Goal: Task Accomplishment & Management: Use online tool/utility

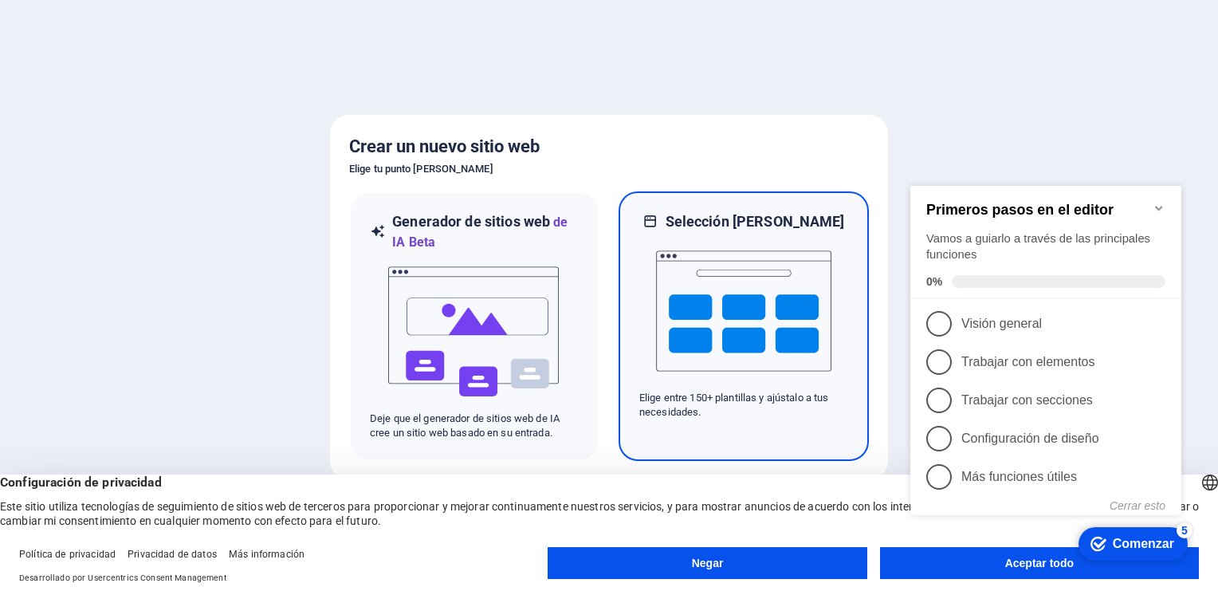
click at [771, 402] on p "Elige entre 150+ plantillas y ajústalo a tus necesidades." at bounding box center [743, 405] width 209 height 29
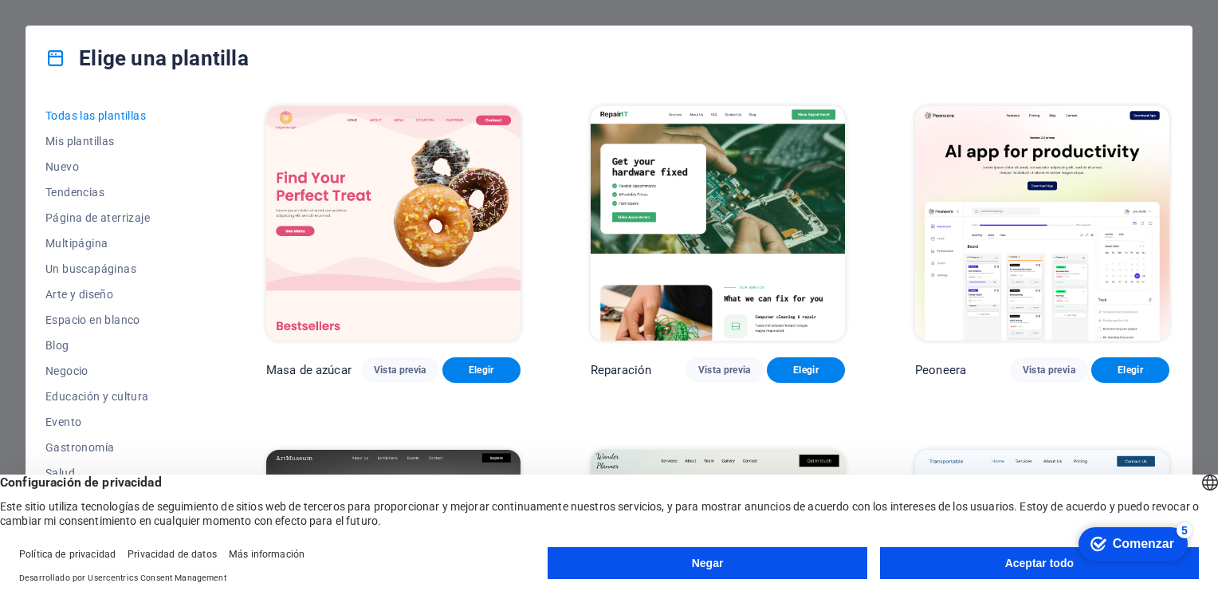
click at [1001, 560] on button "Aceptar todo" at bounding box center [1039, 563] width 319 height 32
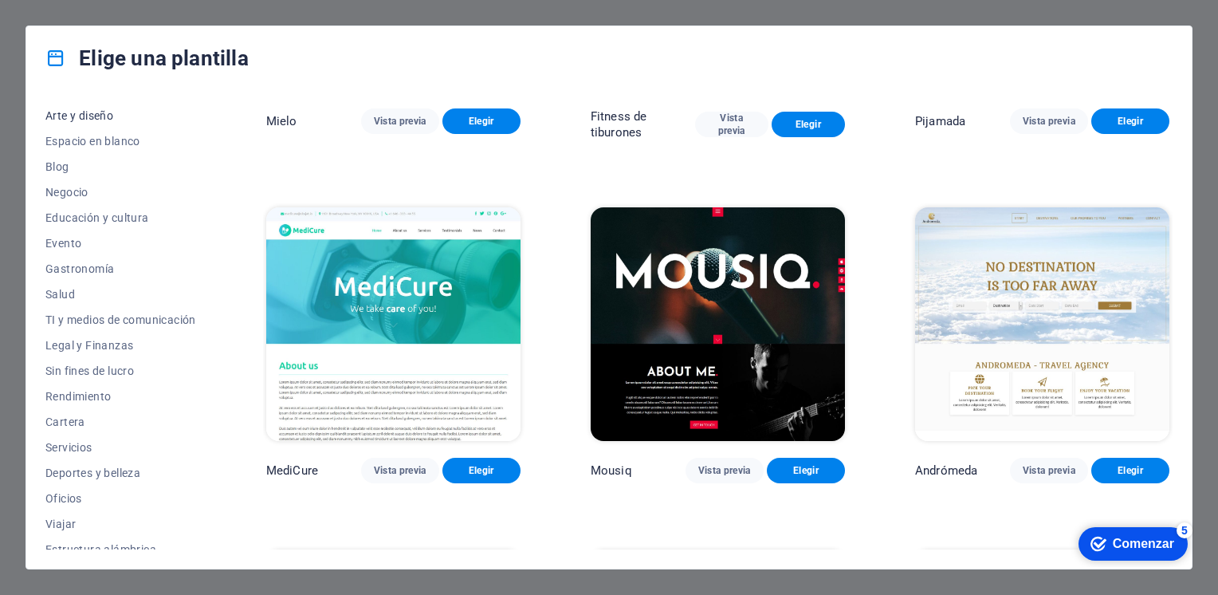
scroll to position [191, 0]
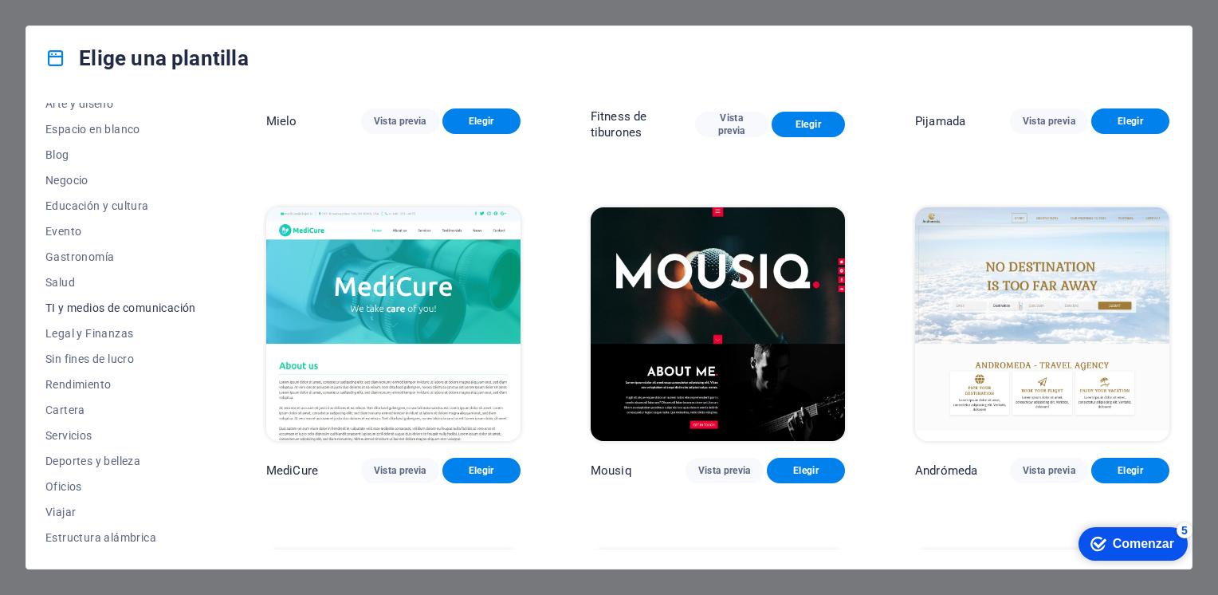
click at [148, 311] on span "TI y medios de comunicación" at bounding box center [120, 307] width 151 height 13
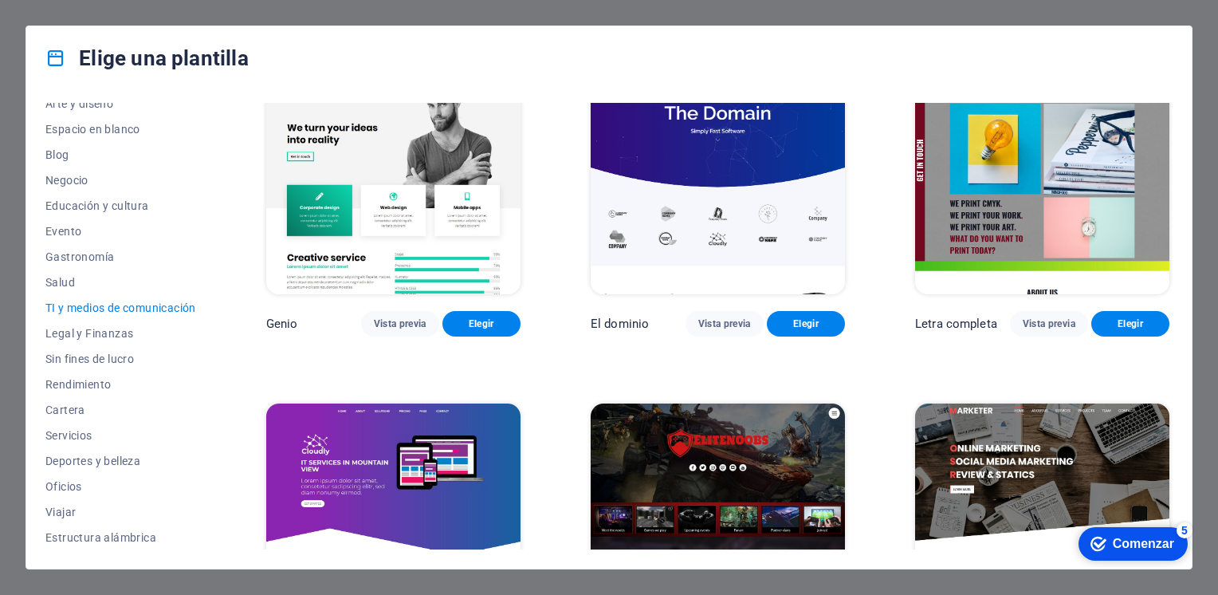
scroll to position [859, 0]
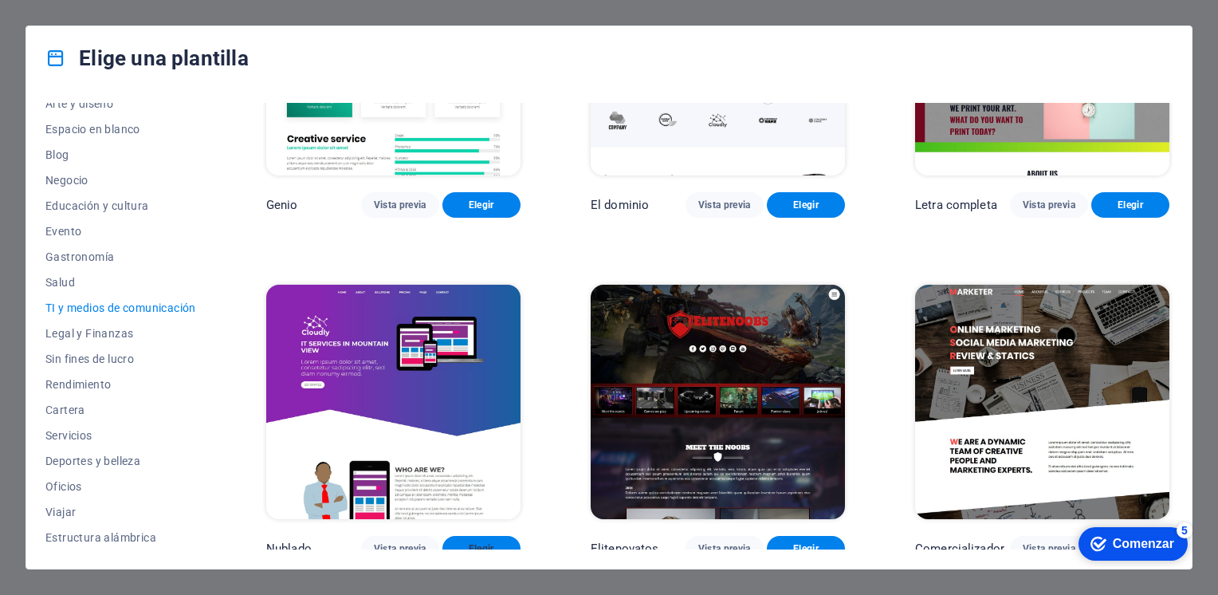
click at [498, 542] on span "Elegir" at bounding box center [481, 548] width 53 height 13
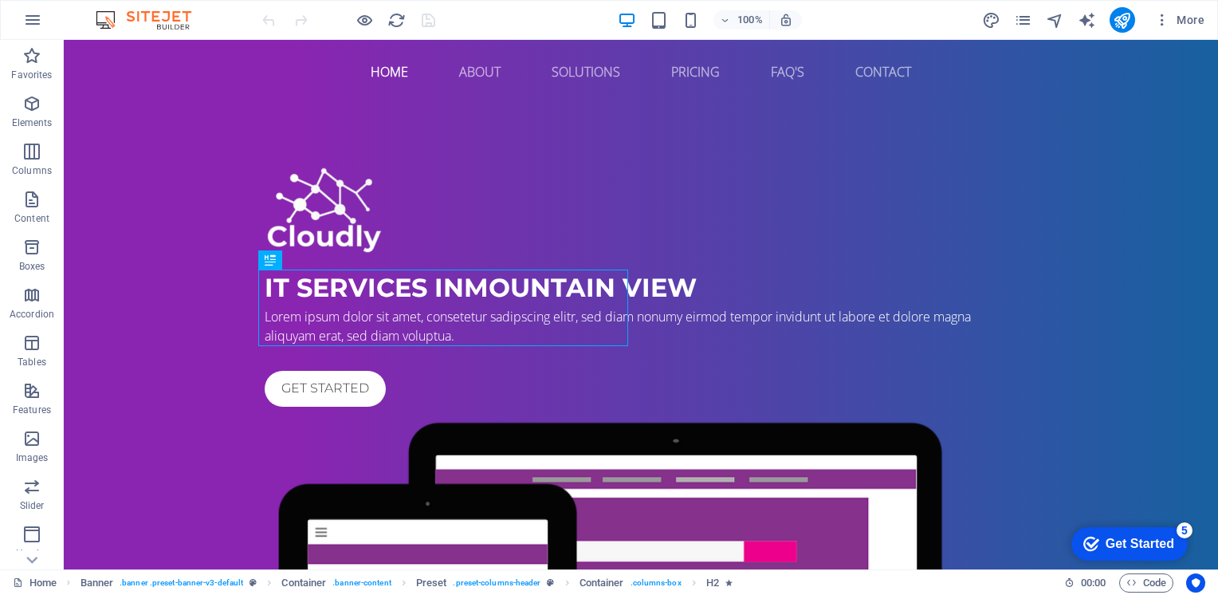
click at [1131, 543] on div "Get Started" at bounding box center [1140, 544] width 69 height 14
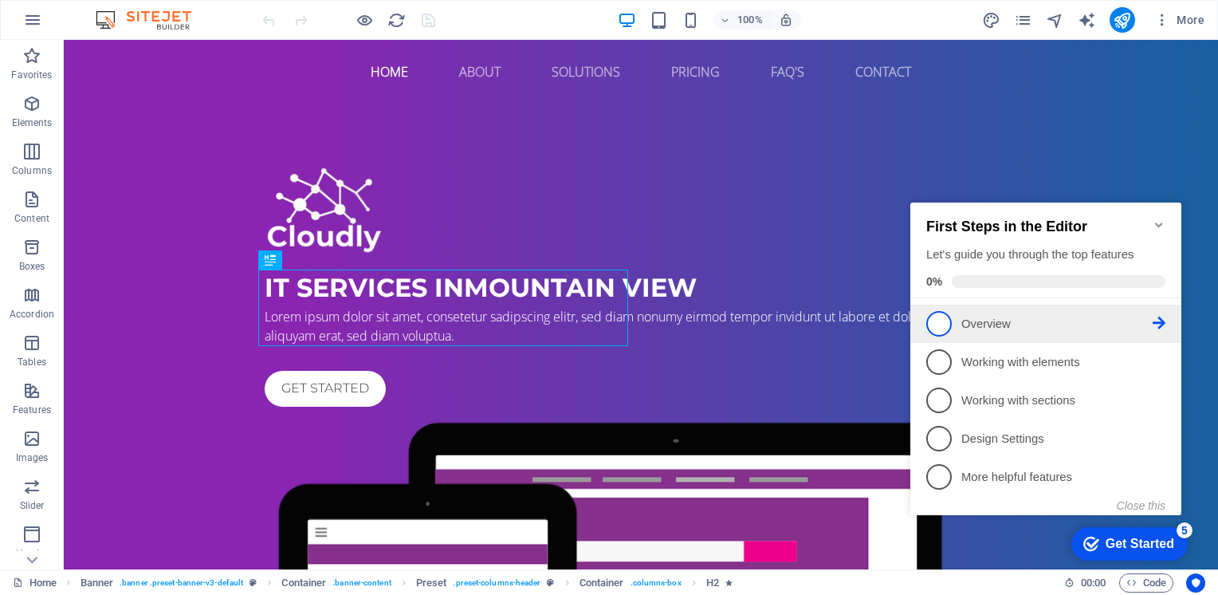
click at [1037, 323] on p "Overview - incomplete" at bounding box center [1057, 324] width 191 height 17
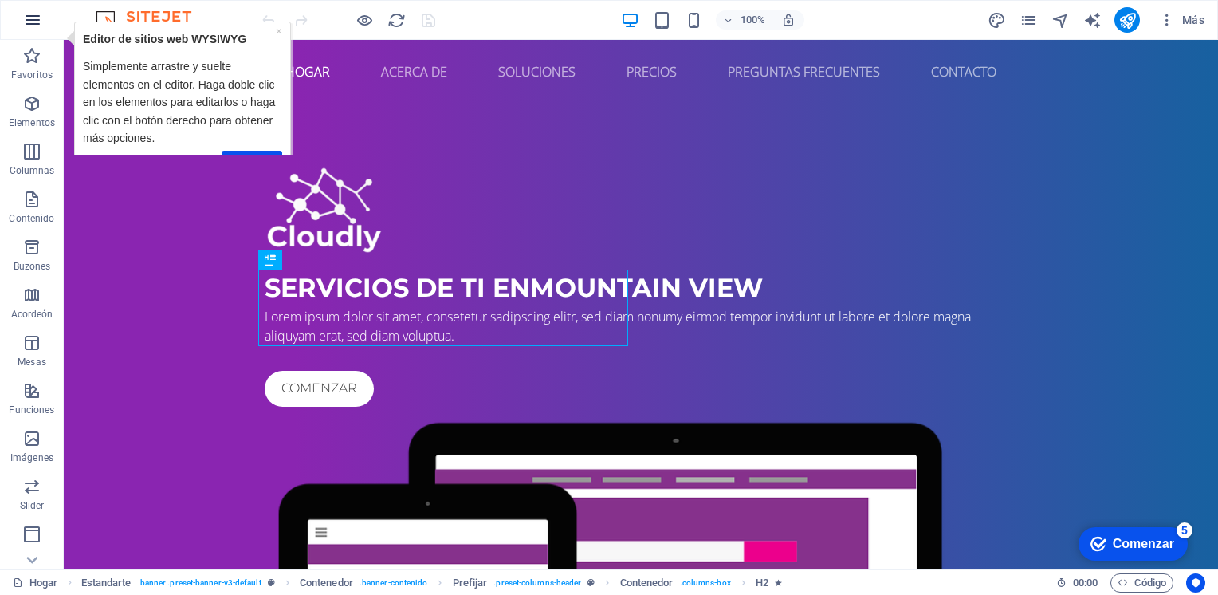
click at [30, 14] on icon "button" at bounding box center [32, 19] width 19 height 19
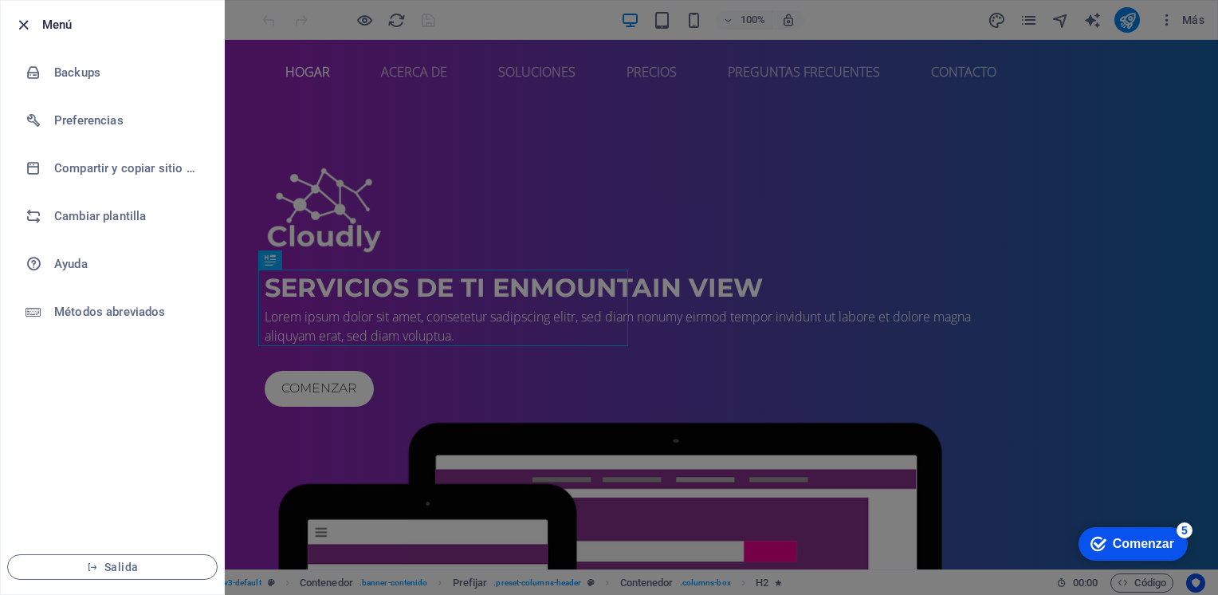
click at [24, 25] on icon "button" at bounding box center [23, 25] width 18 height 18
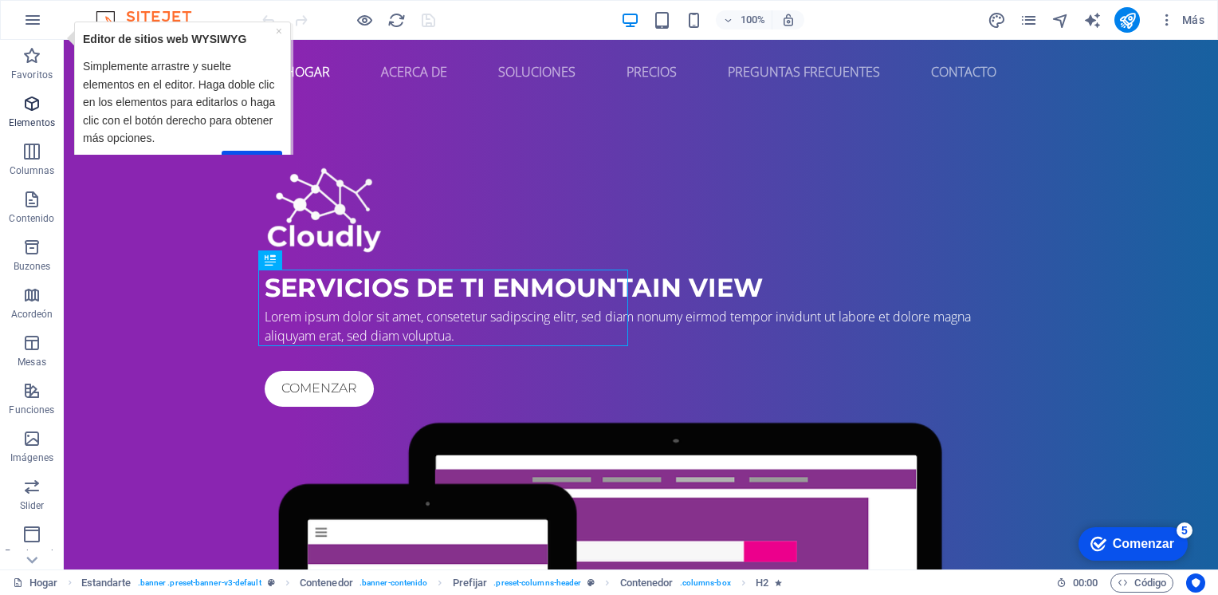
click at [32, 110] on icon "button" at bounding box center [31, 103] width 19 height 19
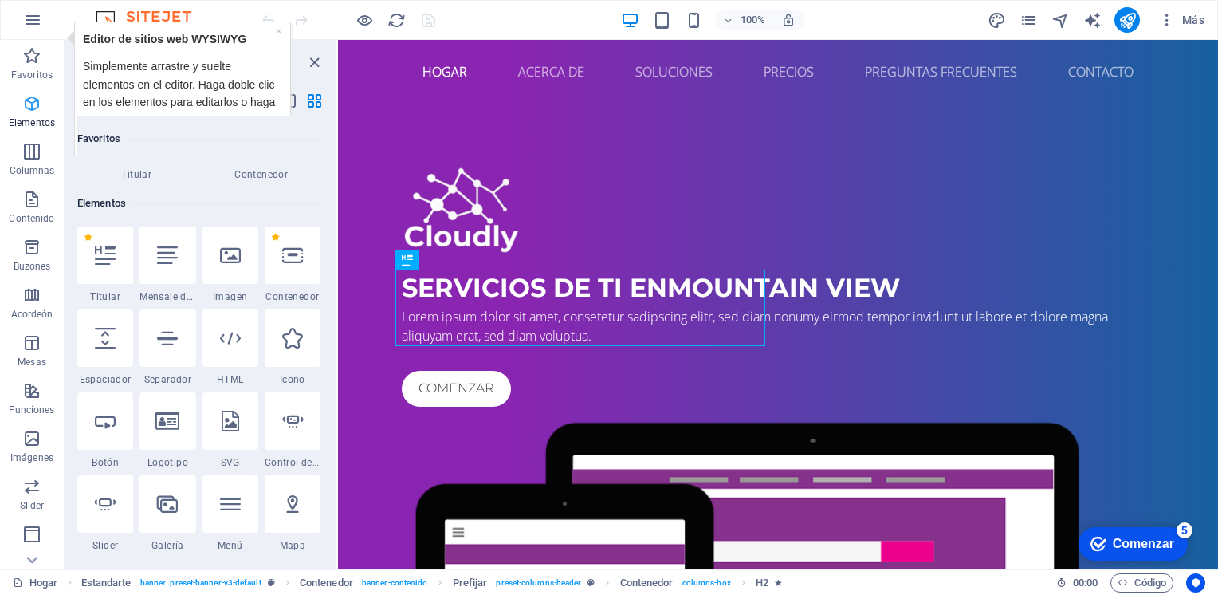
scroll to position [169, 0]
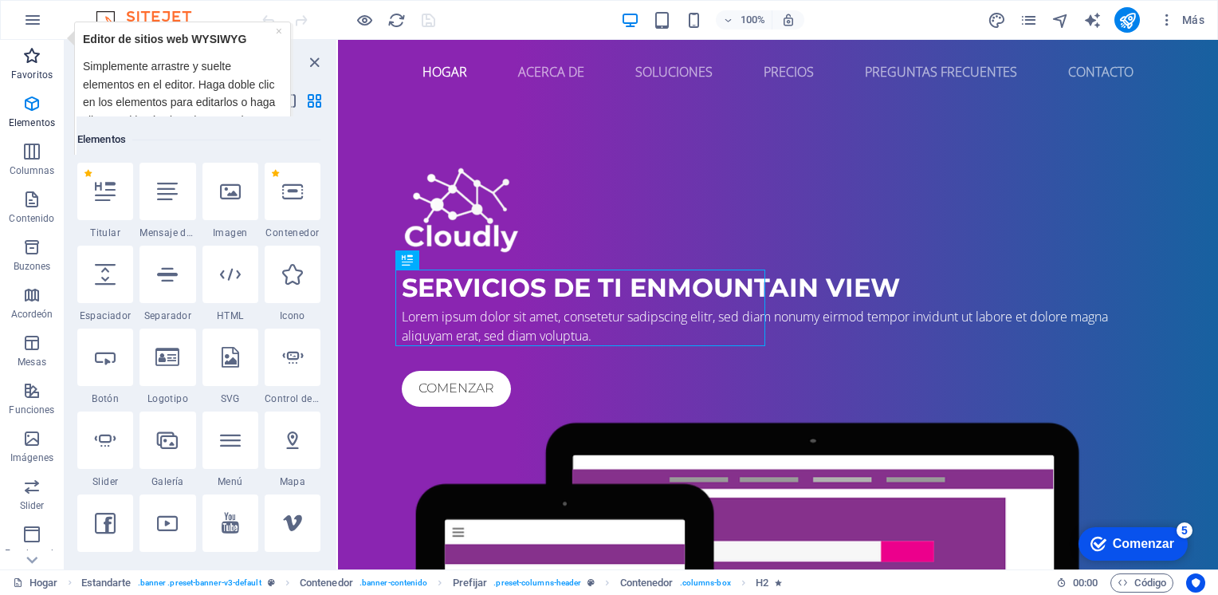
click at [35, 66] on span "Favoritos" at bounding box center [32, 65] width 64 height 38
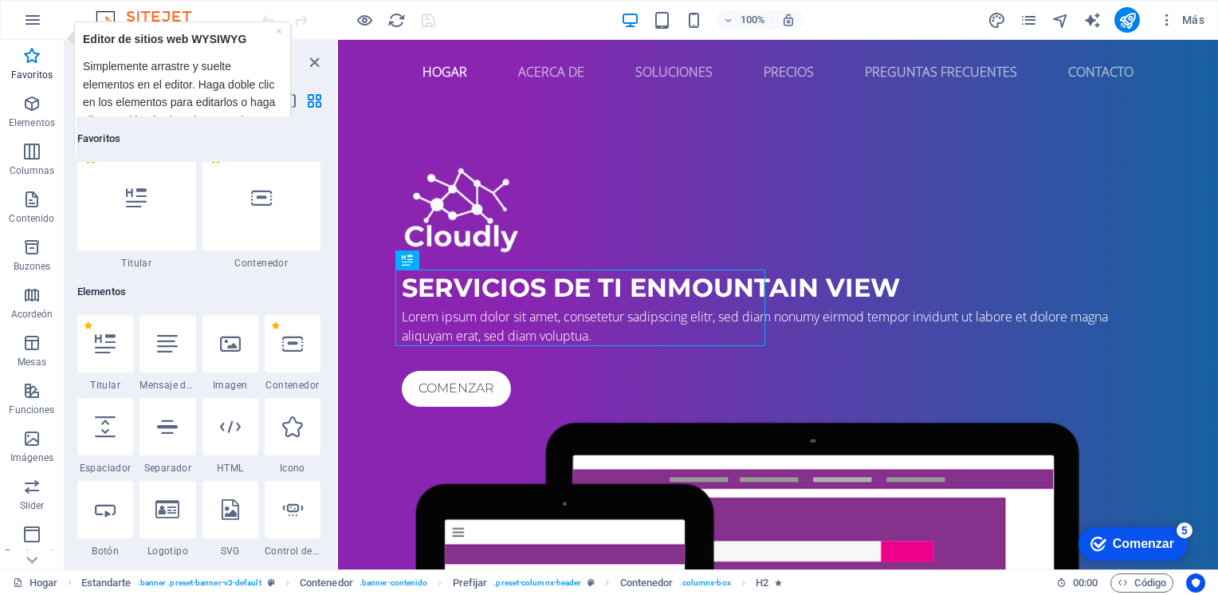
scroll to position [0, 0]
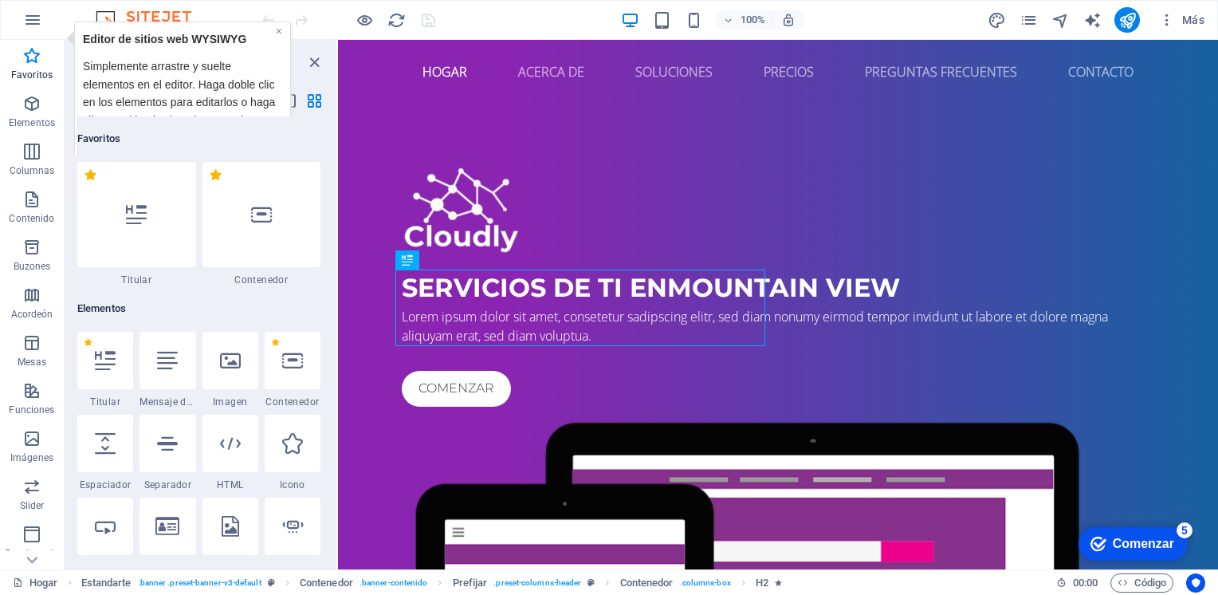
click at [277, 31] on link "×" at bounding box center [279, 30] width 6 height 13
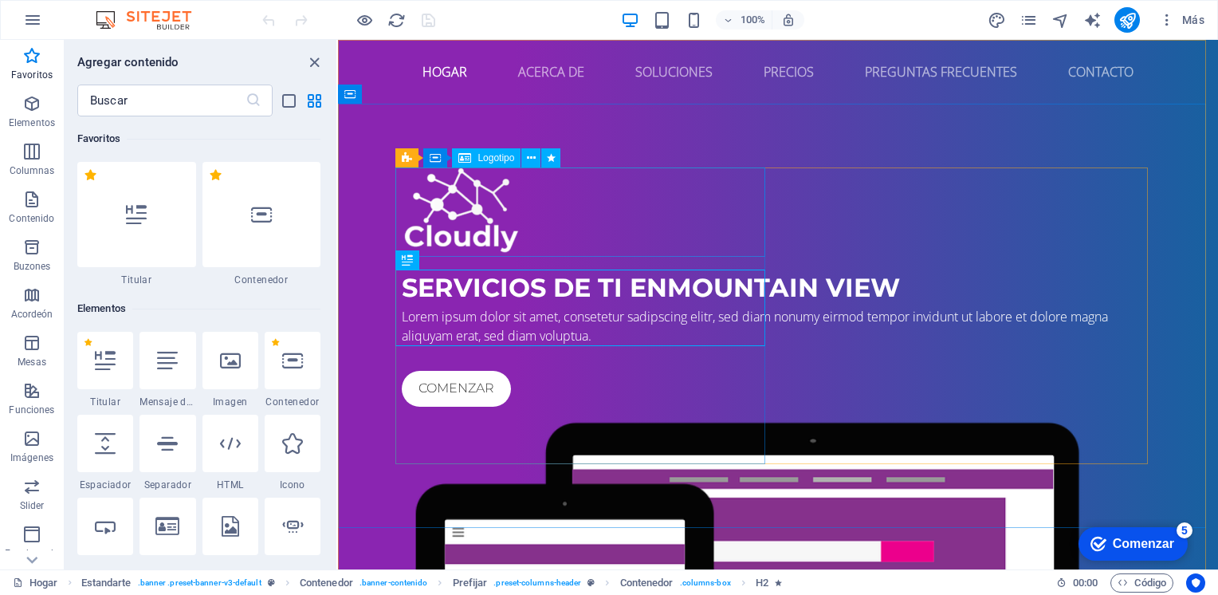
click at [488, 159] on span "Logotipo" at bounding box center [496, 158] width 37 height 10
click at [534, 157] on icon at bounding box center [531, 158] width 9 height 17
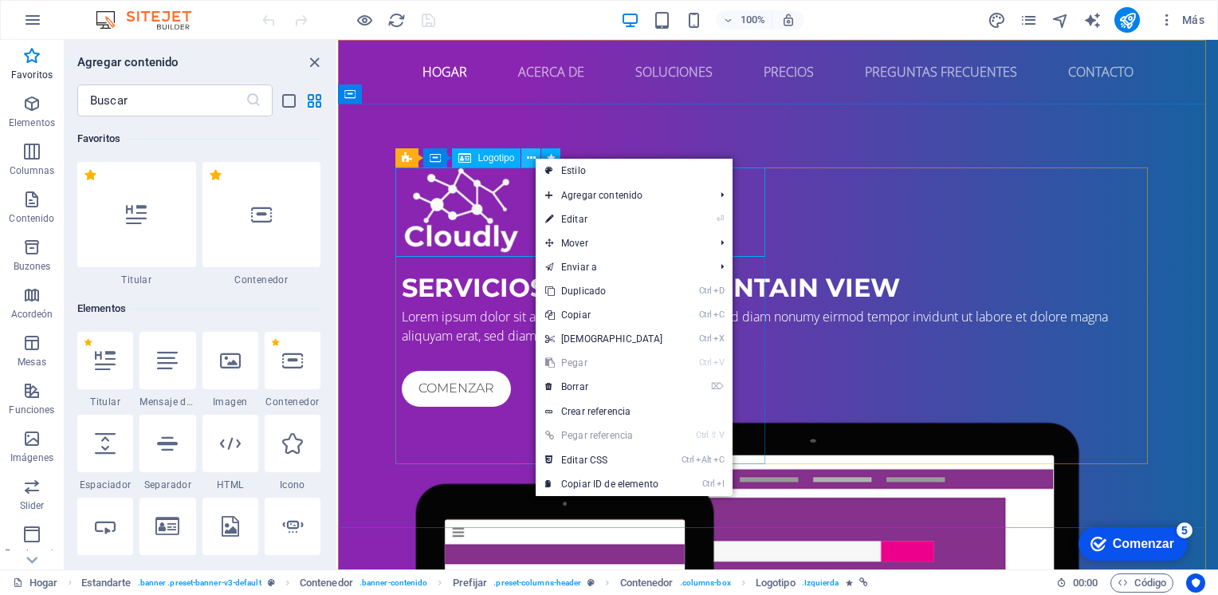
click at [534, 157] on icon at bounding box center [531, 158] width 9 height 17
click at [494, 175] on div at bounding box center [778, 211] width 753 height 89
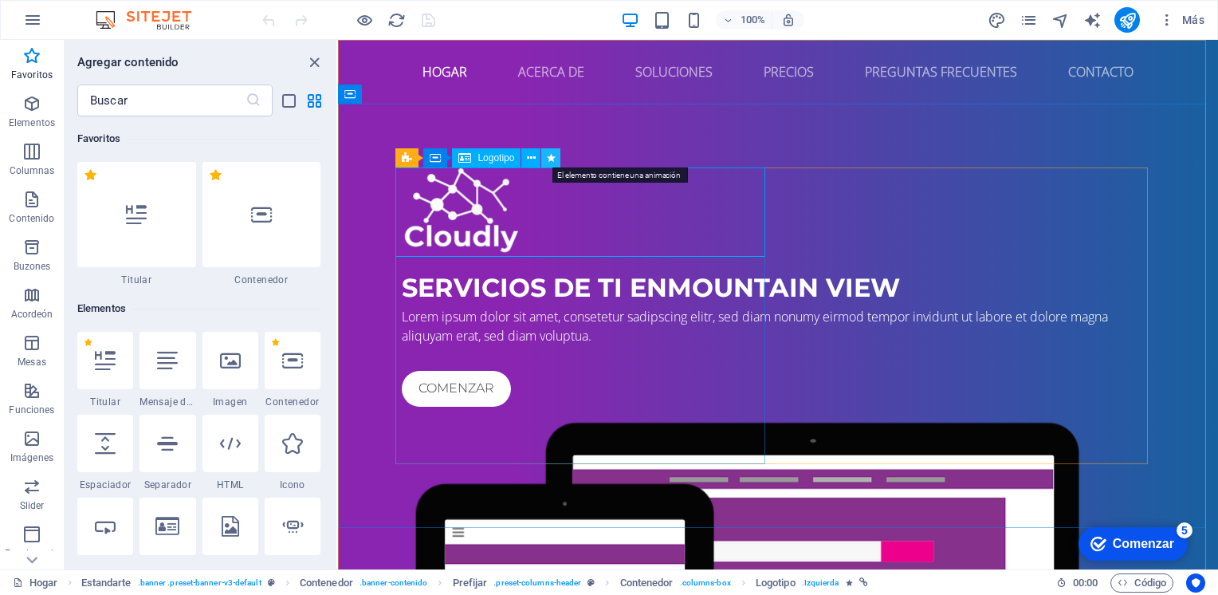
click at [549, 155] on icon at bounding box center [551, 158] width 9 height 17
select select "fade"
select select "s"
select select "onload"
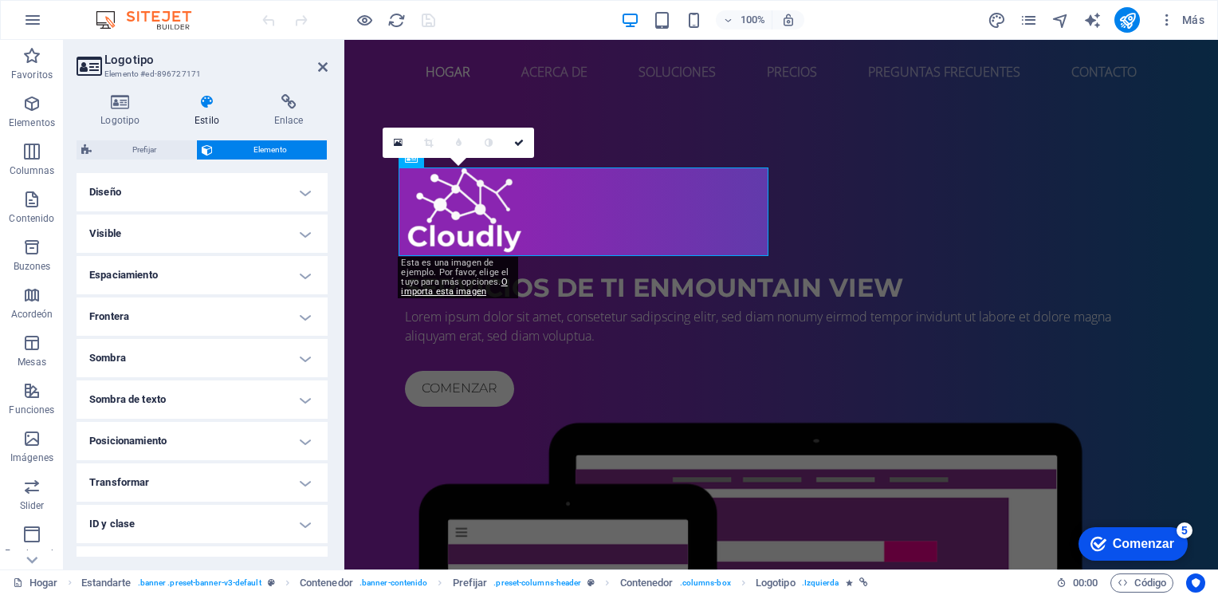
click at [149, 193] on h4 "Diseño" at bounding box center [202, 192] width 251 height 38
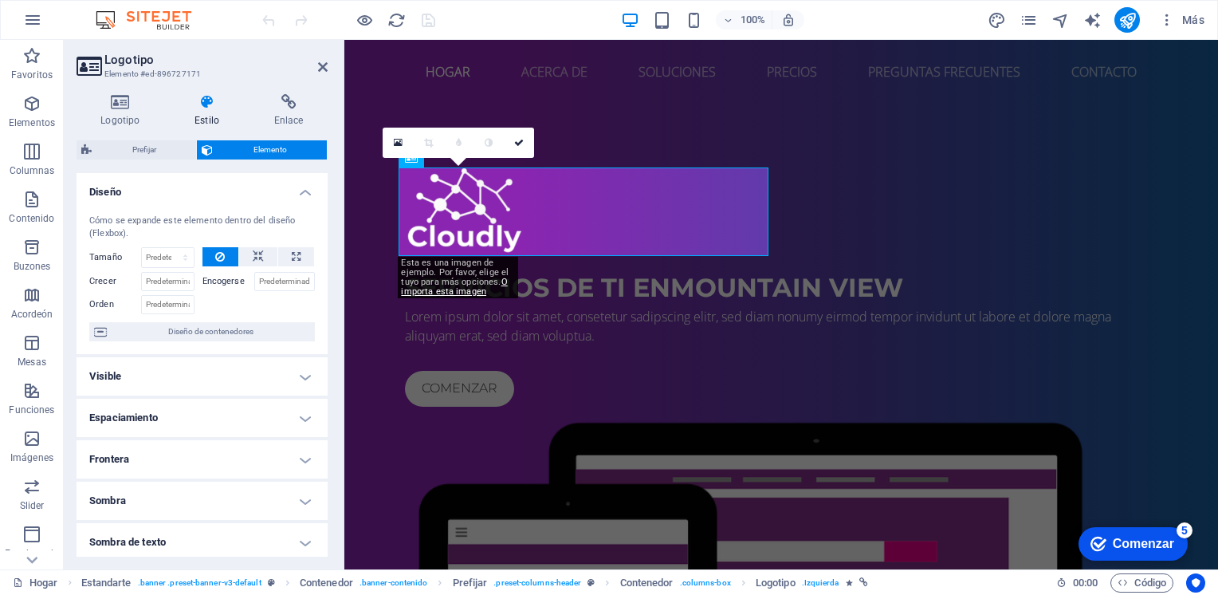
click at [149, 193] on h4 "Diseño" at bounding box center [202, 187] width 251 height 29
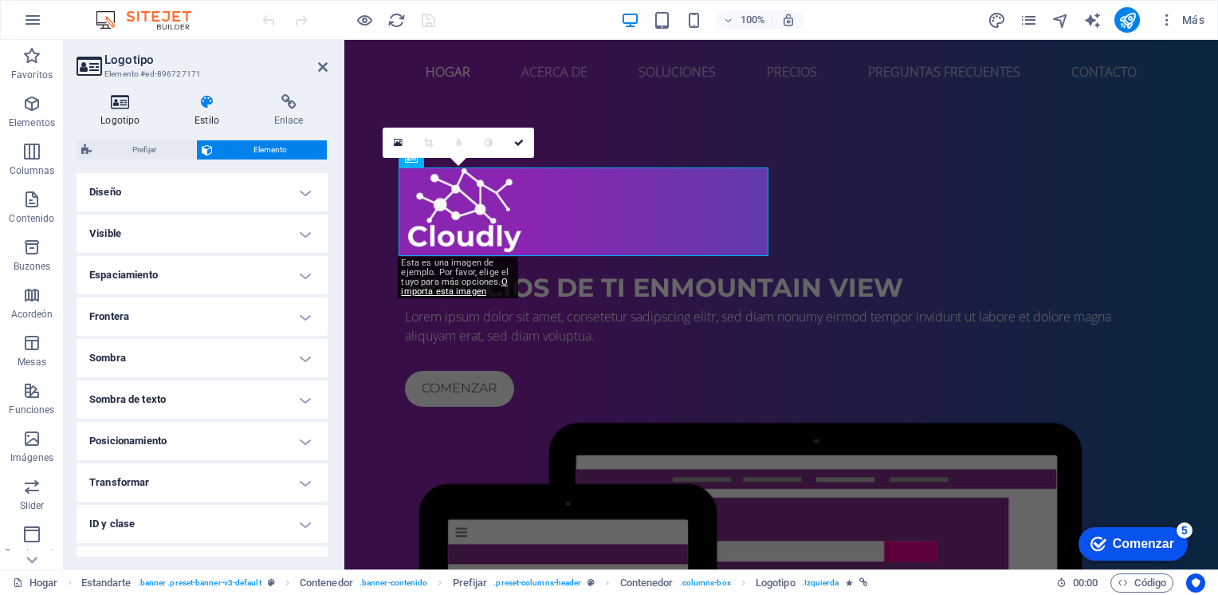
click at [124, 110] on h4 "Logotipo" at bounding box center [124, 110] width 94 height 33
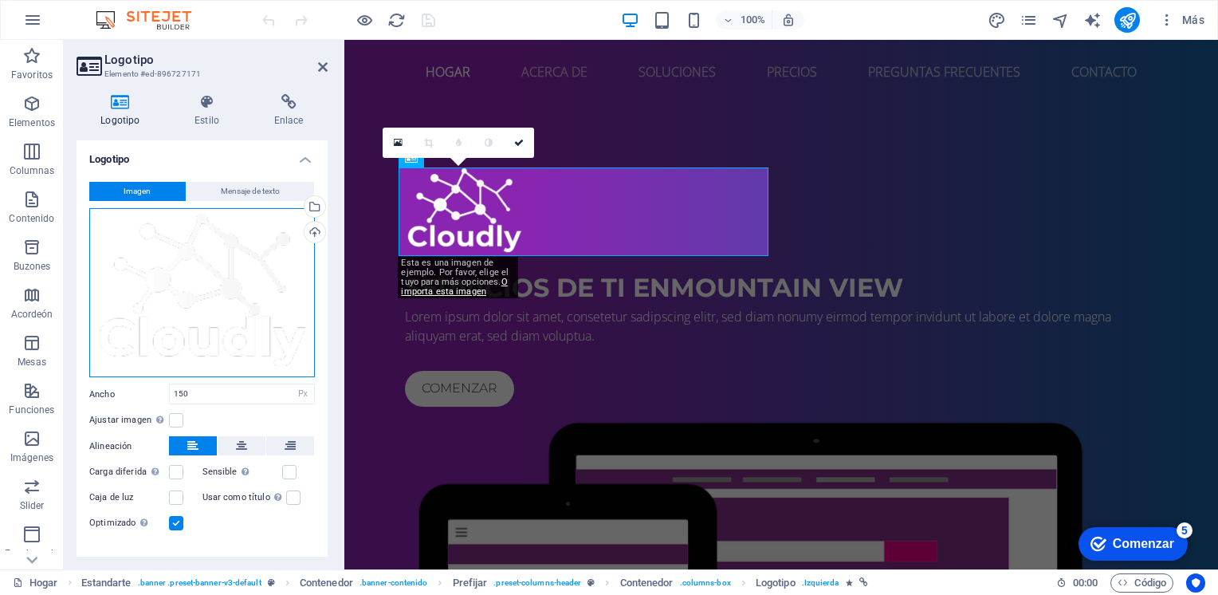
click at [218, 285] on div "Arrastra archivos aquí, haz clic para elegir archivos o selecciona archivos de …" at bounding box center [202, 293] width 226 height 170
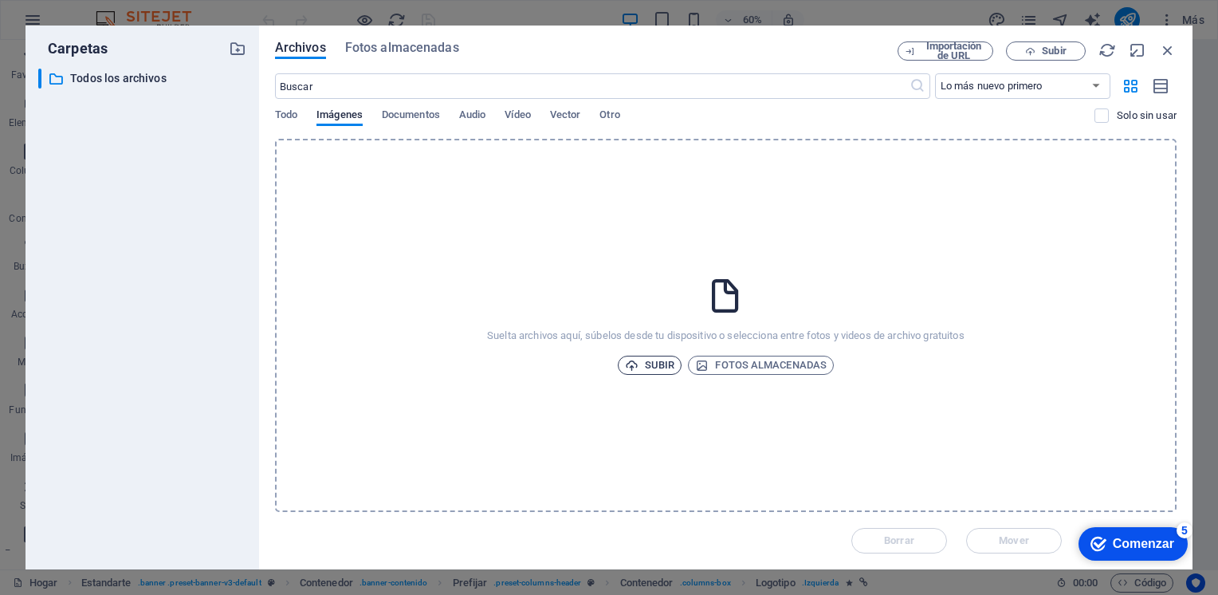
click at [642, 363] on span "Subir" at bounding box center [650, 365] width 50 height 19
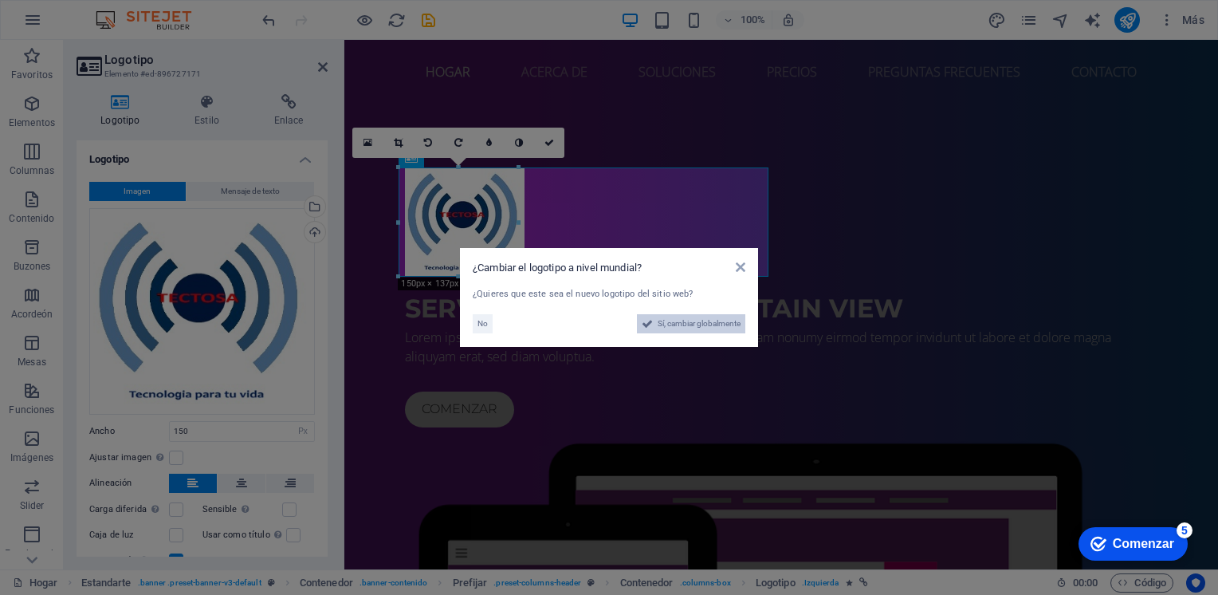
click at [706, 324] on span "Sí, cambiar globalmente" at bounding box center [699, 323] width 83 height 19
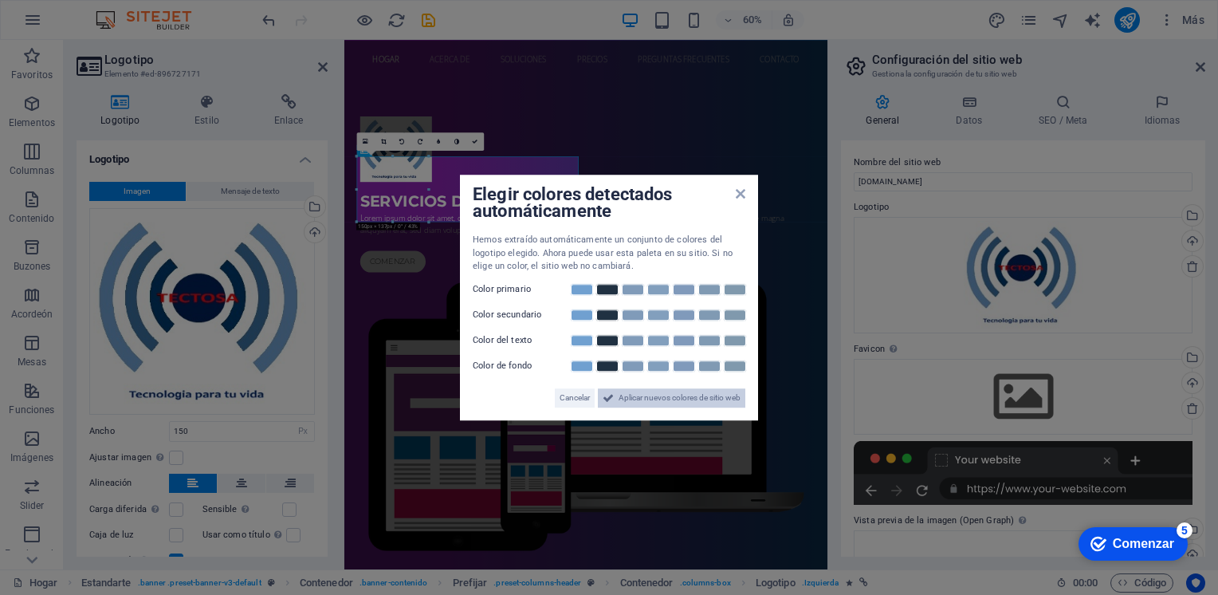
click at [647, 399] on span "Aplicar nuevos colores de sitio web" at bounding box center [680, 397] width 122 height 19
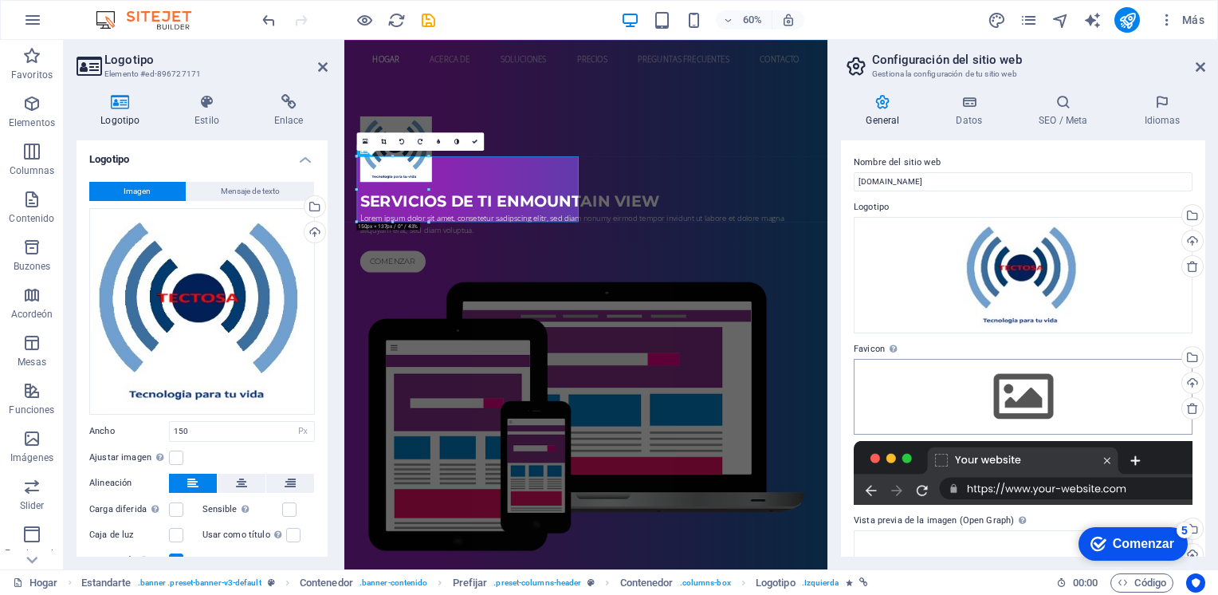
scroll to position [80, 0]
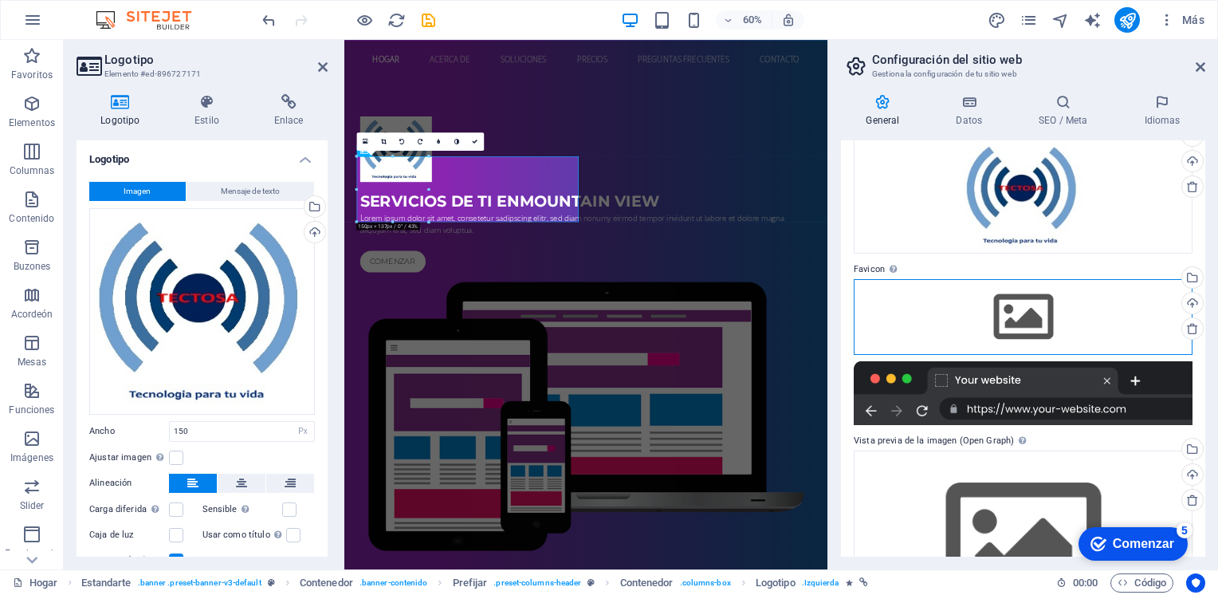
click at [1052, 327] on div "Drag files here, click to choose files or select files from Files or our free s…" at bounding box center [1023, 316] width 339 height 75
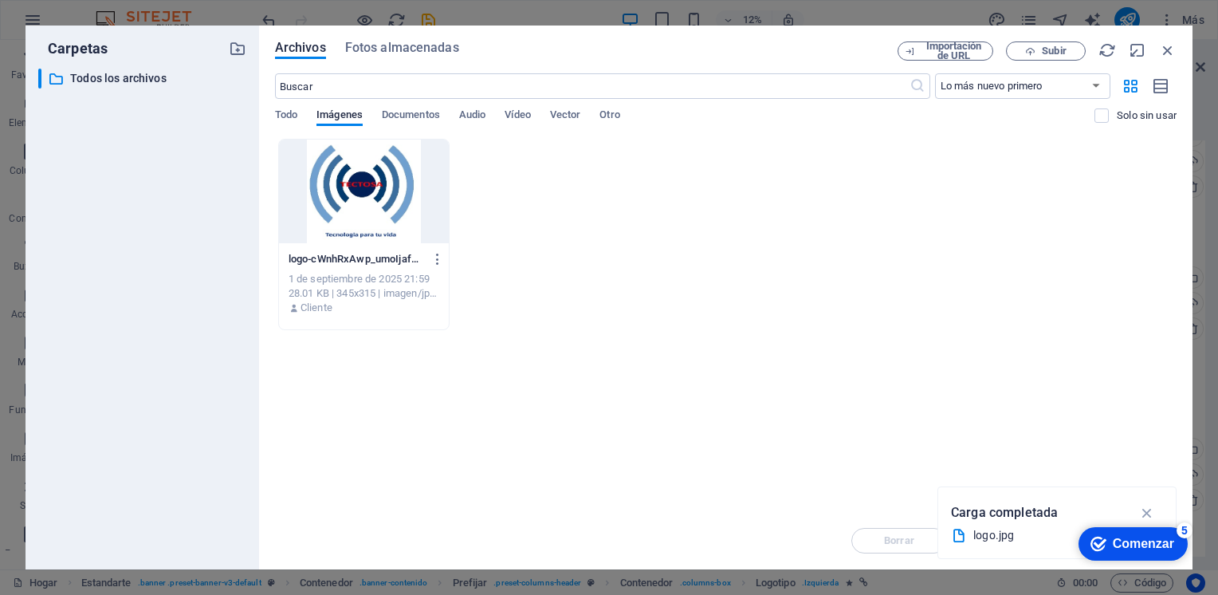
click at [395, 189] on div at bounding box center [364, 192] width 170 height 104
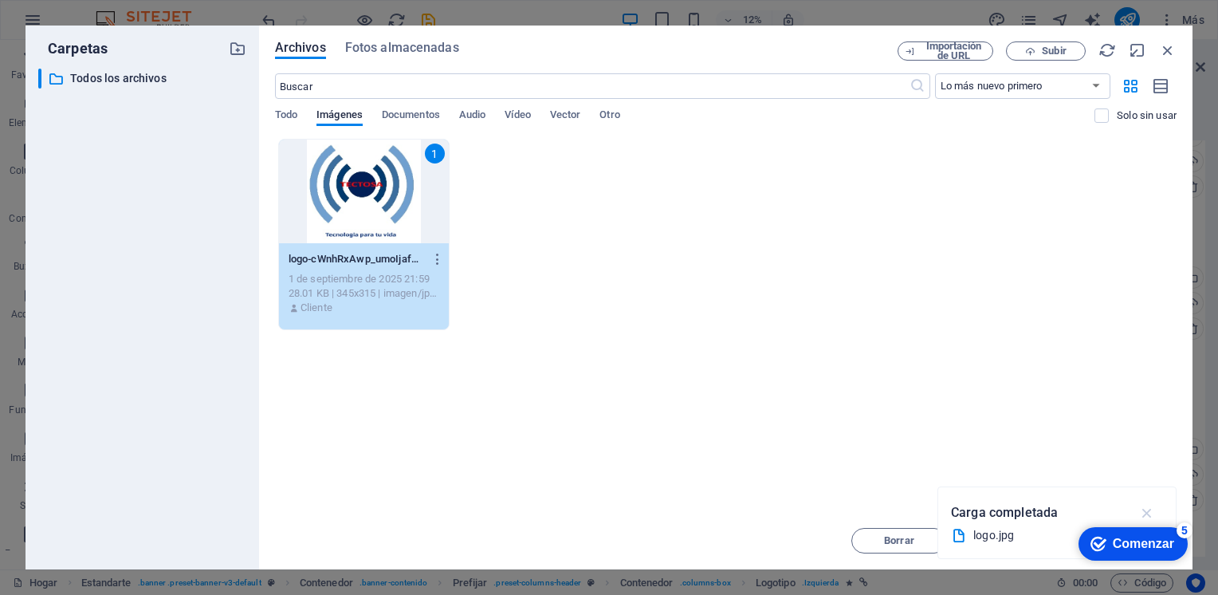
click at [1148, 509] on icon "button" at bounding box center [1148, 513] width 18 height 18
click at [1133, 543] on div "Comenzar" at bounding box center [1143, 544] width 61 height 14
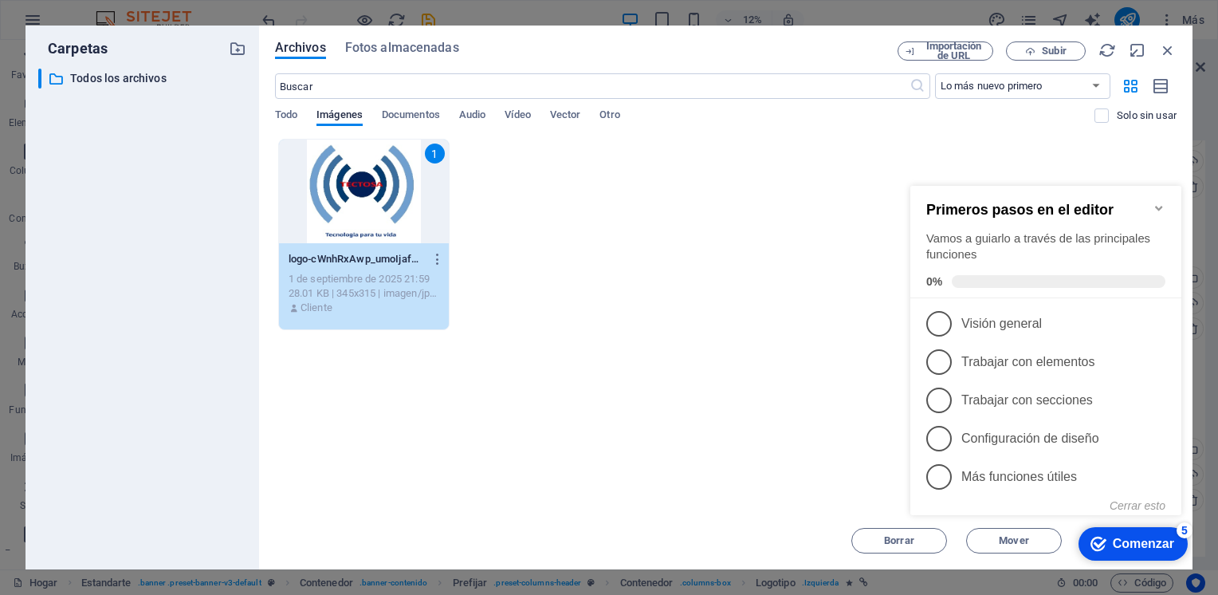
click at [1133, 543] on div "Comenzar" at bounding box center [1143, 544] width 61 height 14
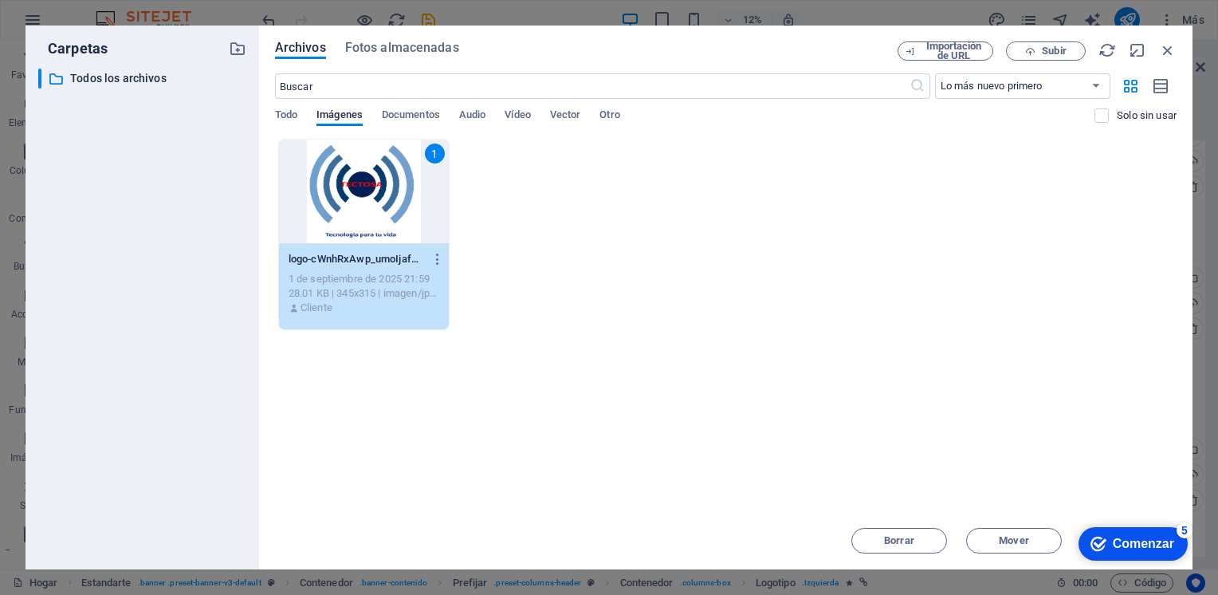
click at [395, 184] on div "1" at bounding box center [364, 192] width 170 height 104
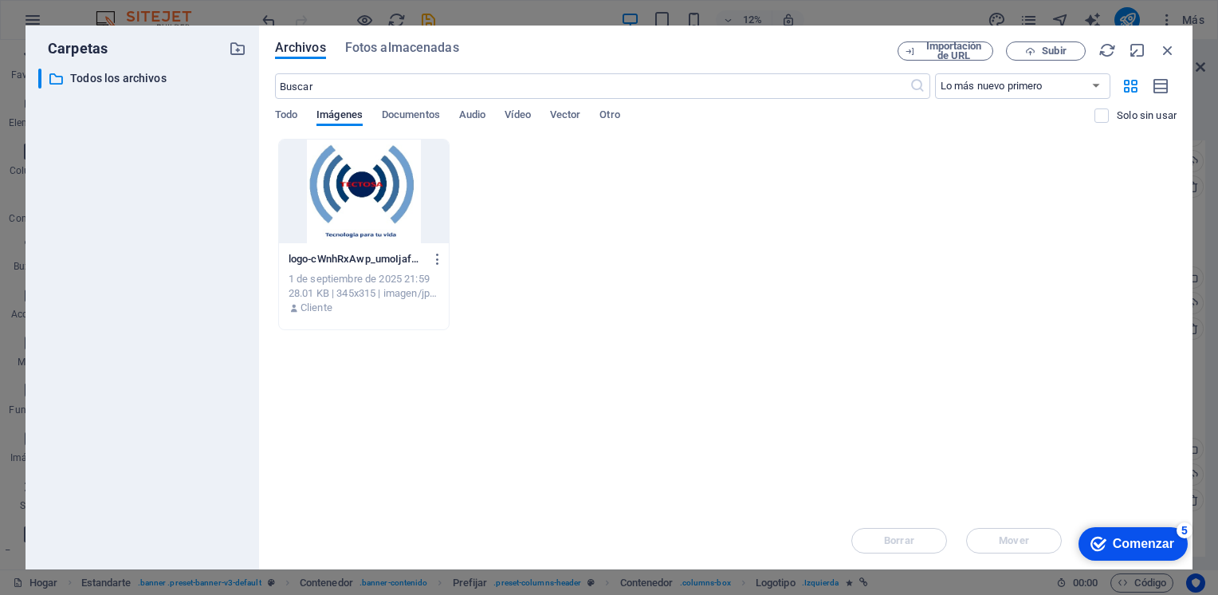
click at [383, 187] on div at bounding box center [364, 192] width 170 height 104
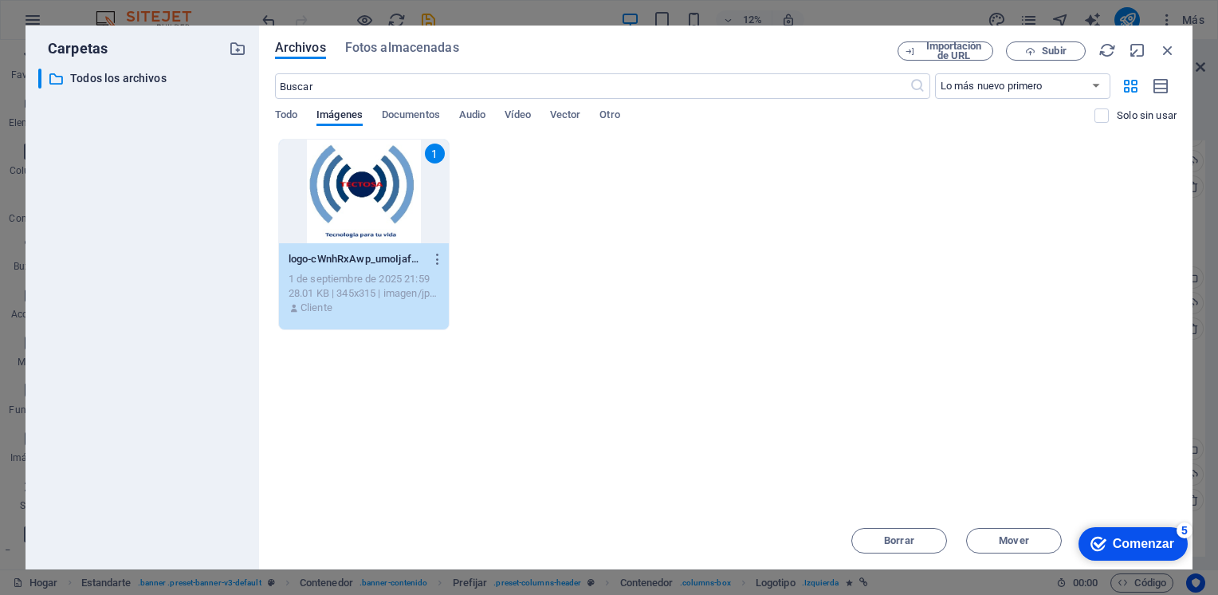
click at [383, 187] on div "1" at bounding box center [364, 192] width 170 height 104
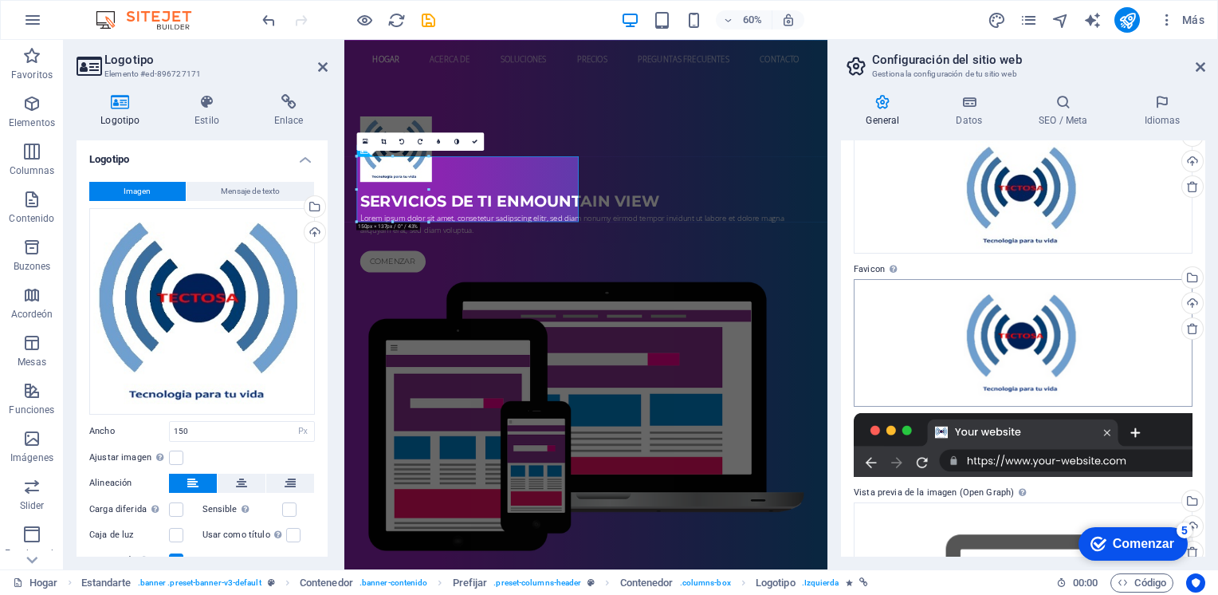
scroll to position [220, 0]
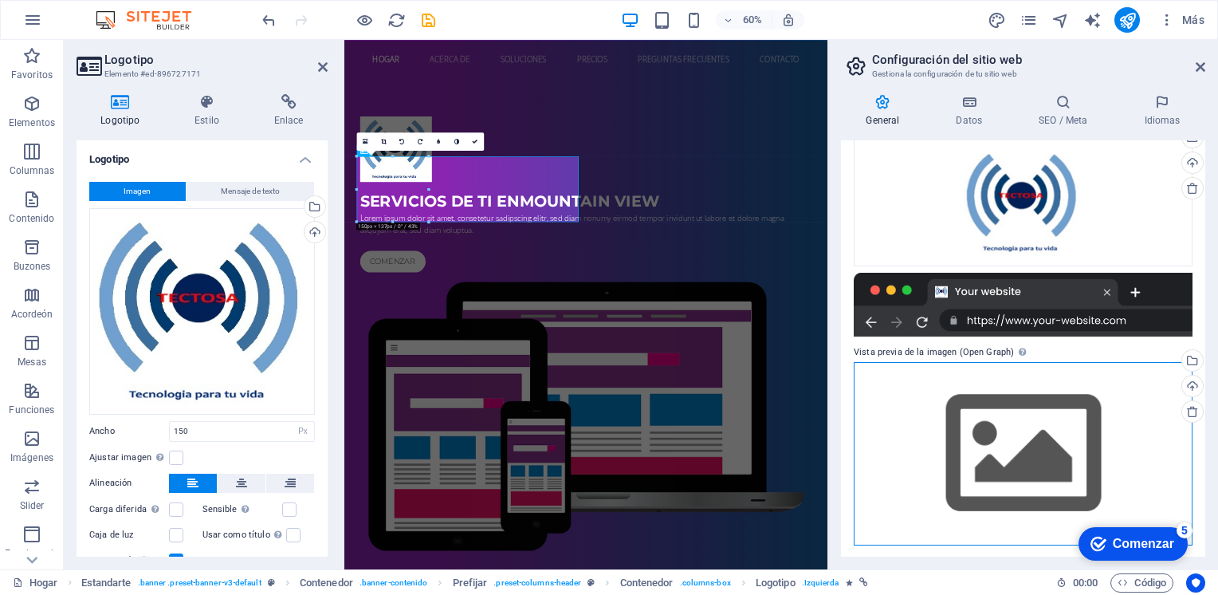
click at [975, 432] on div "Drag files here, click to choose files or select files from Files or our free s…" at bounding box center [1023, 453] width 339 height 183
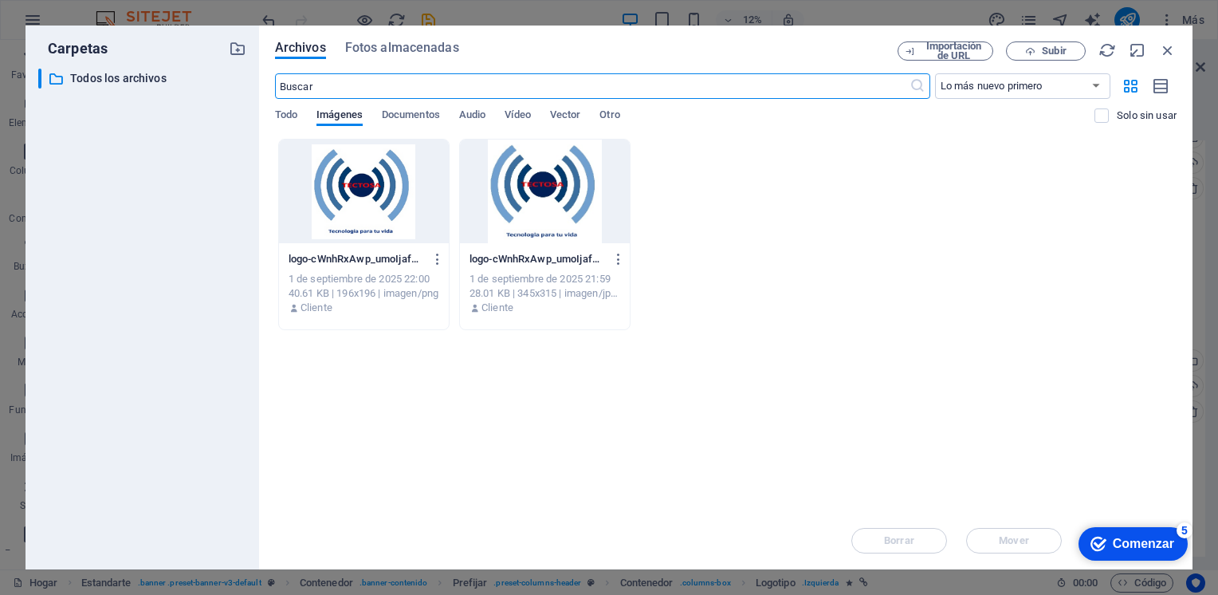
click at [526, 190] on div at bounding box center [545, 192] width 170 height 104
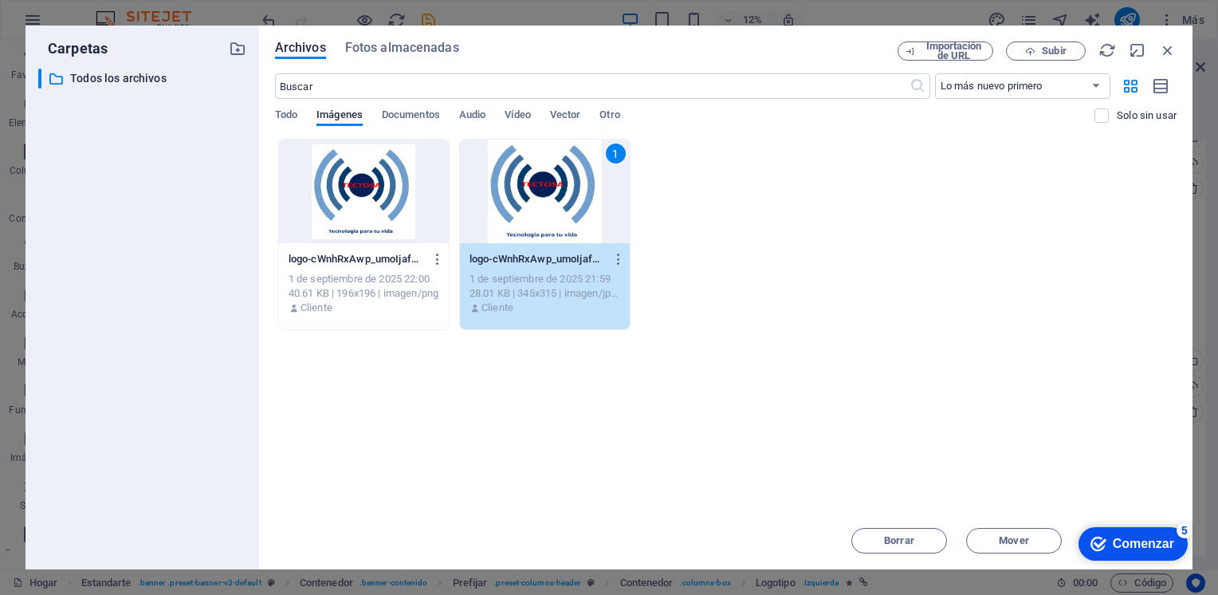
click at [517, 183] on div "1" at bounding box center [545, 192] width 170 height 104
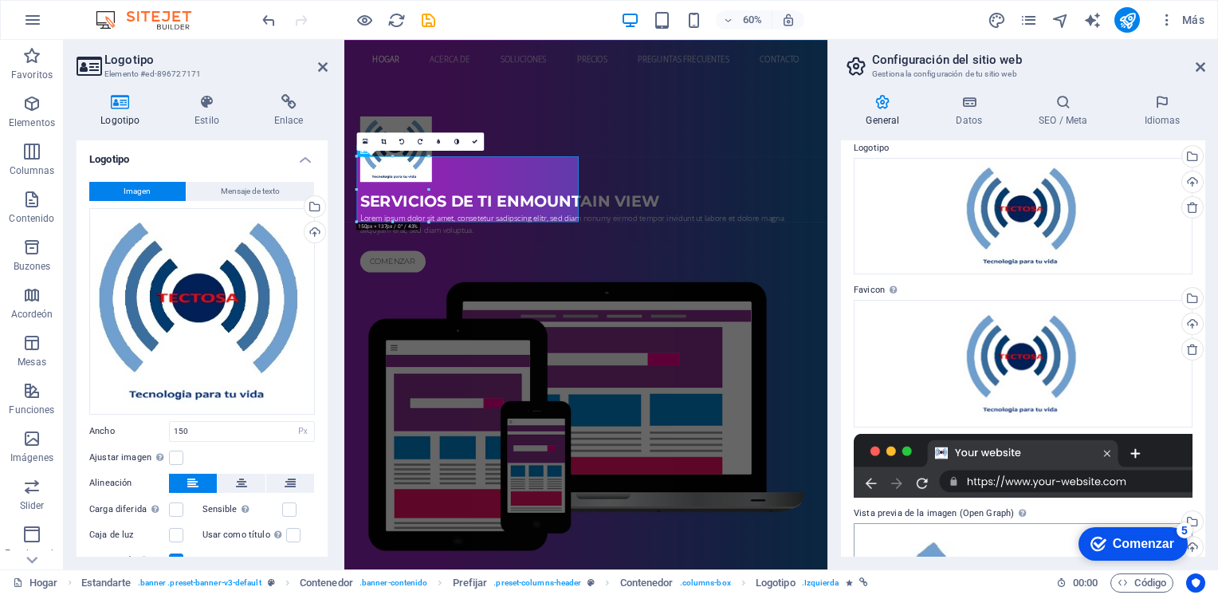
scroll to position [0, 0]
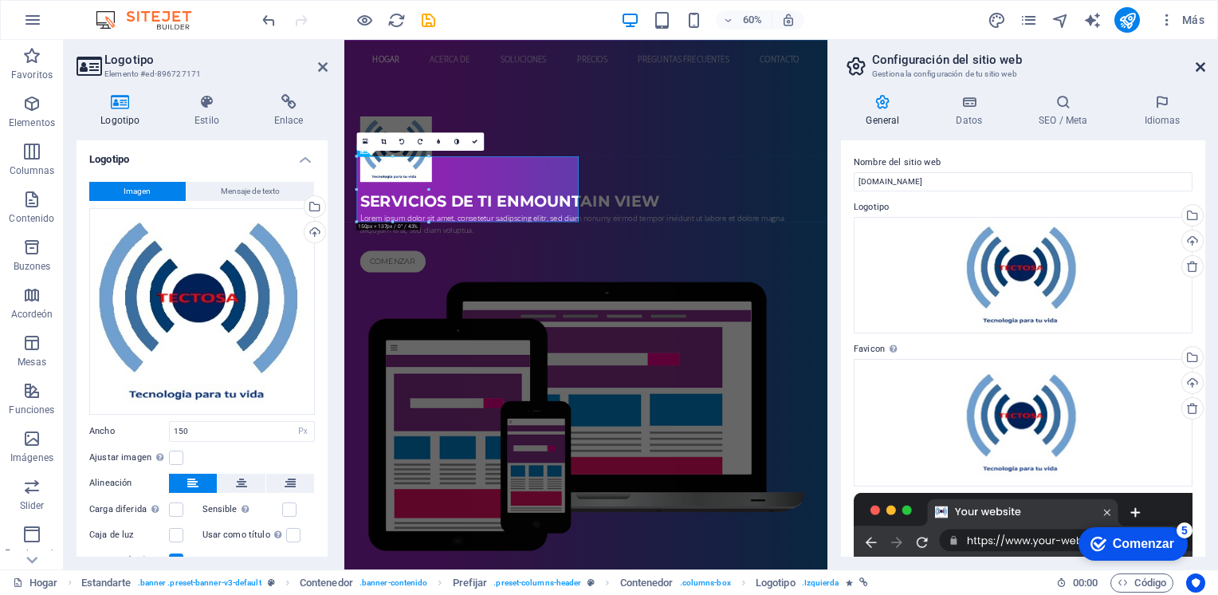
click at [1199, 65] on icon at bounding box center [1201, 67] width 10 height 13
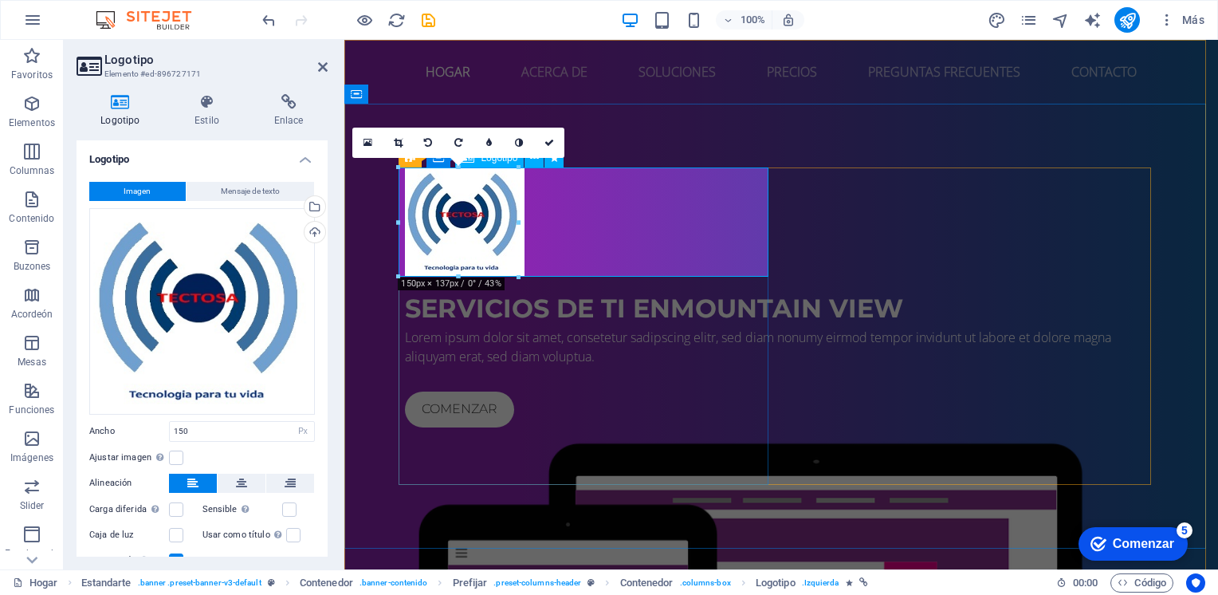
click at [482, 232] on div at bounding box center [781, 221] width 753 height 109
click at [223, 116] on h4 "Estilo" at bounding box center [211, 110] width 80 height 33
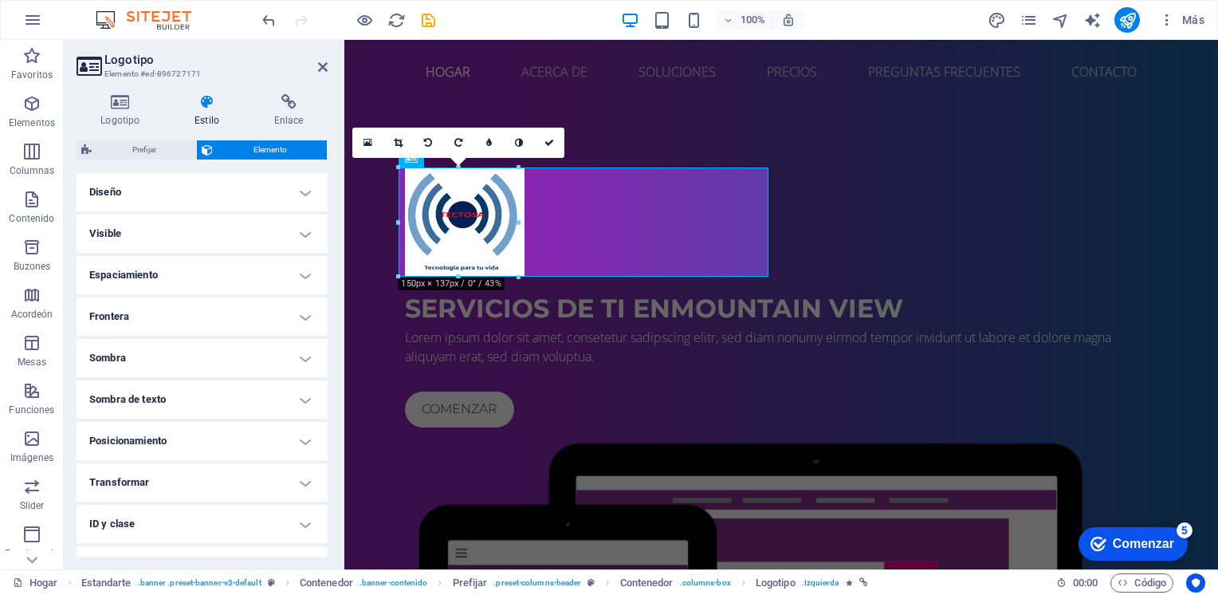
click at [214, 181] on h4 "Diseño" at bounding box center [202, 192] width 251 height 38
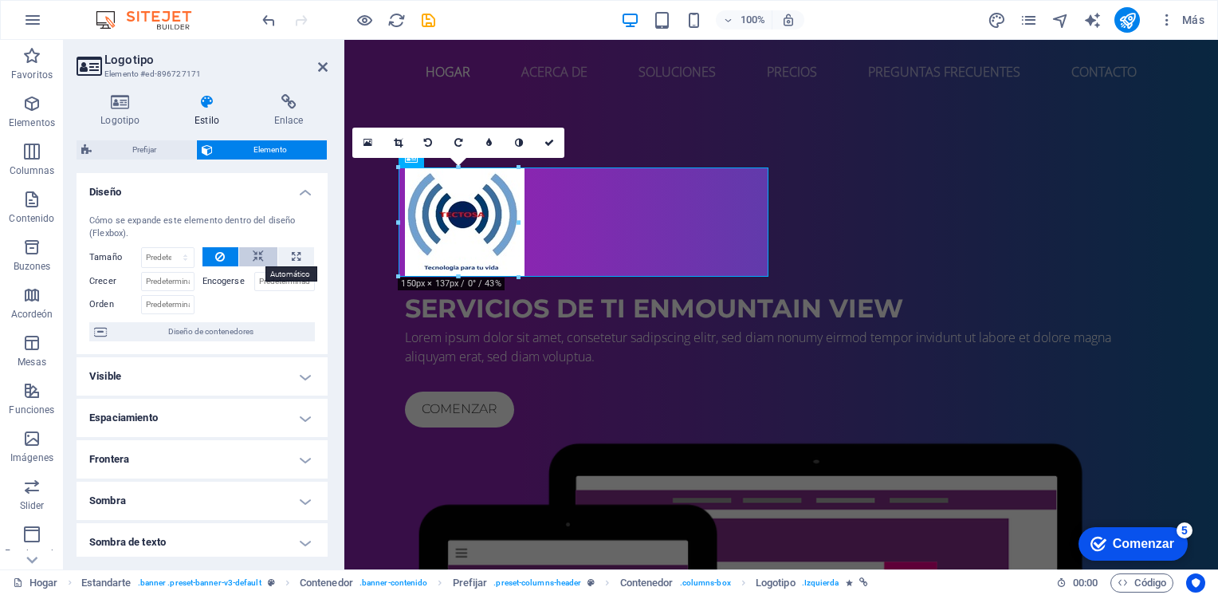
click at [257, 260] on icon at bounding box center [258, 256] width 11 height 19
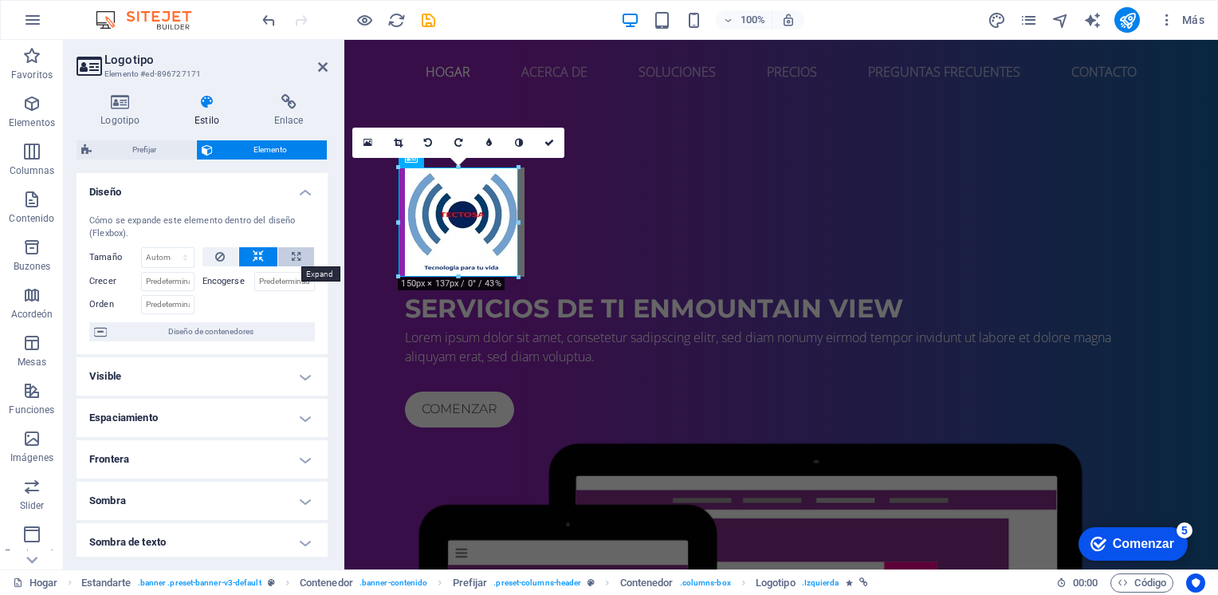
click at [297, 253] on button at bounding box center [296, 256] width 36 height 19
type input "100"
select select "%"
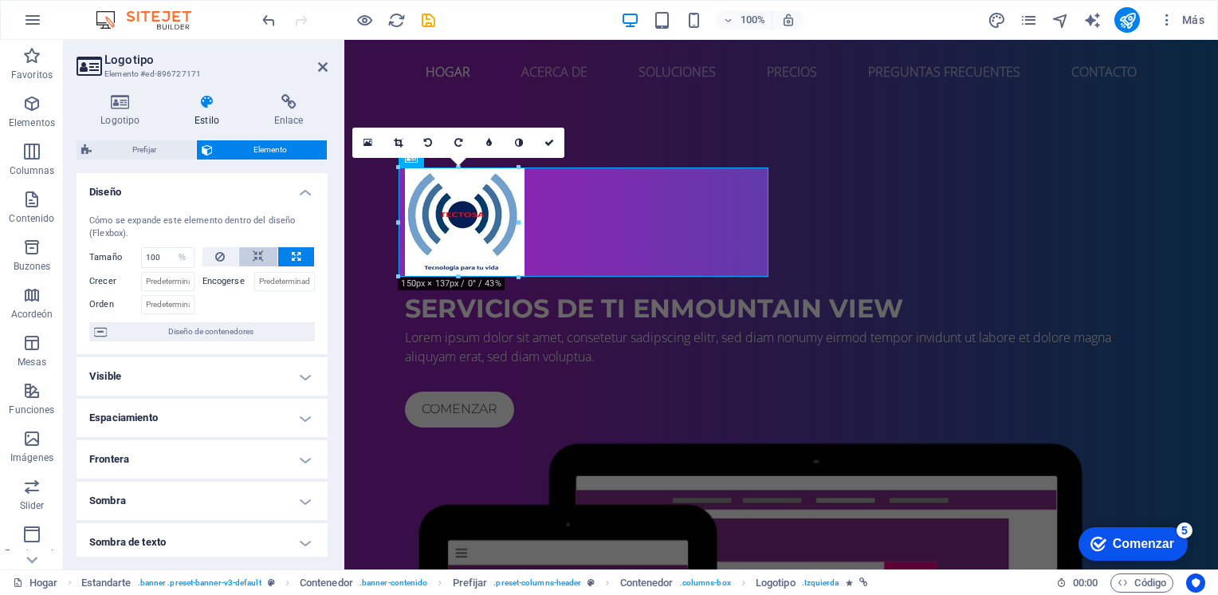
click at [253, 254] on icon at bounding box center [258, 256] width 11 height 19
select select "DISABLED_OPTION_VALUE"
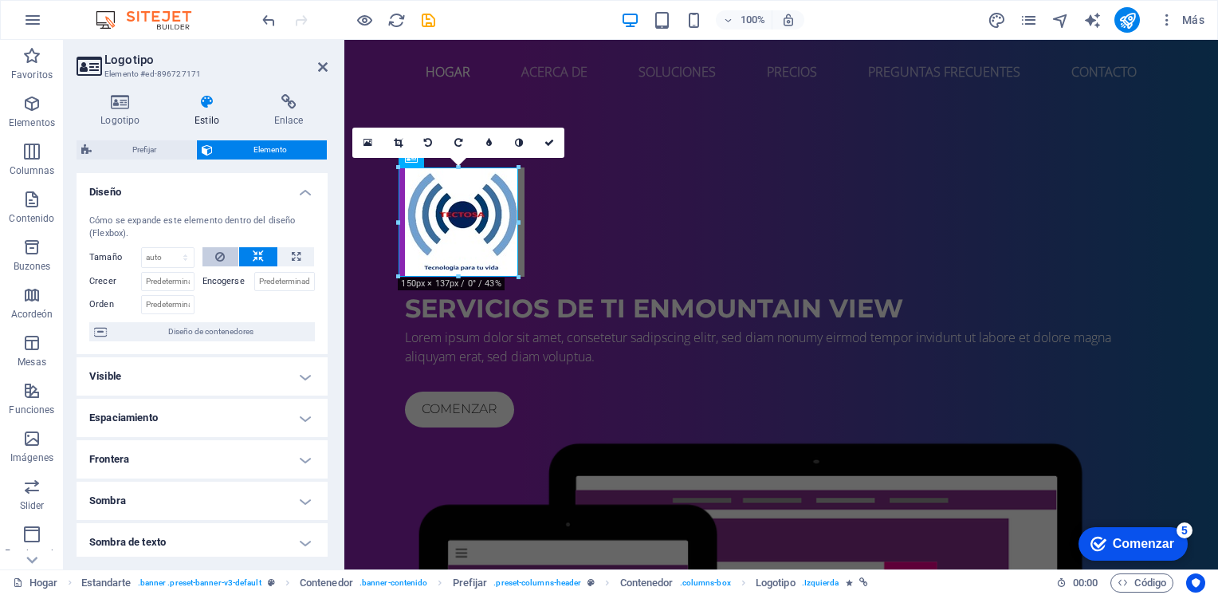
click at [226, 256] on button at bounding box center [221, 256] width 37 height 19
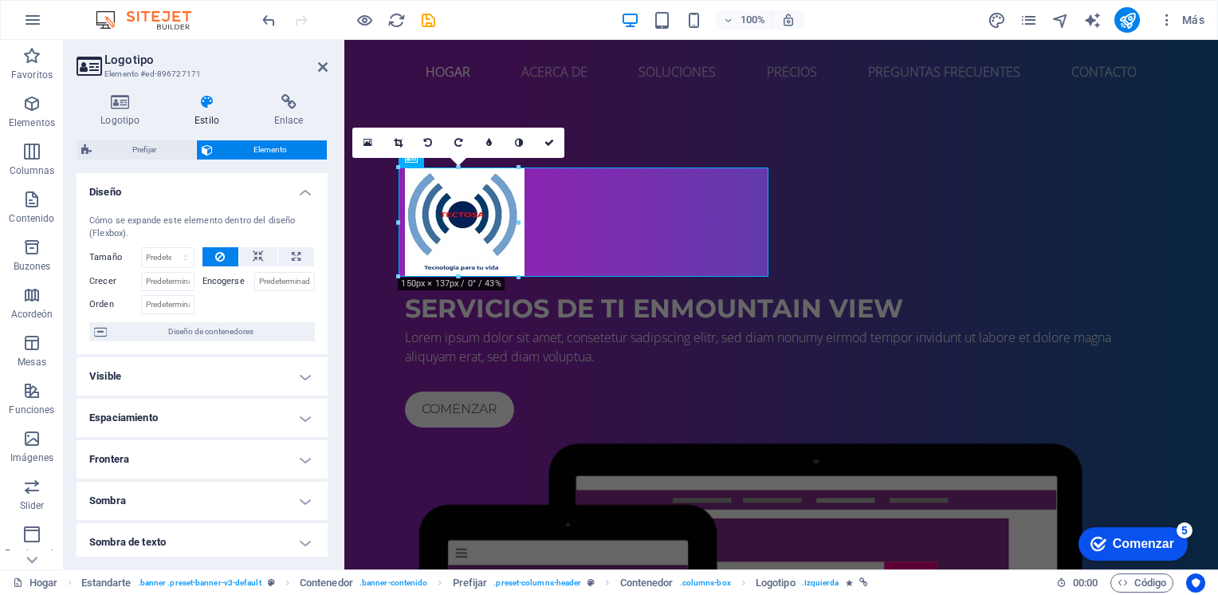
click at [284, 187] on h4 "Diseño" at bounding box center [202, 187] width 251 height 29
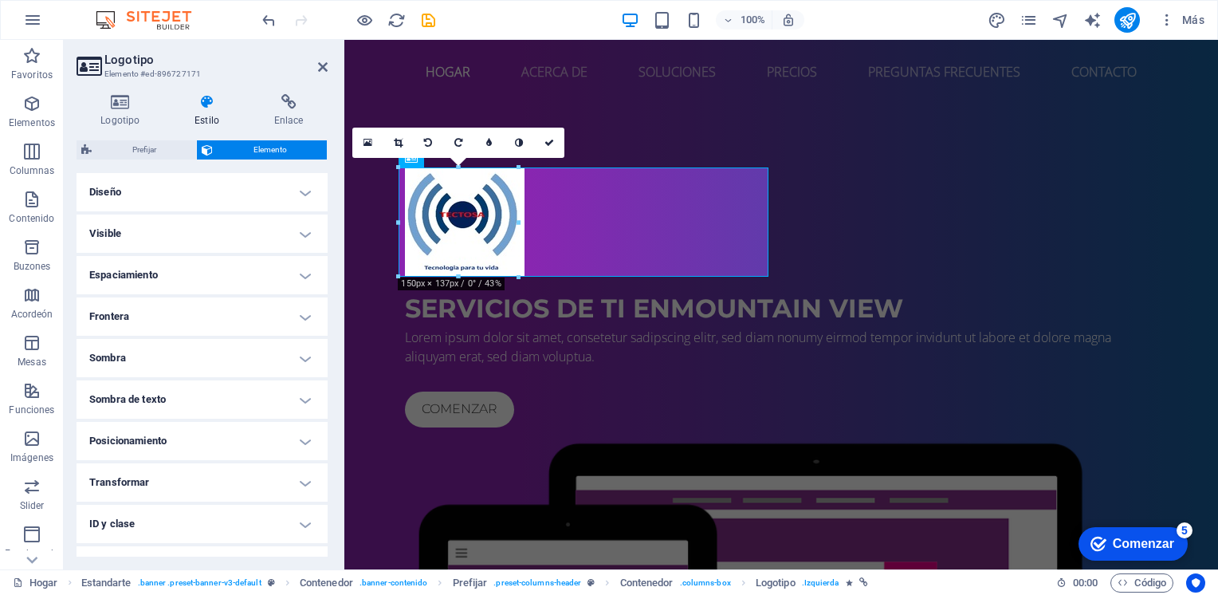
click at [192, 233] on h4 "Visible" at bounding box center [202, 233] width 251 height 38
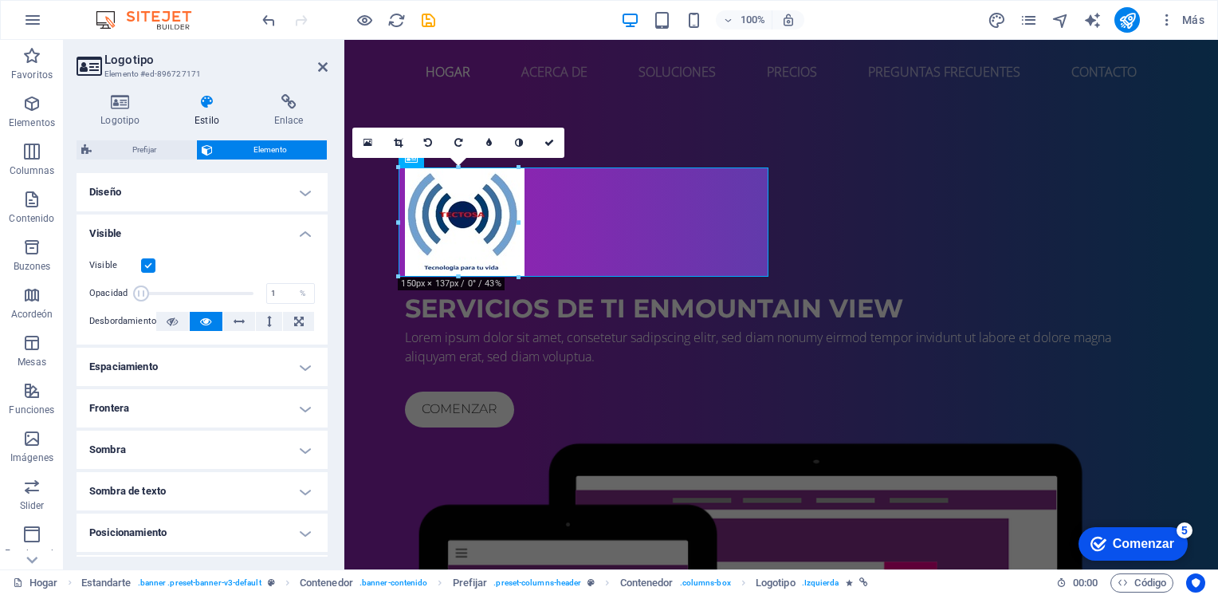
drag, startPoint x: 250, startPoint y: 293, endPoint x: 111, endPoint y: 297, distance: 138.8
click at [111, 297] on div "Opacidad 1 %" at bounding box center [202, 293] width 226 height 24
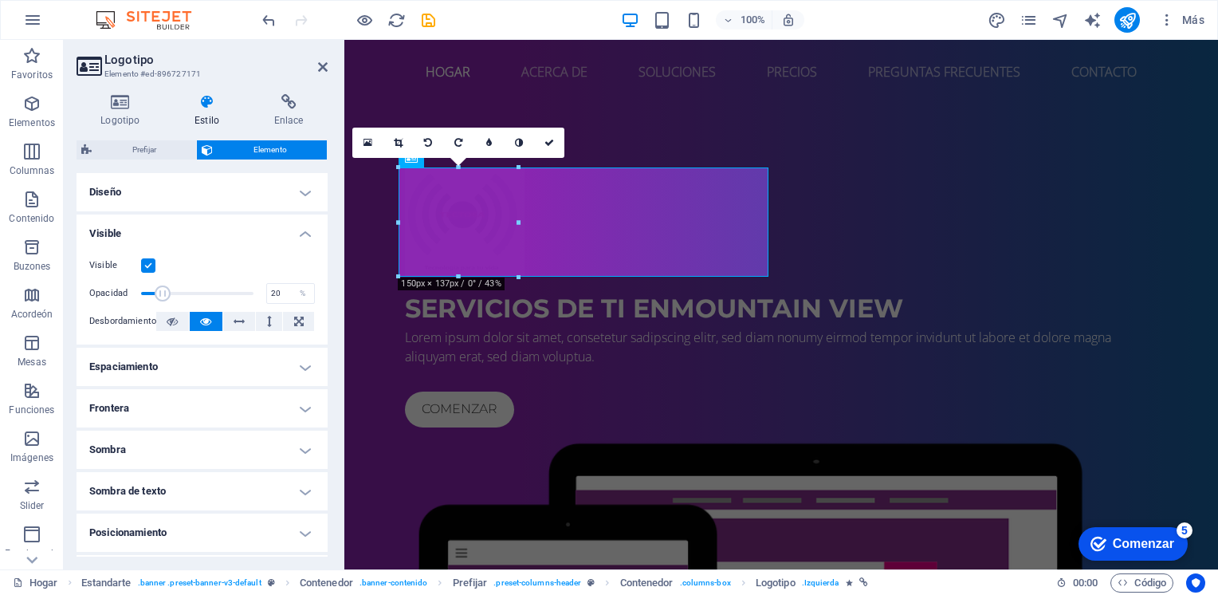
drag, startPoint x: 141, startPoint y: 293, endPoint x: 162, endPoint y: 293, distance: 20.7
click at [162, 293] on span at bounding box center [163, 293] width 16 height 16
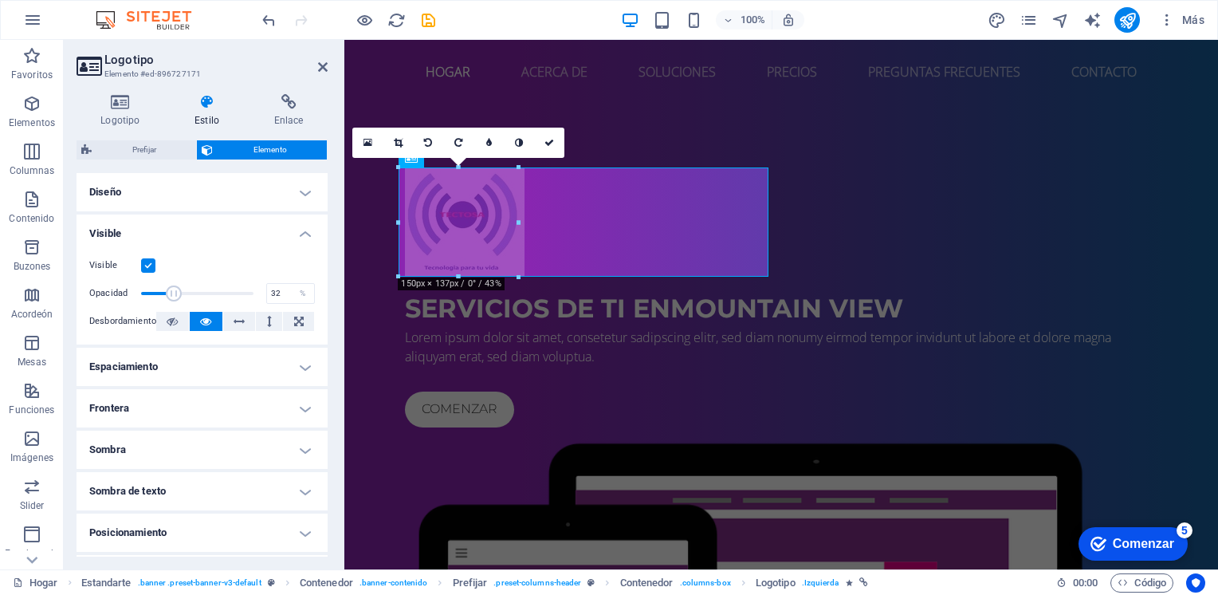
drag, startPoint x: 162, startPoint y: 292, endPoint x: 175, endPoint y: 292, distance: 13.6
click at [175, 292] on span at bounding box center [174, 293] width 16 height 16
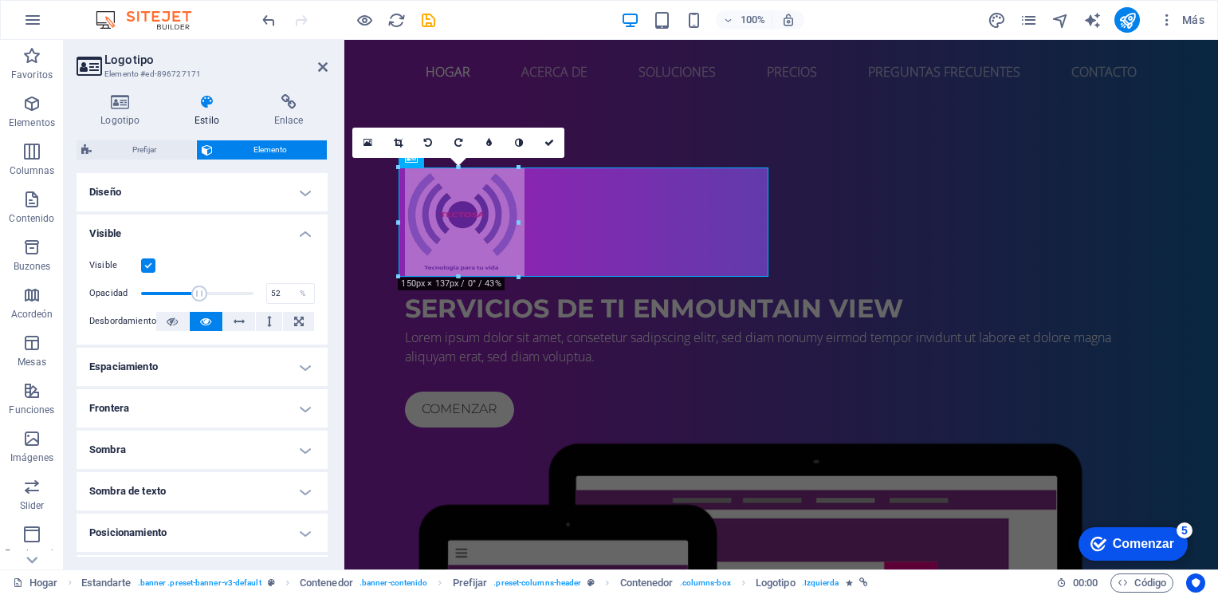
drag, startPoint x: 172, startPoint y: 290, endPoint x: 197, endPoint y: 289, distance: 24.8
click at [197, 289] on span at bounding box center [199, 293] width 16 height 16
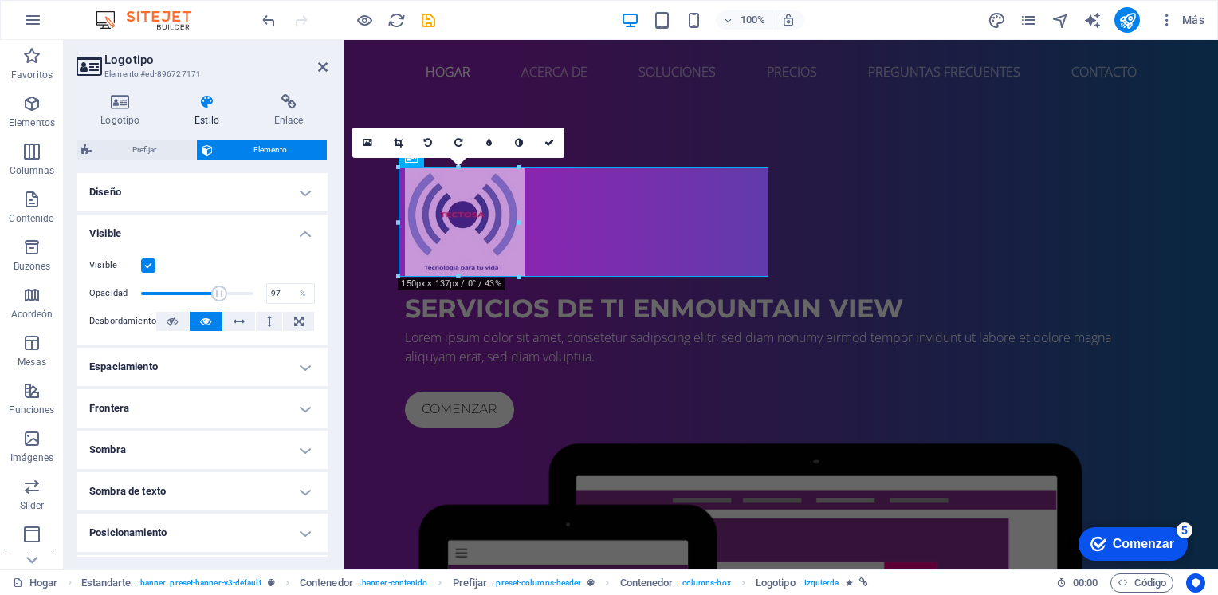
type input "98"
drag, startPoint x: 197, startPoint y: 289, endPoint x: 249, endPoint y: 285, distance: 51.9
click at [249, 285] on span at bounding box center [251, 293] width 16 height 16
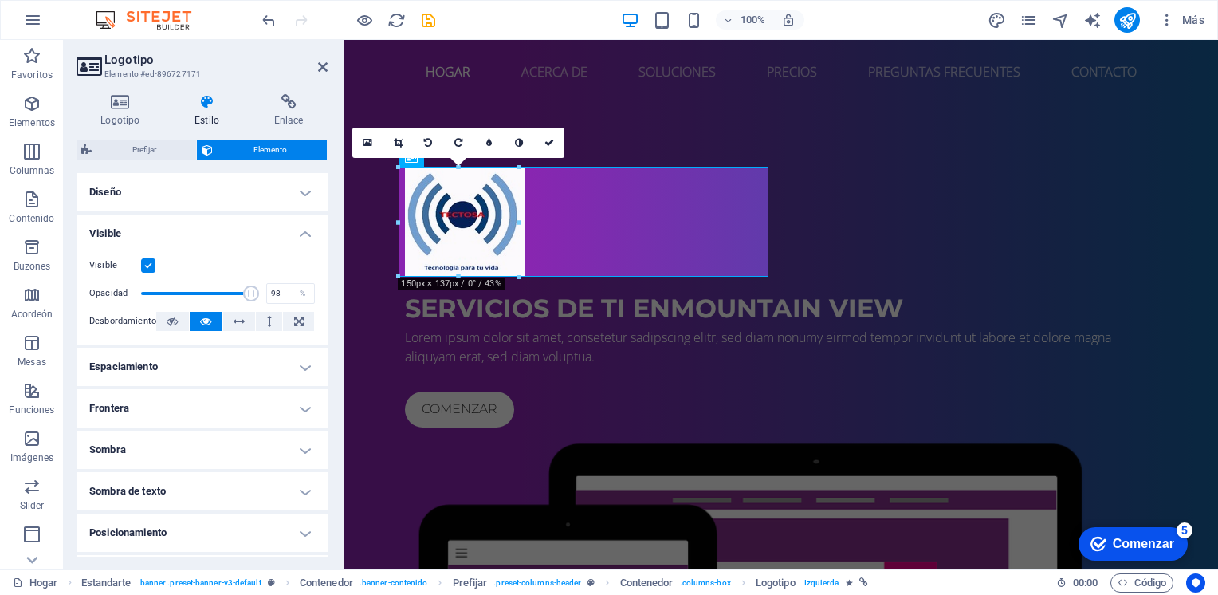
click at [299, 234] on h4 "Visible" at bounding box center [202, 228] width 251 height 29
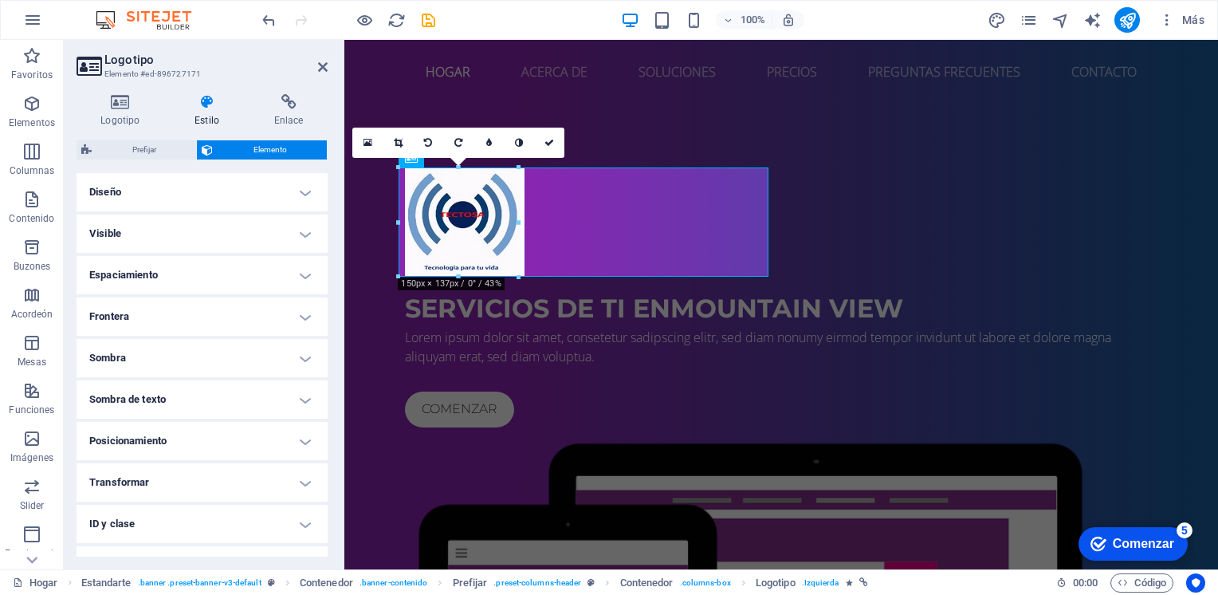
click at [293, 273] on h4 "Espaciamiento" at bounding box center [202, 275] width 251 height 38
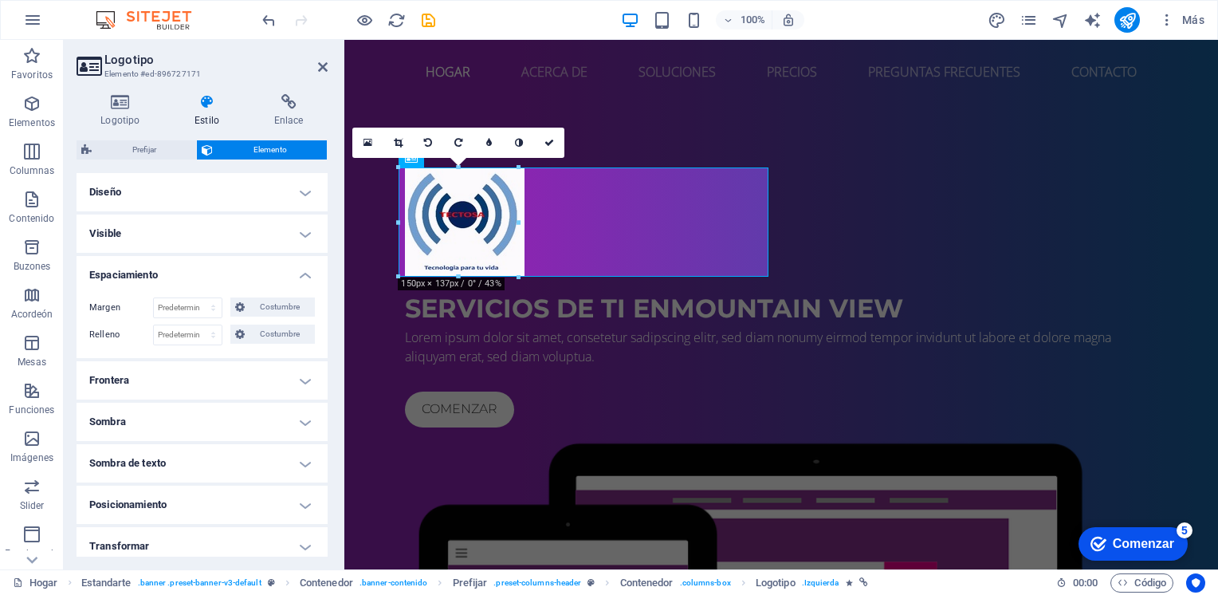
click at [293, 273] on h4 "Espaciamiento" at bounding box center [202, 270] width 251 height 29
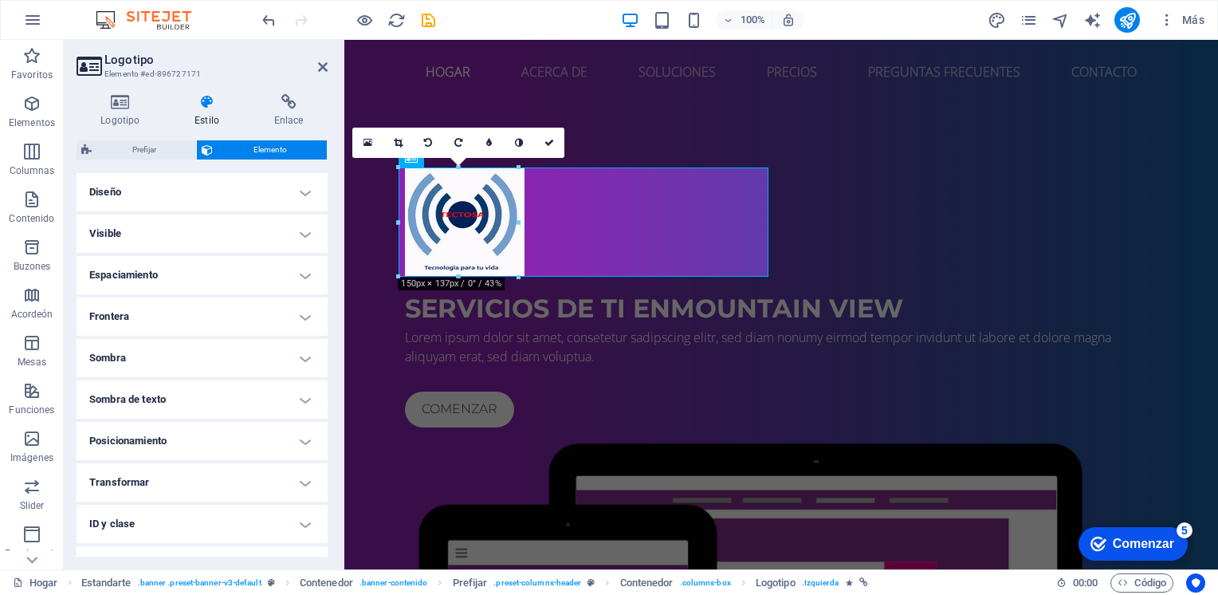
click at [289, 304] on h4 "Frontera" at bounding box center [202, 316] width 251 height 38
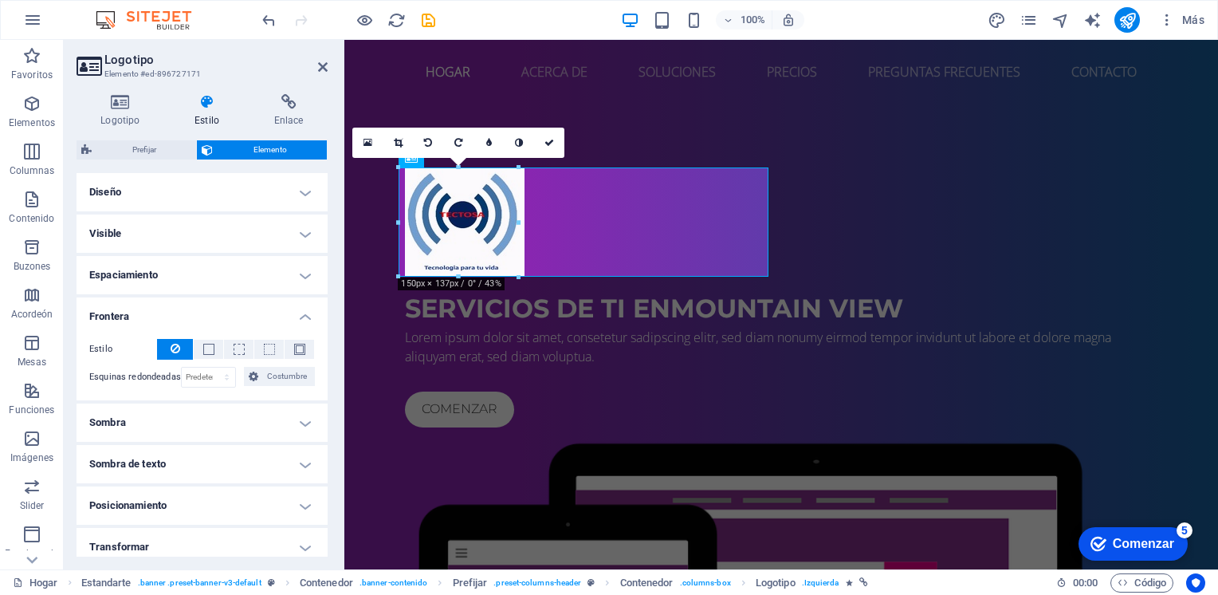
click at [289, 304] on h4 "Frontera" at bounding box center [202, 311] width 251 height 29
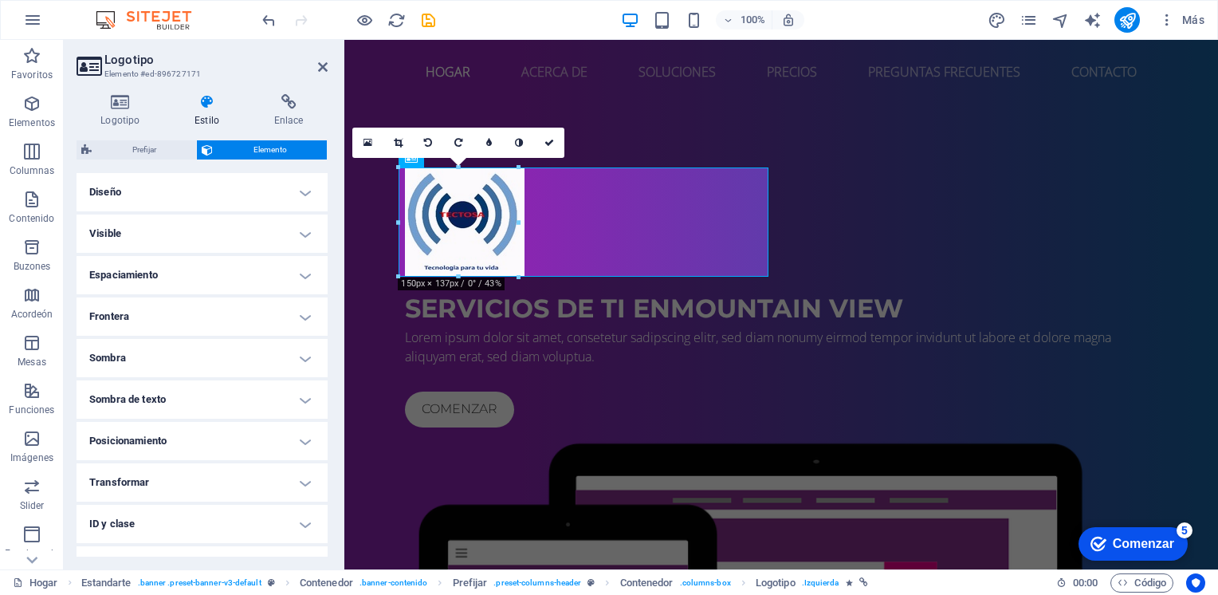
click at [265, 358] on h4 "Sombra" at bounding box center [202, 358] width 251 height 38
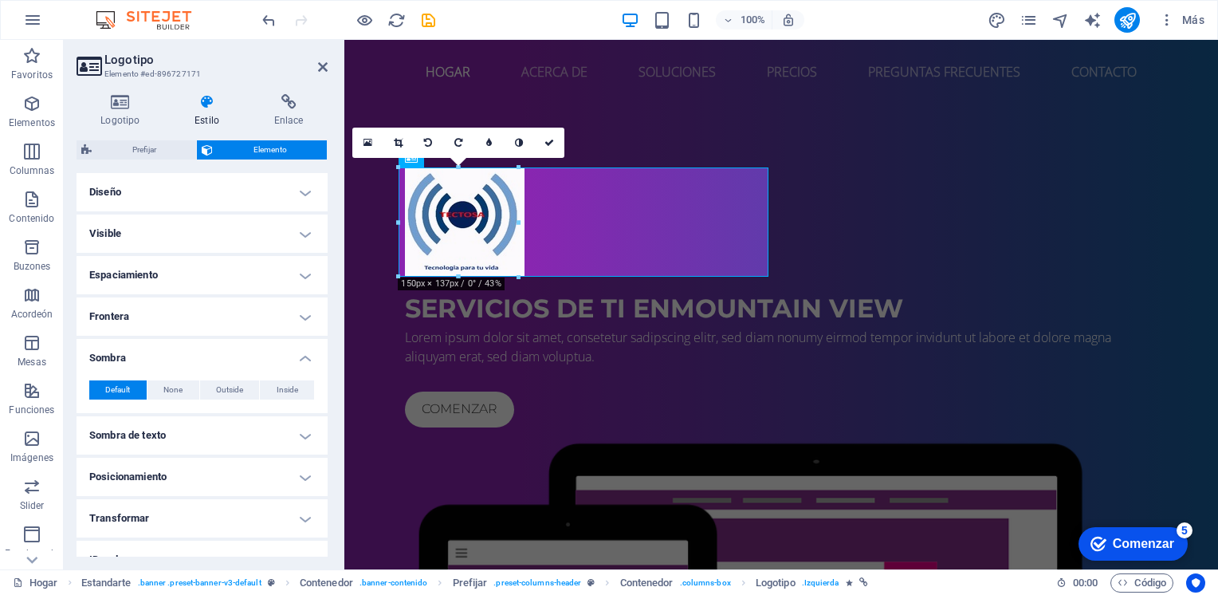
click at [265, 358] on h4 "Sombra" at bounding box center [202, 353] width 251 height 29
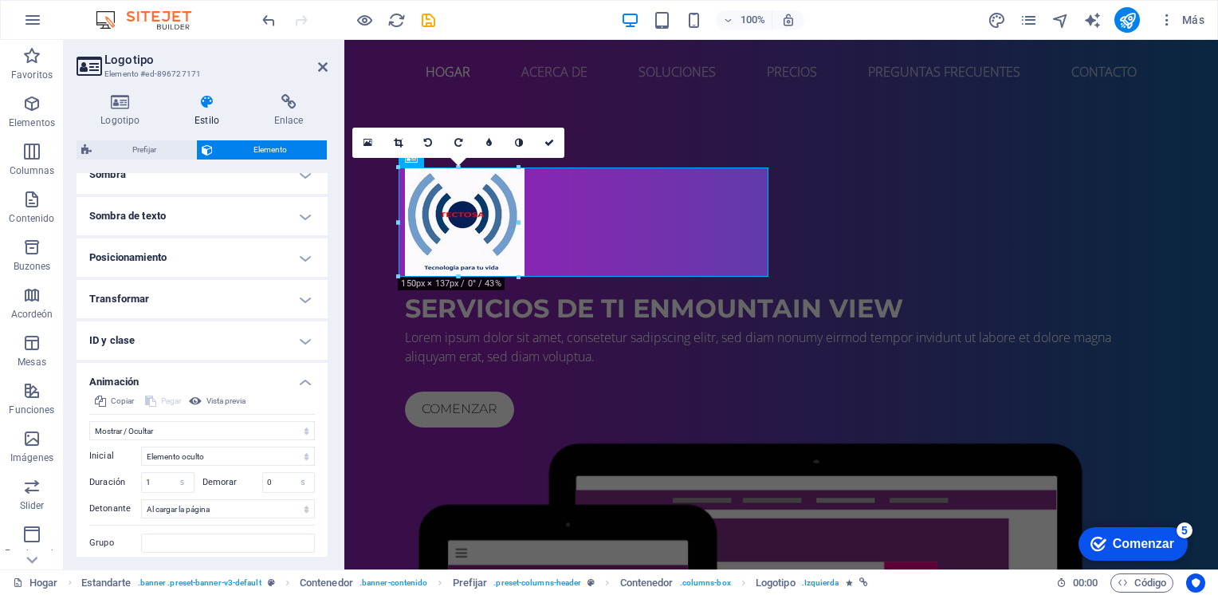
scroll to position [233, 0]
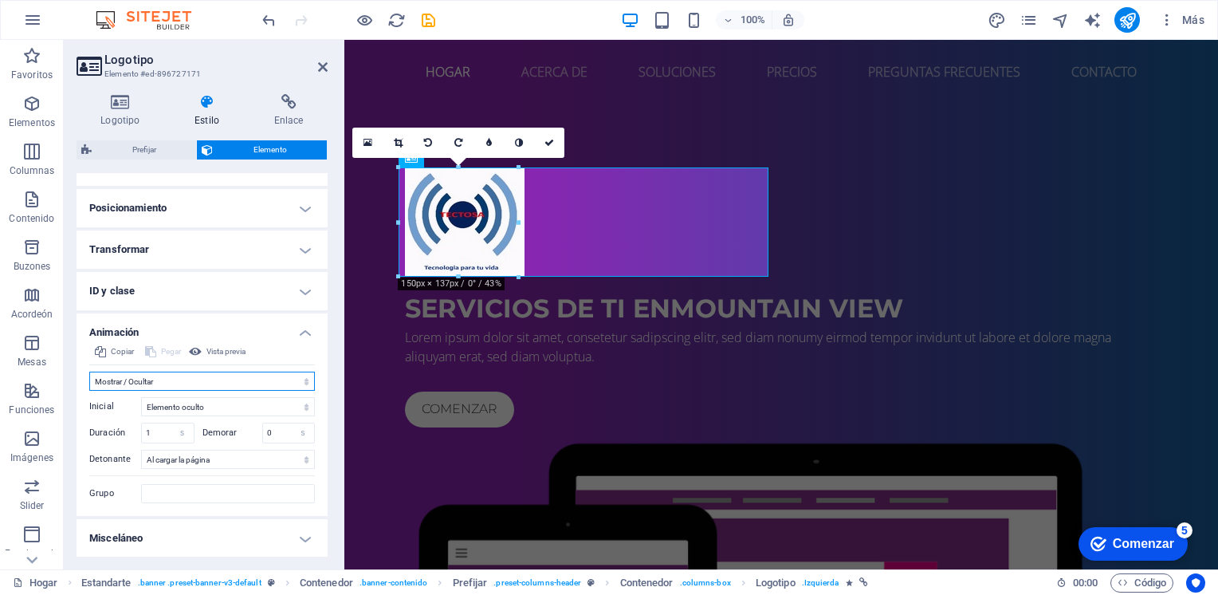
click at [171, 375] on select "No animar Mostrar / Ocultar Deslizar hacia arriba/abajo Acercar/alejar Desliza …" at bounding box center [202, 381] width 226 height 19
click at [89, 372] on select "No animar Mostrar / Ocultar Deslizar hacia arriba/abajo Acercar/alejar Desliza …" at bounding box center [202, 381] width 226 height 19
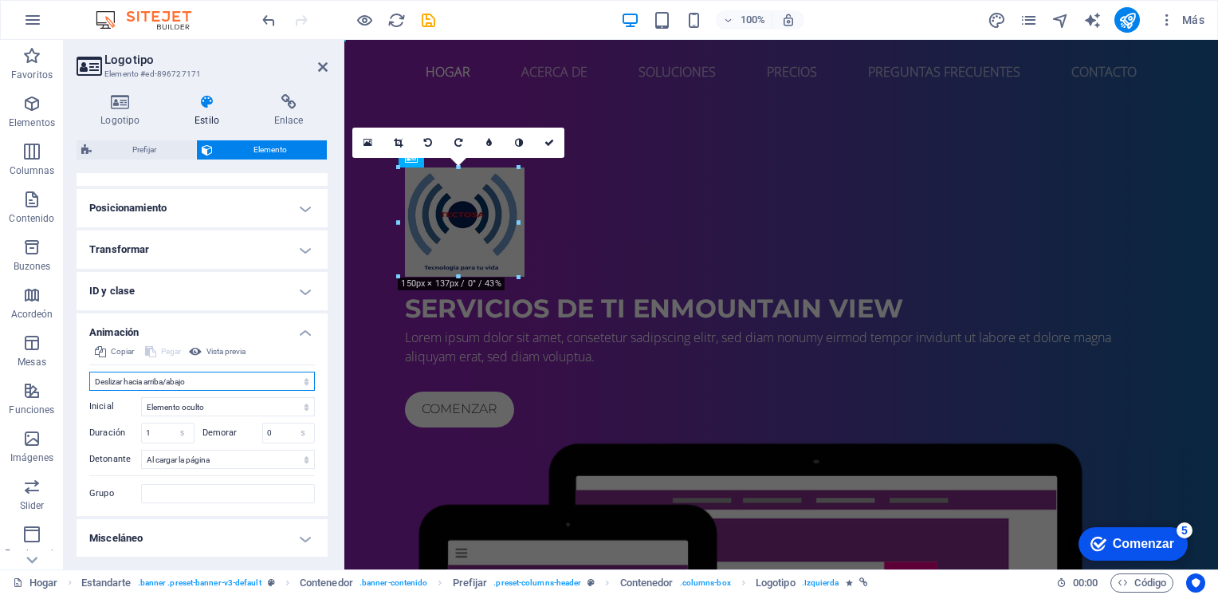
click at [226, 379] on select "No animar Mostrar / Ocultar Deslizar hacia arriba/abajo Acercar/alejar Desliza …" at bounding box center [202, 381] width 226 height 19
click at [89, 372] on select "No animar Mostrar / Ocultar Deslizar hacia arriba/abajo Acercar/alejar Desliza …" at bounding box center [202, 381] width 226 height 19
click at [233, 384] on select "No animar Mostrar / Ocultar Deslizar hacia arriba/abajo Acercar/alejar Desliza …" at bounding box center [202, 381] width 226 height 19
click at [89, 372] on select "No animar Mostrar / Ocultar Deslizar hacia arriba/abajo Acercar/alejar Desliza …" at bounding box center [202, 381] width 226 height 19
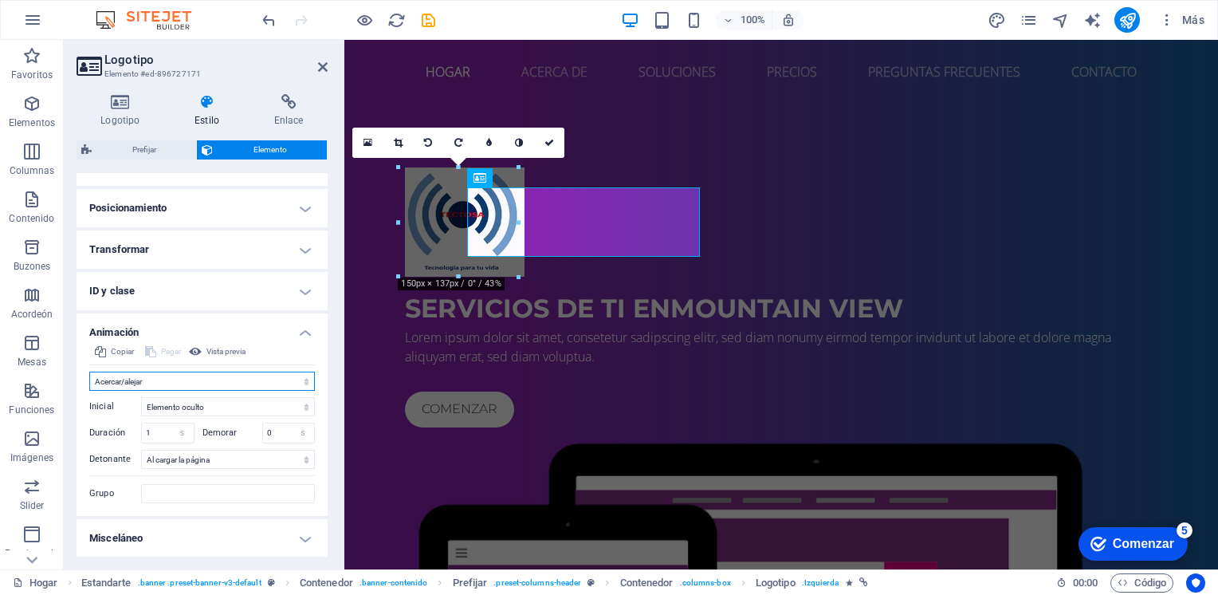
click at [234, 379] on select "No animar Mostrar / Ocultar Deslizar hacia arriba/abajo Acercar/alejar Desliza …" at bounding box center [202, 381] width 226 height 19
click at [89, 372] on select "No animar Mostrar / Ocultar Deslizar hacia arriba/abajo Acercar/alejar Desliza …" at bounding box center [202, 381] width 226 height 19
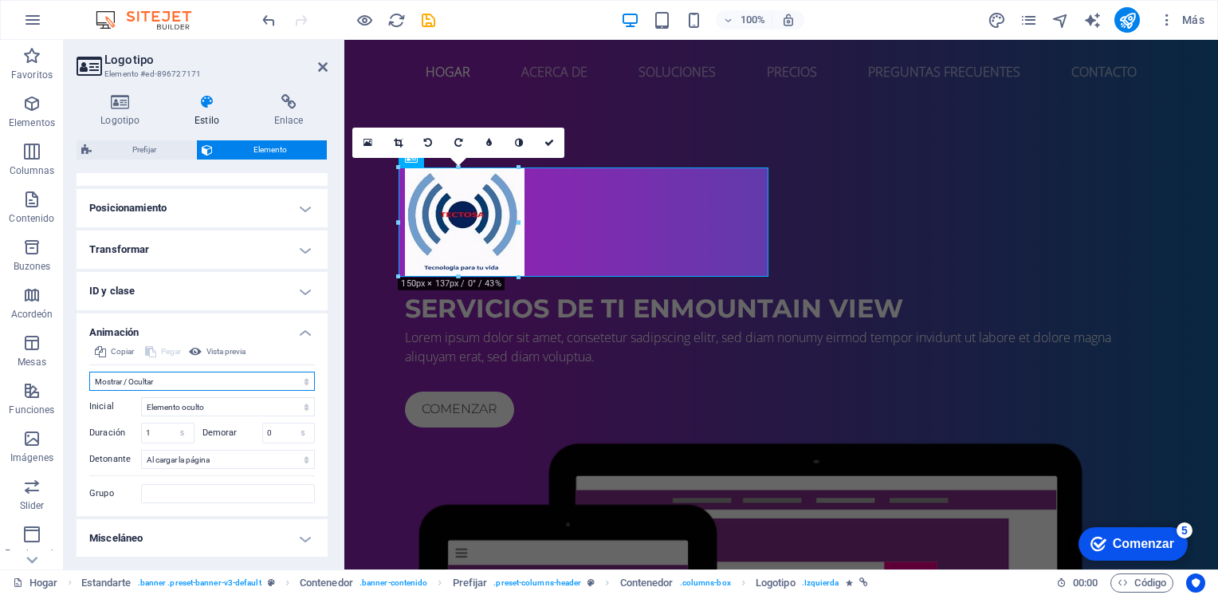
click at [234, 379] on select "No animar Mostrar / Ocultar Deslizar hacia arriba/abajo Acercar/alejar Desliza …" at bounding box center [202, 381] width 226 height 19
select select "move-bottom-to-top"
click at [89, 372] on select "No animar Mostrar / Ocultar Deslizar hacia arriba/abajo Acercar/alejar Desliza …" at bounding box center [202, 381] width 226 height 19
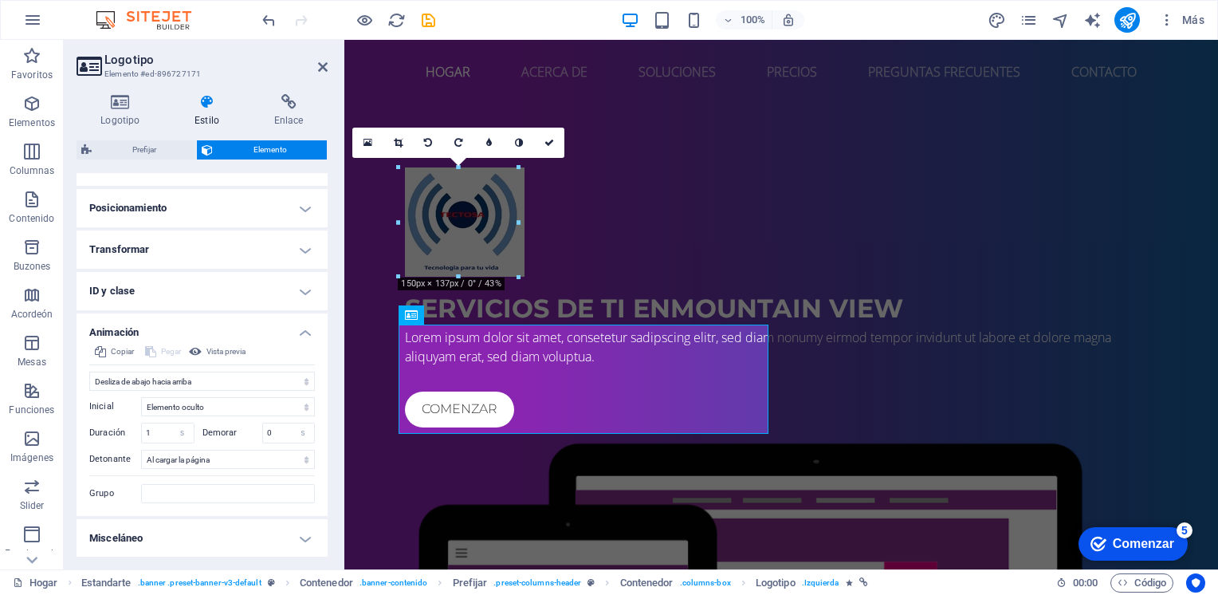
click at [226, 533] on h4 "Misceláneo" at bounding box center [202, 538] width 251 height 38
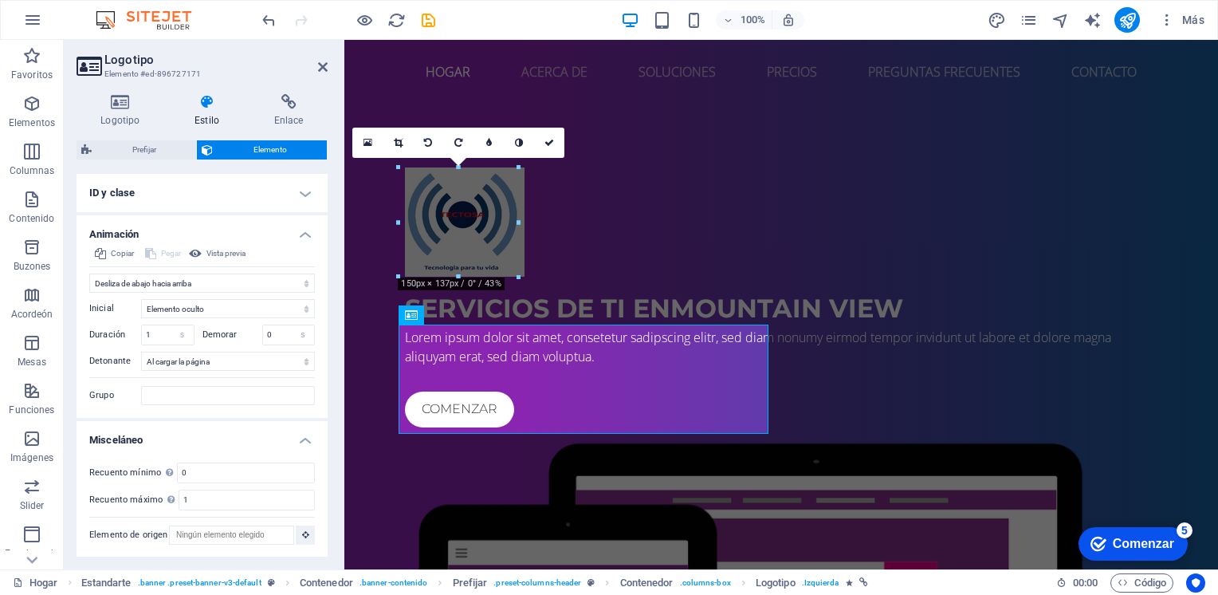
click at [238, 434] on h4 "Misceláneo" at bounding box center [202, 435] width 251 height 29
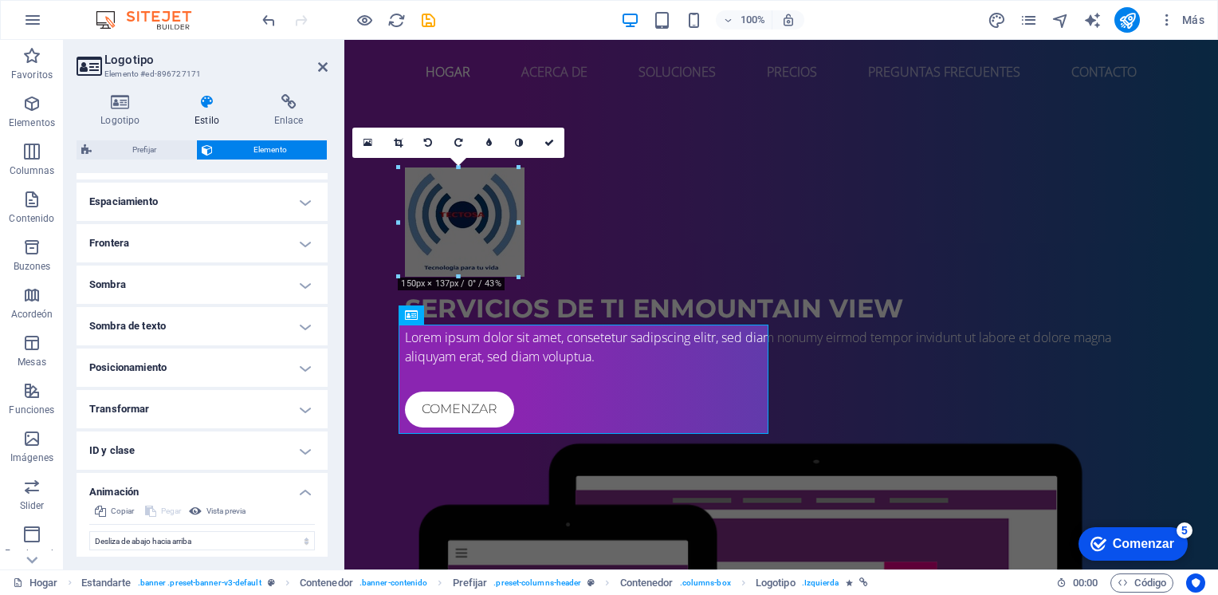
scroll to position [0, 0]
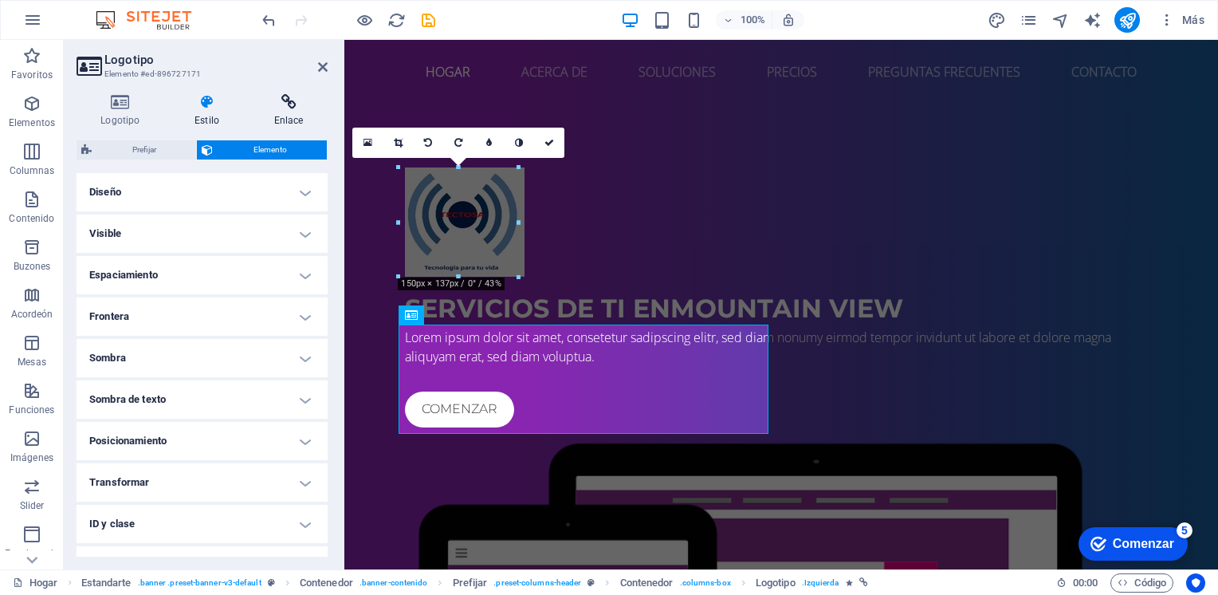
click at [288, 116] on font "Enlace" at bounding box center [289, 120] width 30 height 11
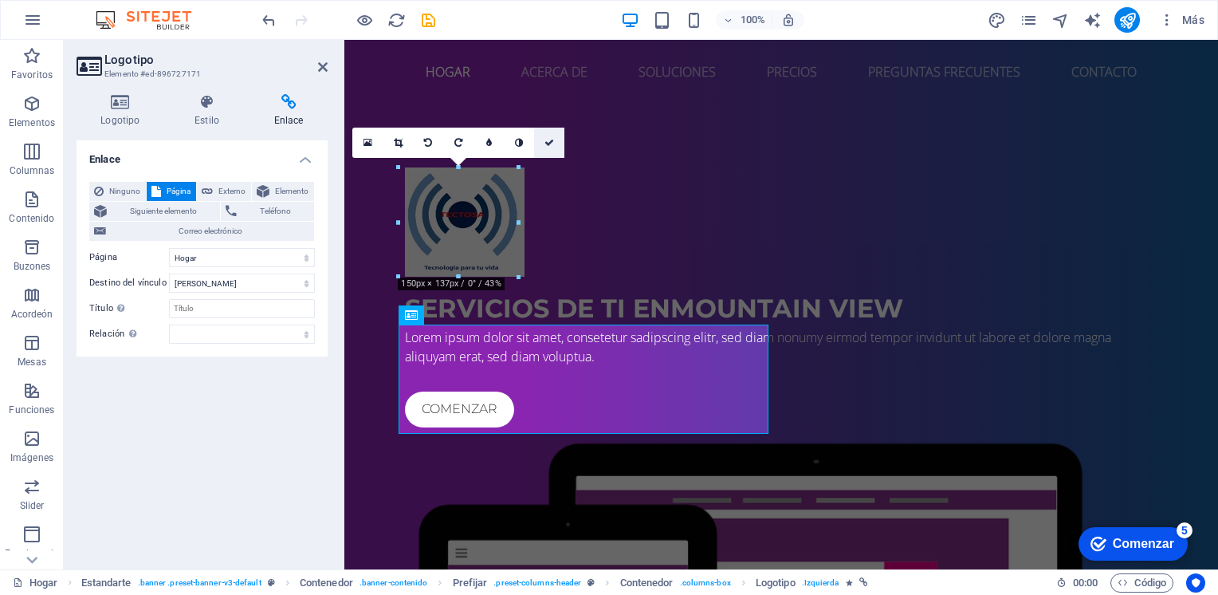
click at [549, 143] on icon at bounding box center [550, 143] width 10 height 10
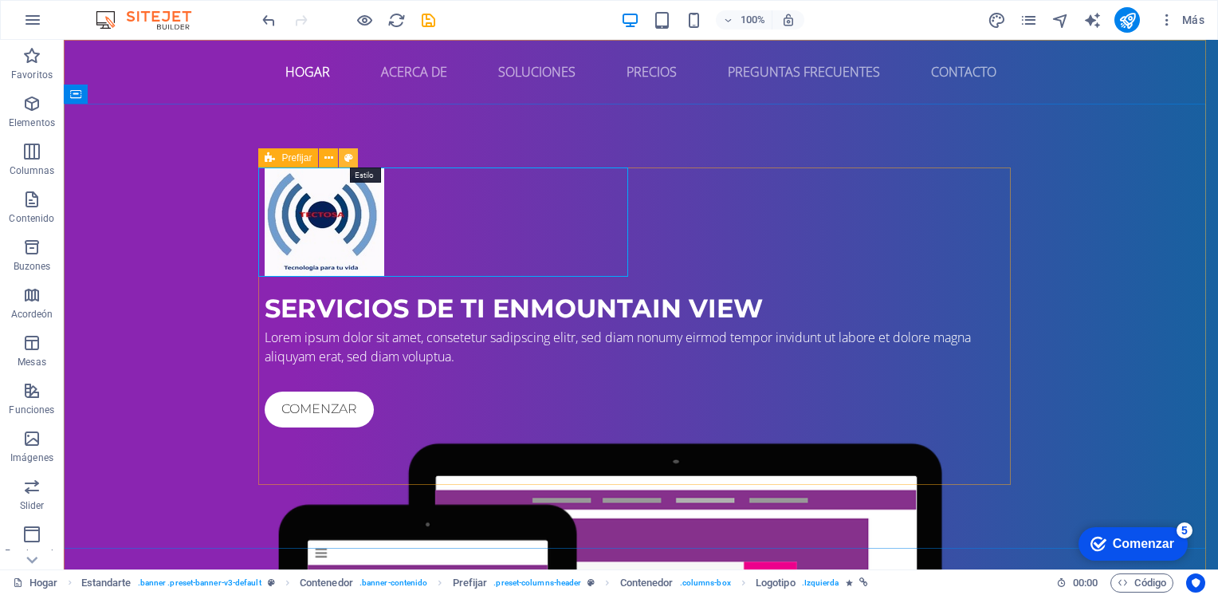
click at [348, 155] on icon at bounding box center [348, 158] width 9 height 17
select select "px"
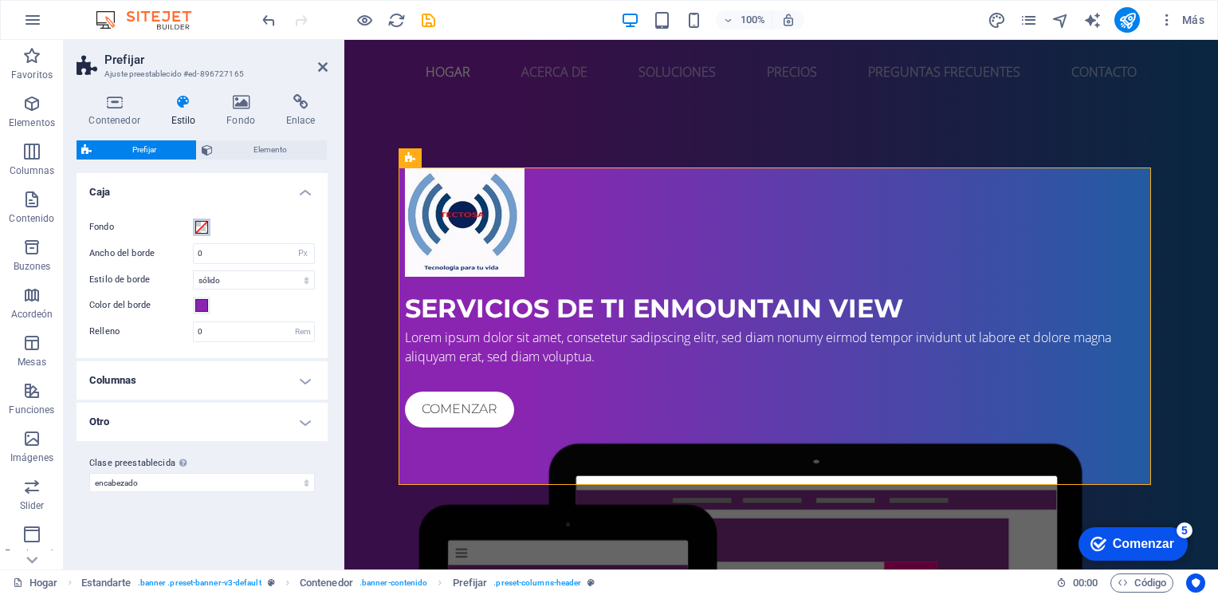
click at [195, 228] on button "Fondo" at bounding box center [202, 227] width 18 height 18
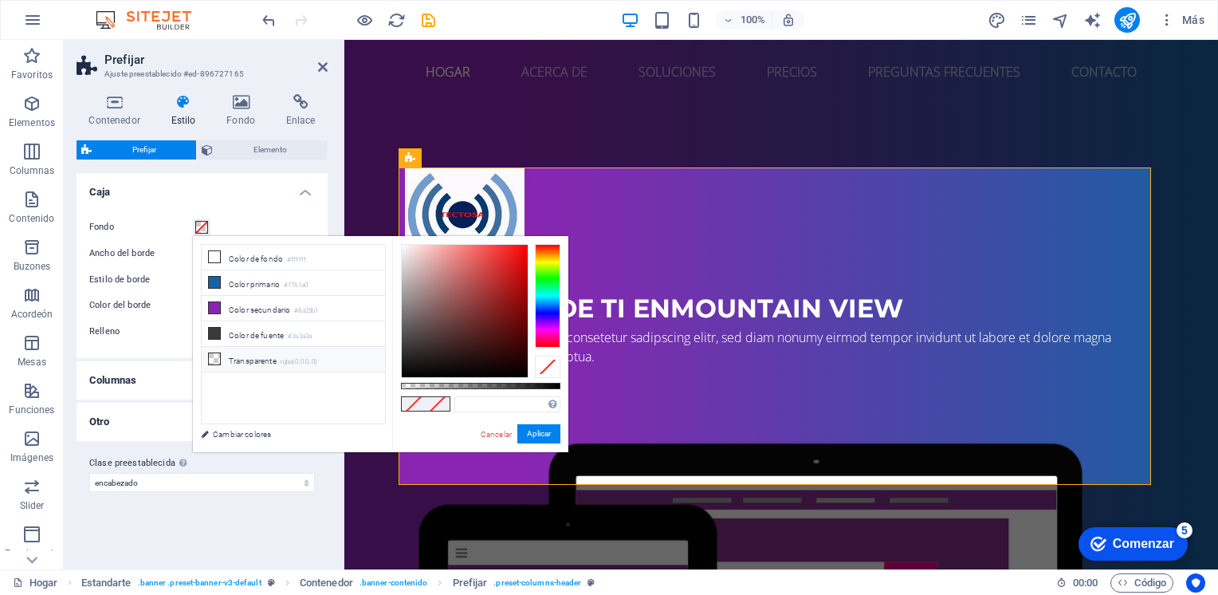
click at [210, 359] on icon at bounding box center [214, 358] width 11 height 11
drag, startPoint x: 400, startPoint y: 381, endPoint x: 526, endPoint y: 380, distance: 126.0
click at [526, 380] on div at bounding box center [528, 385] width 6 height 11
click at [494, 298] on div at bounding box center [465, 311] width 126 height 132
click at [521, 264] on div at bounding box center [465, 311] width 126 height 132
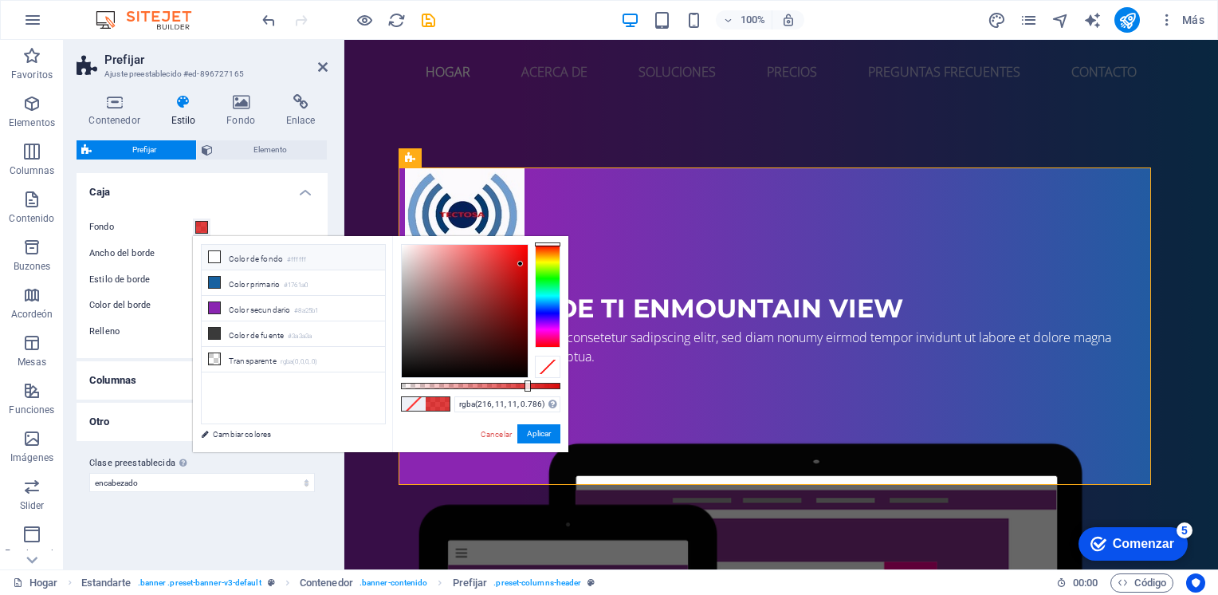
click at [263, 264] on li "Color de fondo #ffffff" at bounding box center [293, 258] width 183 height 26
drag, startPoint x: 417, startPoint y: 386, endPoint x: 370, endPoint y: 384, distance: 47.1
click at [370, 384] on div "menos Color de fondo #ffffff Color primario #1761a0 Color secundario #8a25b1 Co…" at bounding box center [381, 344] width 376 height 216
click at [438, 403] on span at bounding box center [438, 404] width 24 height 14
click at [503, 254] on div at bounding box center [465, 311] width 126 height 132
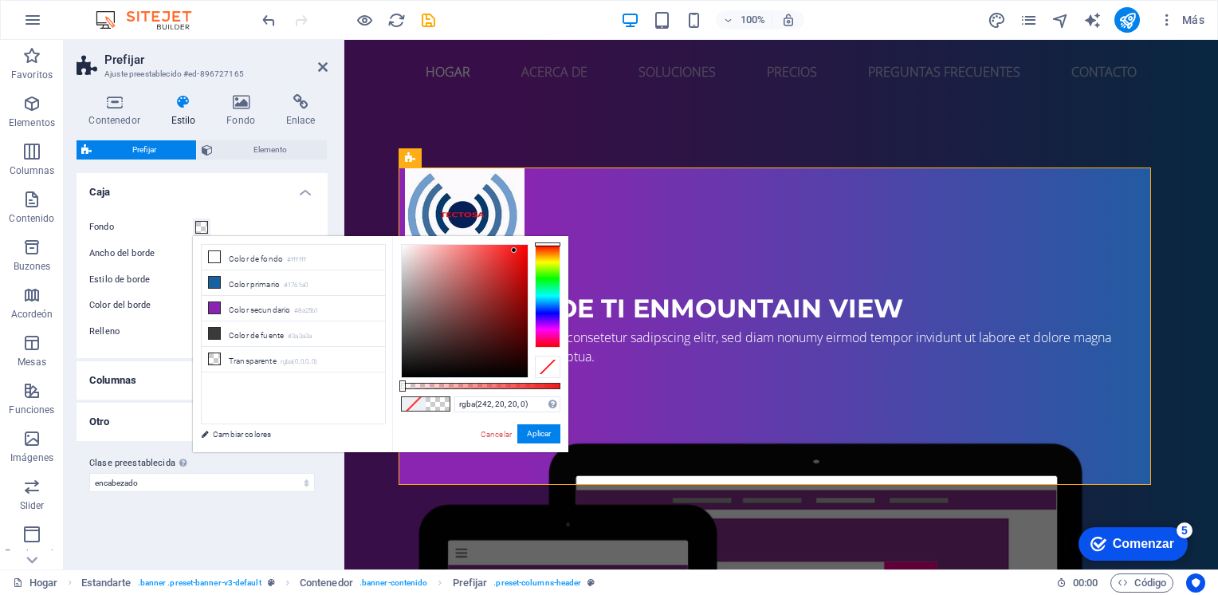
type input "rgba(239, 14, 14, 0)"
click at [520, 252] on div at bounding box center [465, 311] width 126 height 132
click at [539, 437] on button "Aplicar" at bounding box center [538, 433] width 43 height 19
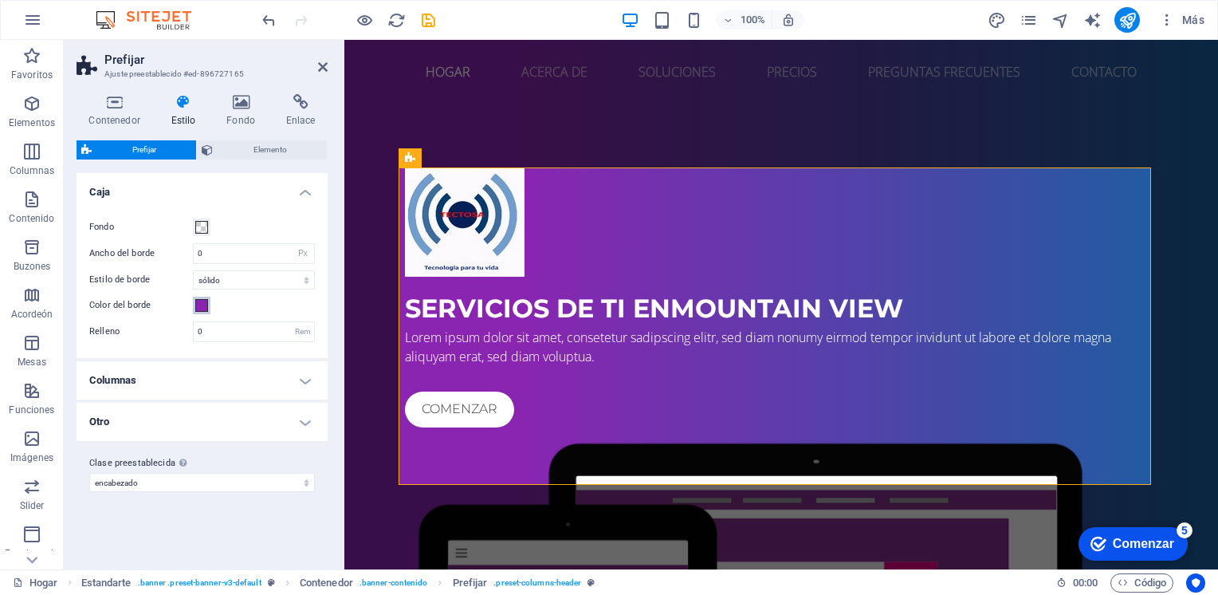
click at [203, 308] on span at bounding box center [201, 305] width 13 height 13
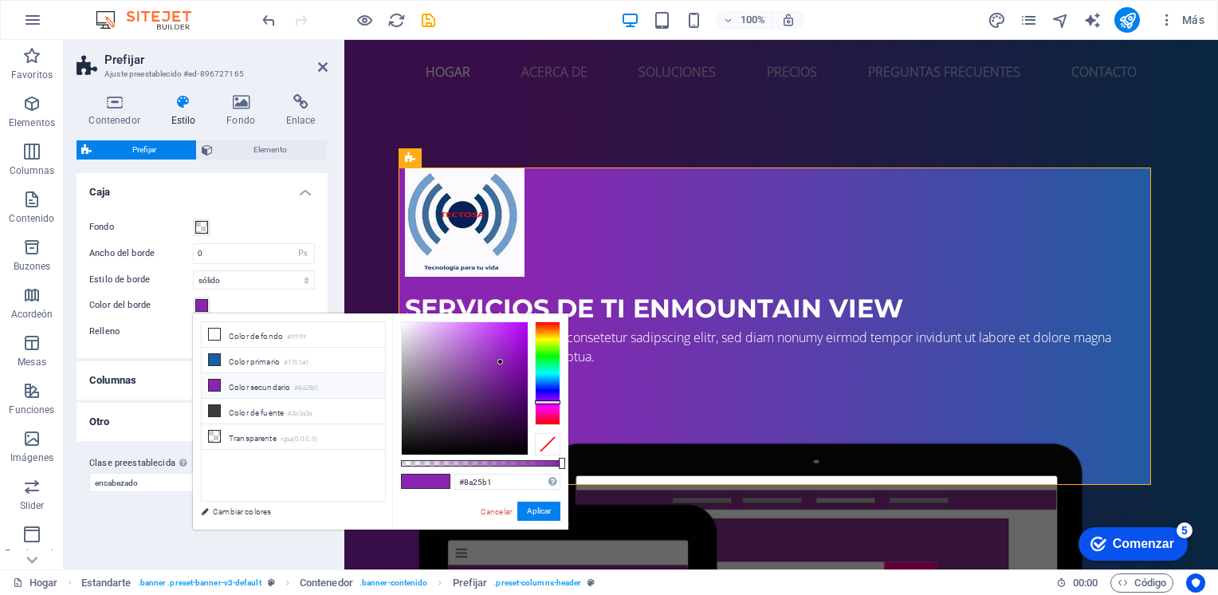
type input "#94b125"
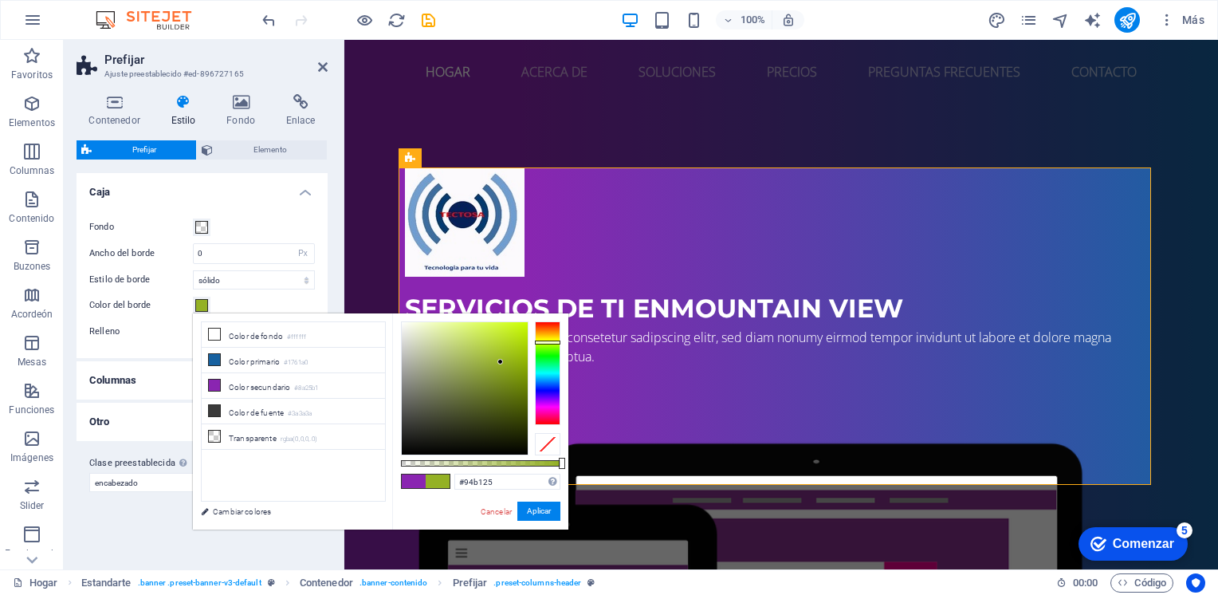
click at [551, 342] on div at bounding box center [548, 373] width 26 height 104
click at [541, 519] on button "Aplicar" at bounding box center [538, 511] width 43 height 19
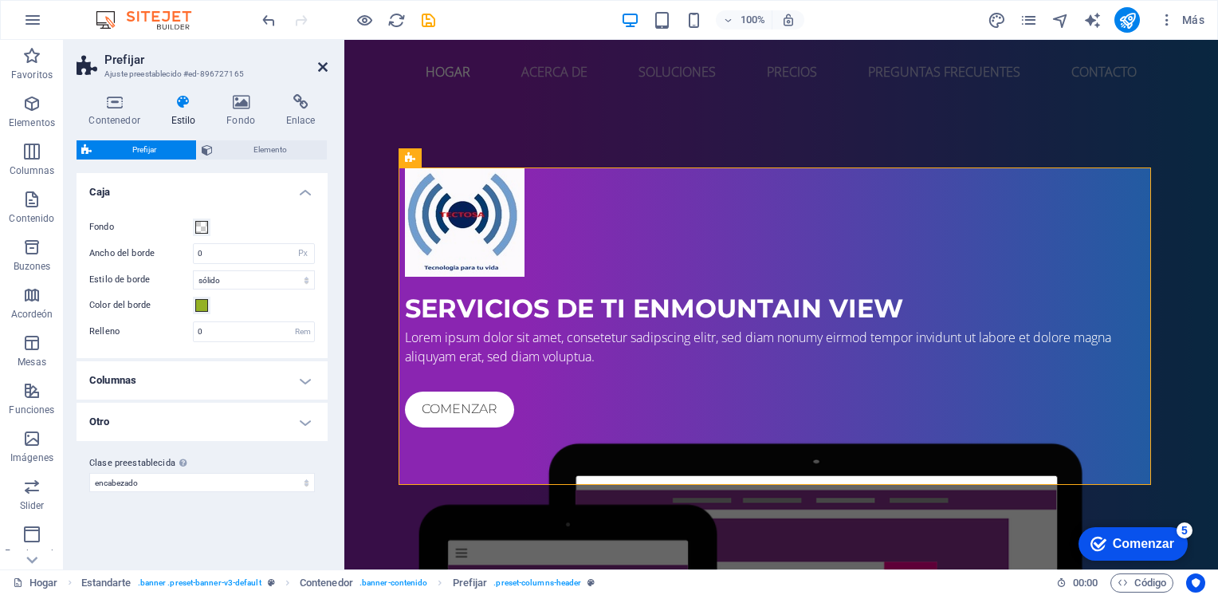
click at [320, 70] on icon at bounding box center [323, 67] width 10 height 13
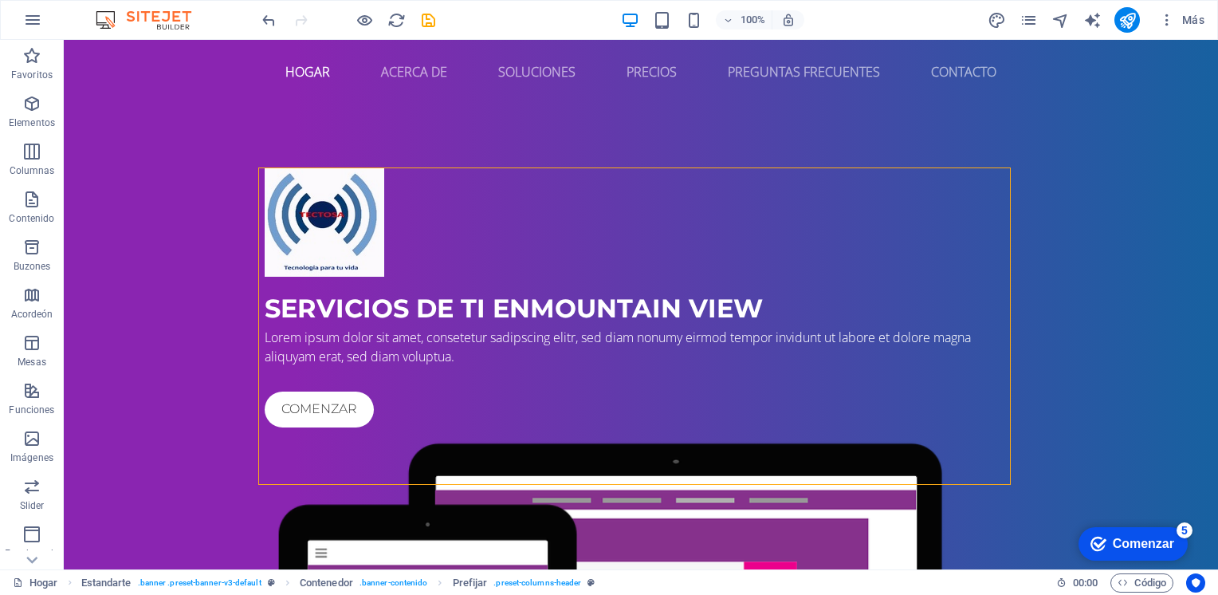
click at [1132, 533] on div "Marca Comenzar 5" at bounding box center [1133, 543] width 109 height 33
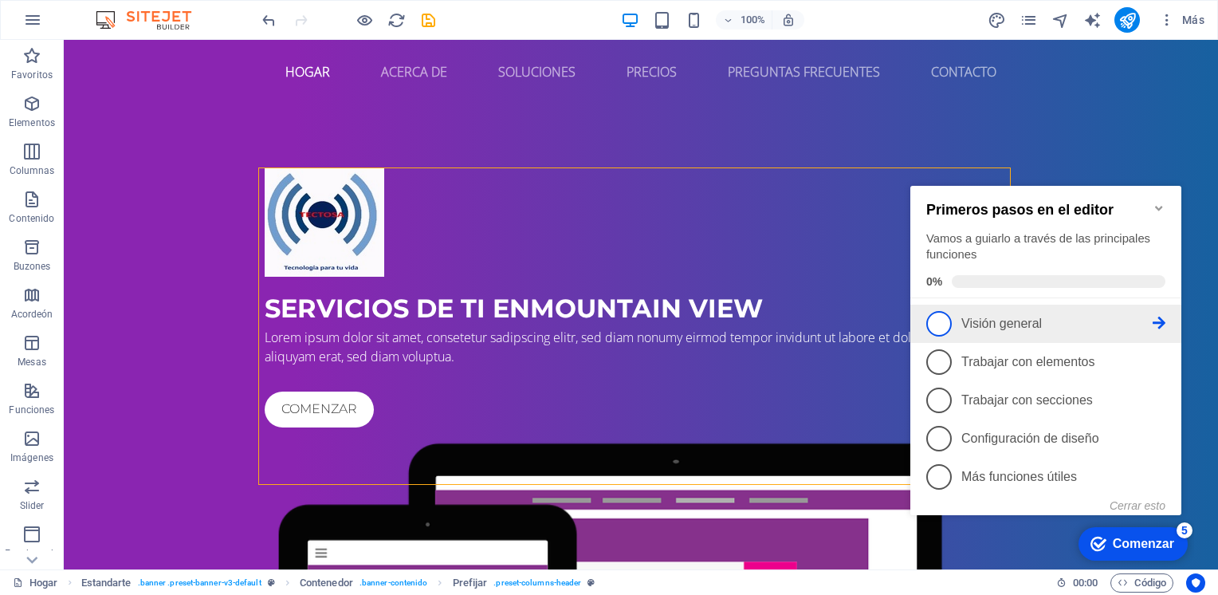
click at [1066, 317] on p "Visión general -incompleto" at bounding box center [1057, 324] width 191 height 14
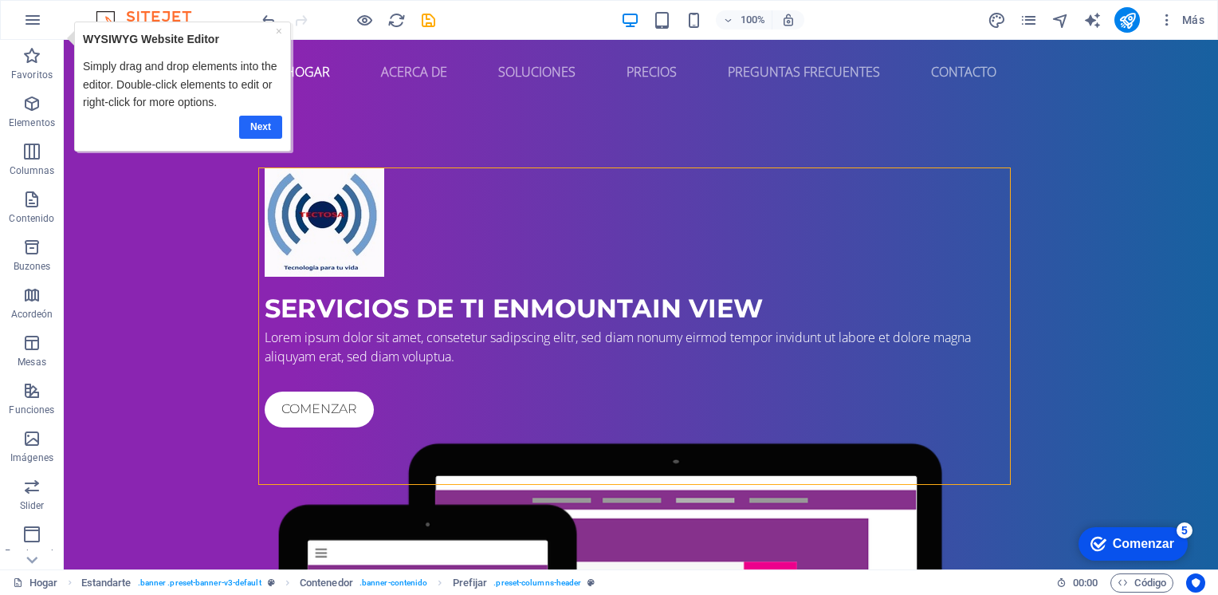
click at [258, 129] on link "Next" at bounding box center [260, 126] width 43 height 23
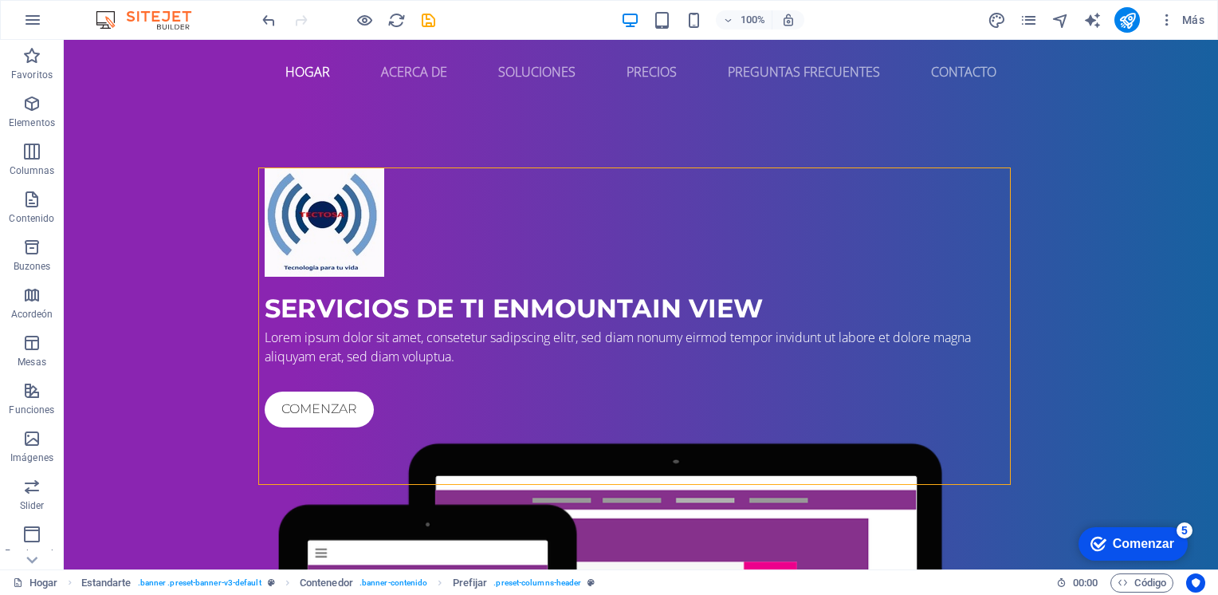
click div "Marca Comenzar 5 Primeros pasos en el editor Vamos a guiarlo a través de las pr…"
click at [1135, 539] on div "Comenzar" at bounding box center [1143, 544] width 61 height 14
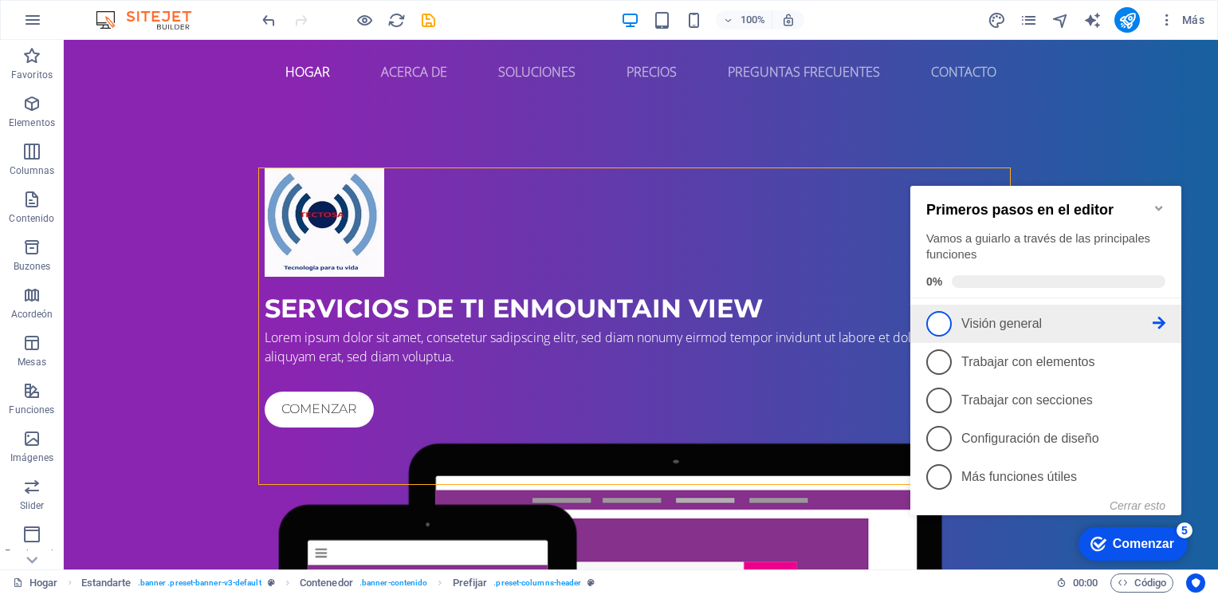
click at [1159, 322] on icon at bounding box center [1159, 323] width 13 height 13
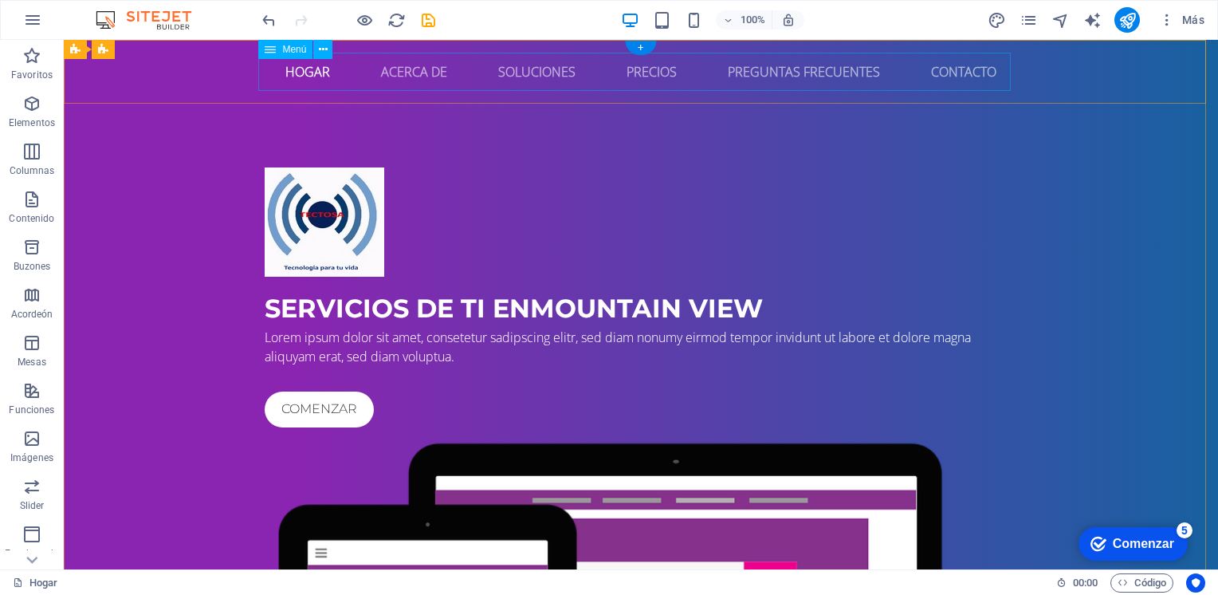
click at [545, 74] on nav "Hogar Acerca de Soluciones Precios Preguntas Frecuentes Contacto" at bounding box center [641, 72] width 753 height 38
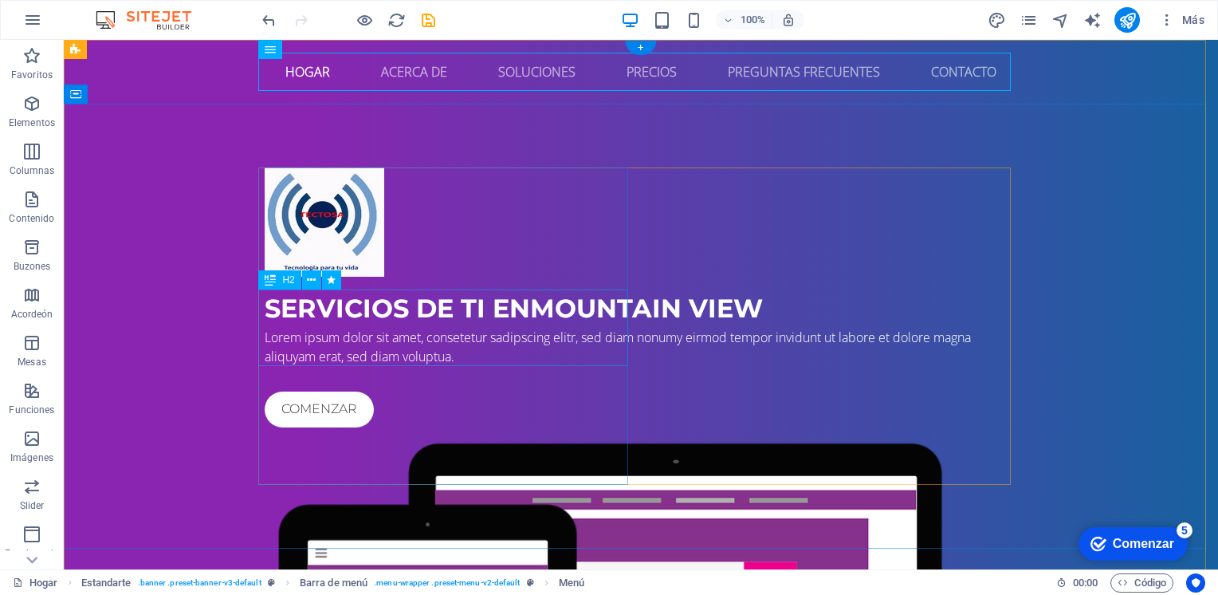
click at [506, 328] on div "Servicios de TI en Mountain View" at bounding box center [641, 308] width 753 height 38
click at [492, 328] on div "Servicios de TI en Mountain View" at bounding box center [641, 308] width 753 height 38
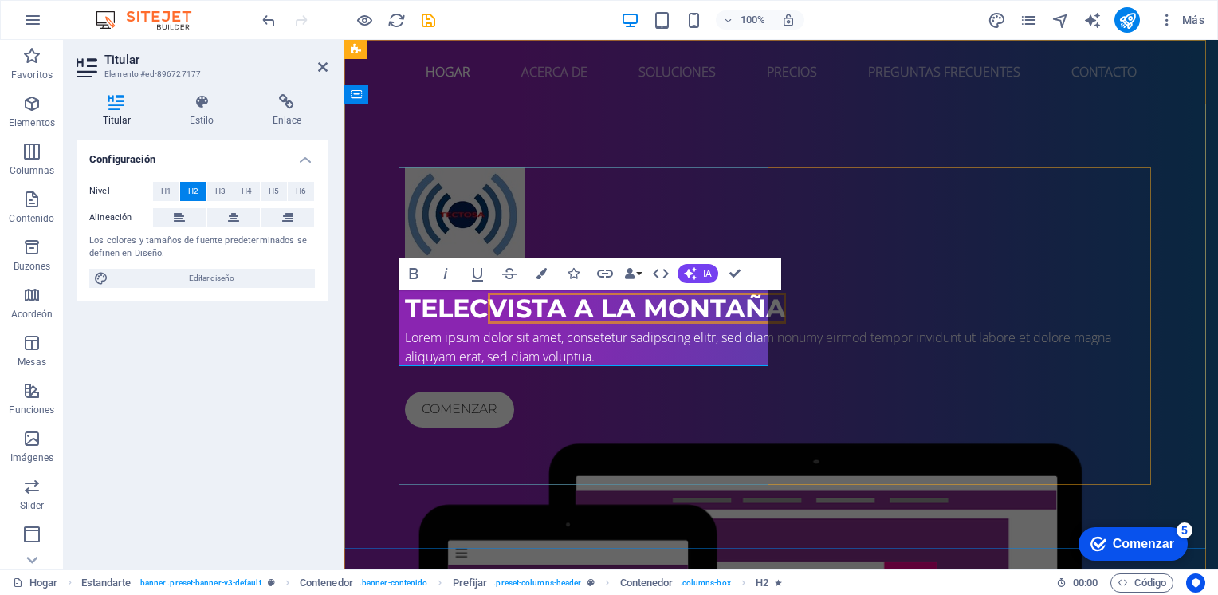
click at [588, 328] on h2 "TELEC Vista a la montaña" at bounding box center [781, 308] width 753 height 38
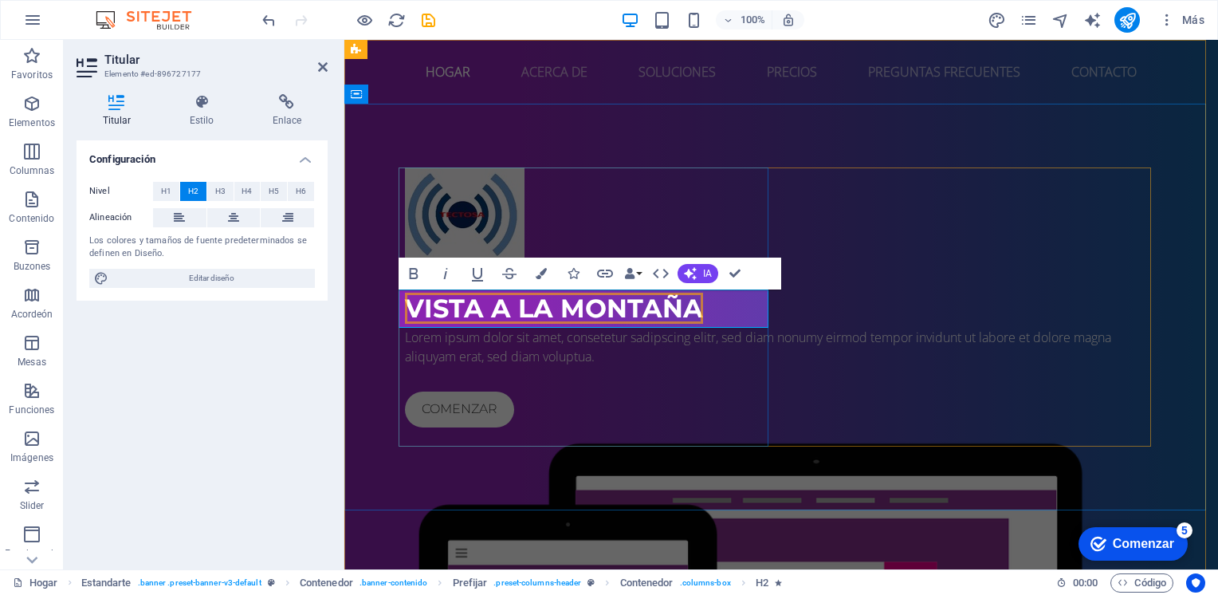
click at [621, 307] on span "Vista a la montaña" at bounding box center [554, 308] width 298 height 31
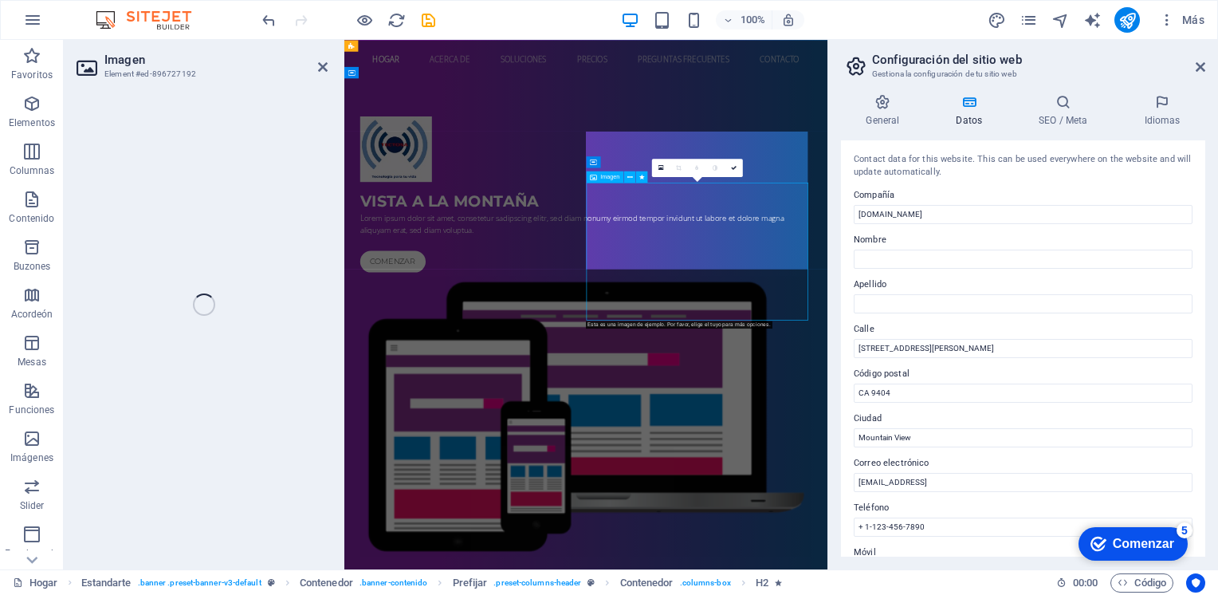
select select "%"
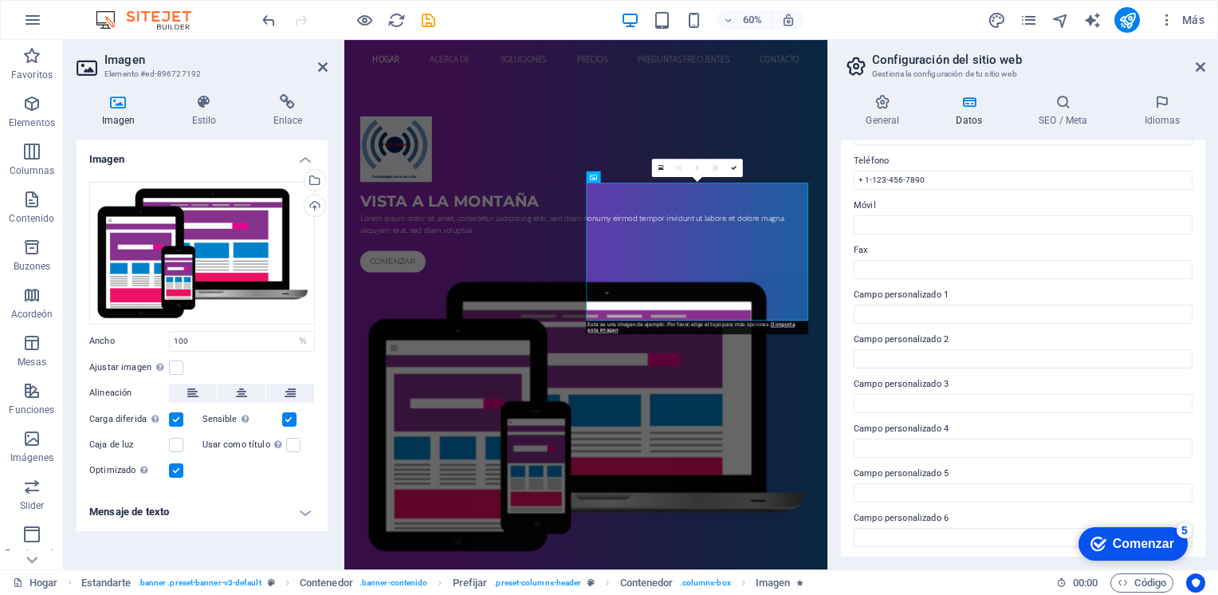
scroll to position [348, 0]
click at [1196, 62] on icon at bounding box center [1201, 67] width 10 height 13
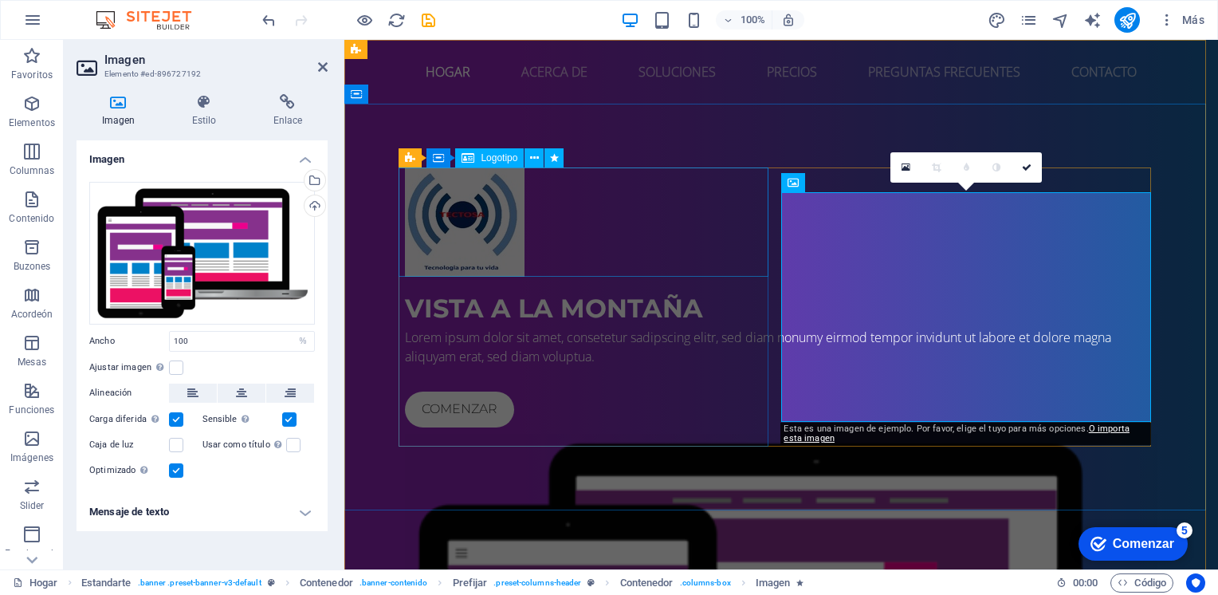
click at [631, 262] on div at bounding box center [781, 221] width 753 height 109
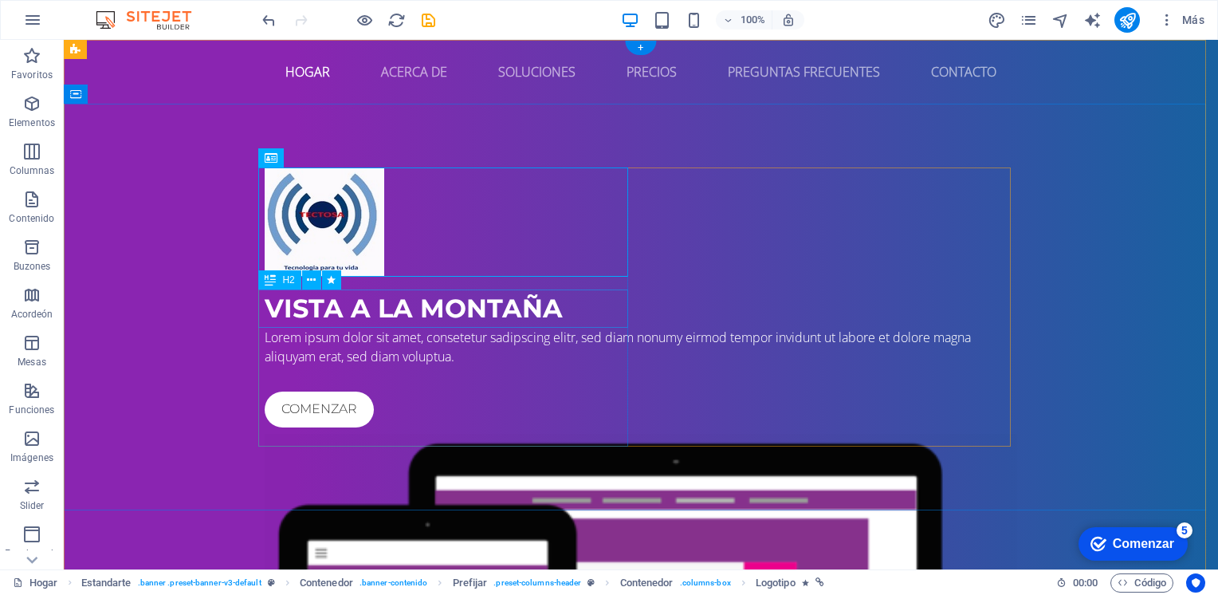
click at [608, 305] on div "Vista a la montaña" at bounding box center [641, 308] width 753 height 38
click at [498, 314] on div "Vista a la montaña" at bounding box center [641, 308] width 753 height 38
click at [499, 313] on div "Vista a la montaña" at bounding box center [641, 308] width 753 height 38
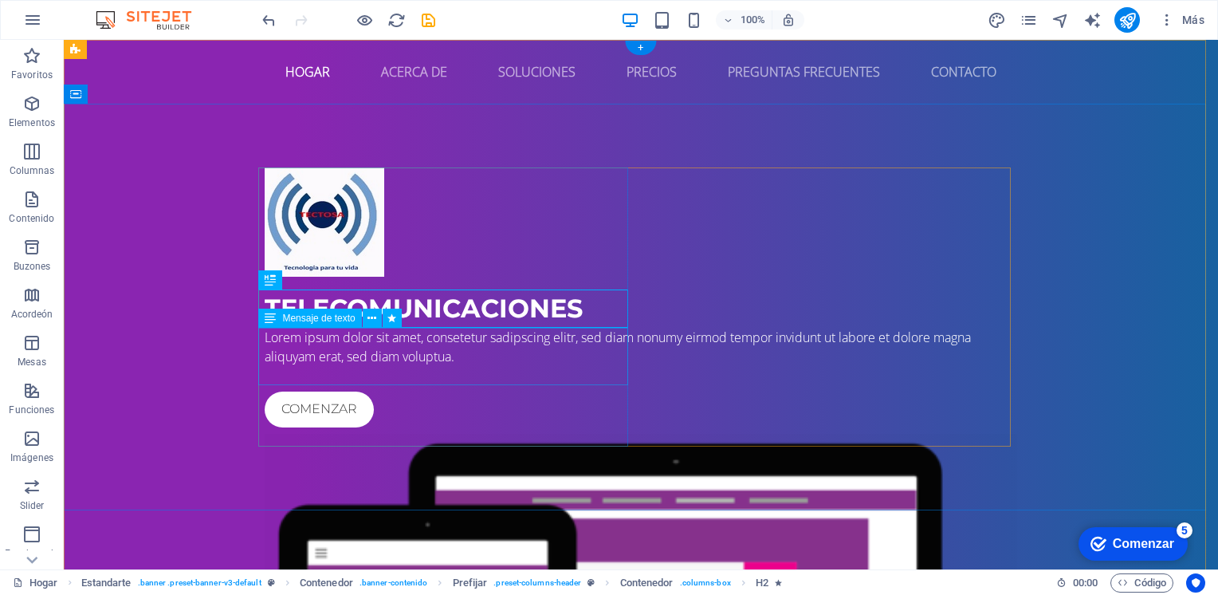
click at [456, 366] on div "Lorem ipsum dolor sit amet, consetetur sadipscing elitr, sed diam nonumy eirmod…" at bounding box center [641, 347] width 753 height 38
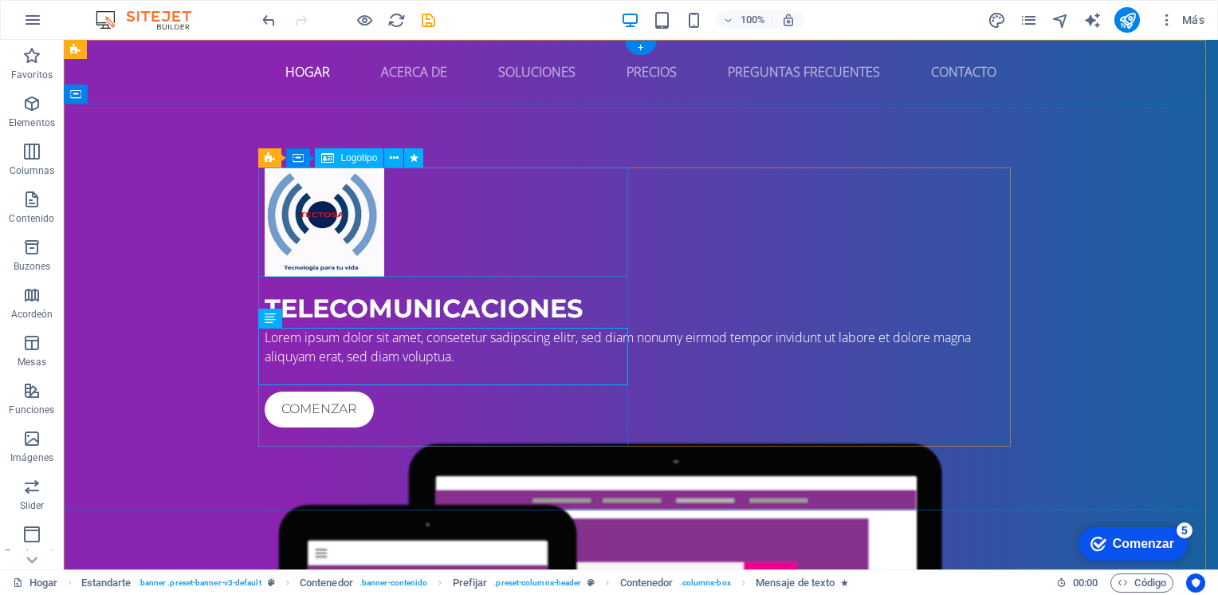
click at [325, 228] on div at bounding box center [641, 221] width 753 height 109
select select
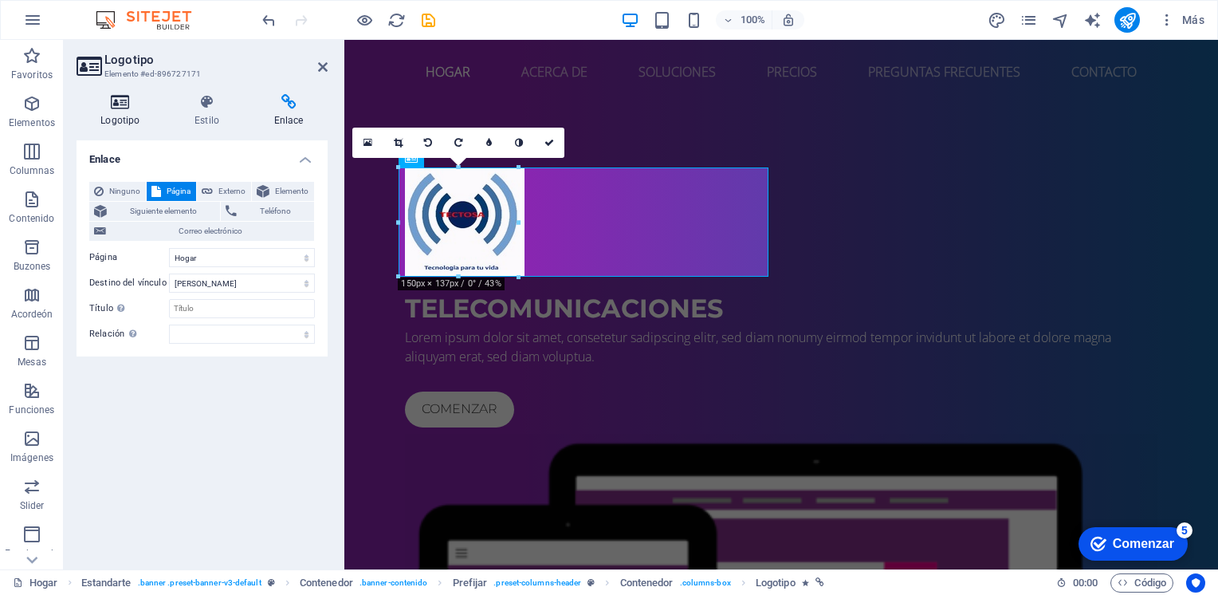
click at [106, 110] on h4 "Logotipo" at bounding box center [124, 110] width 94 height 33
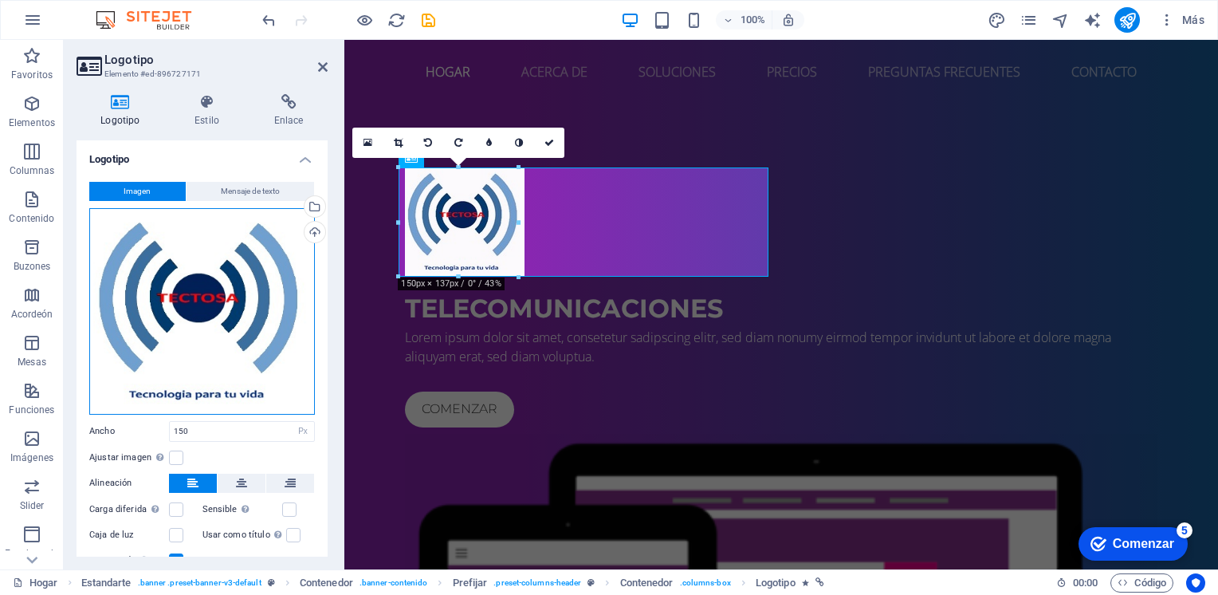
click at [214, 349] on div "Arrastra archivos aquí, haz clic para elegir archivos o selecciona archivos de …" at bounding box center [202, 311] width 226 height 207
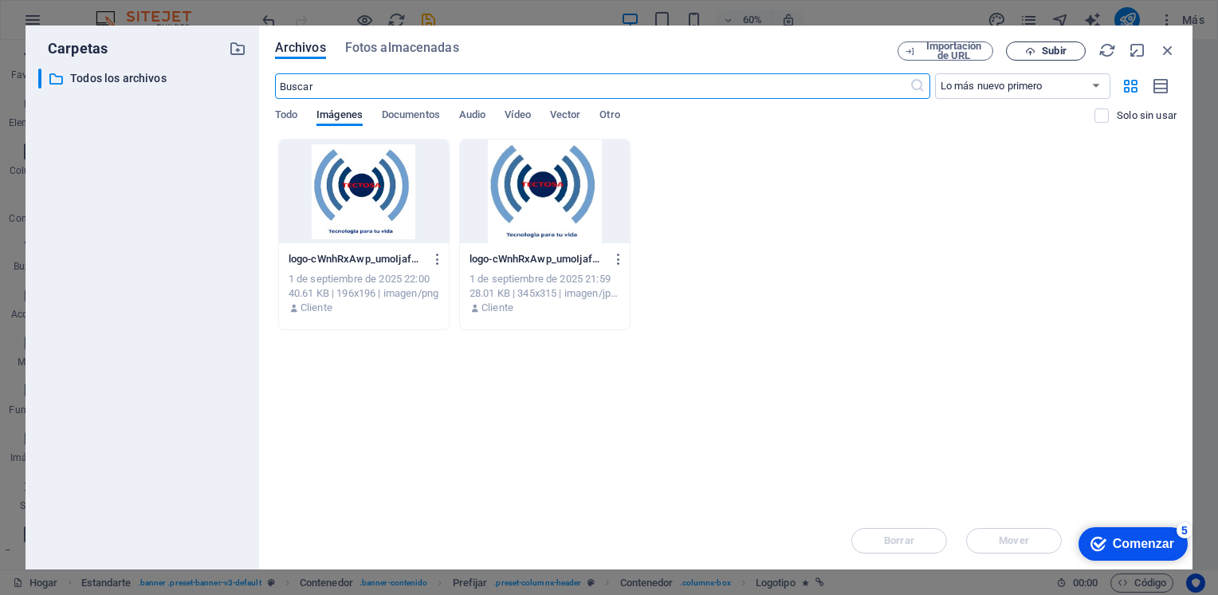
click at [1040, 44] on button "Subir" at bounding box center [1046, 50] width 80 height 19
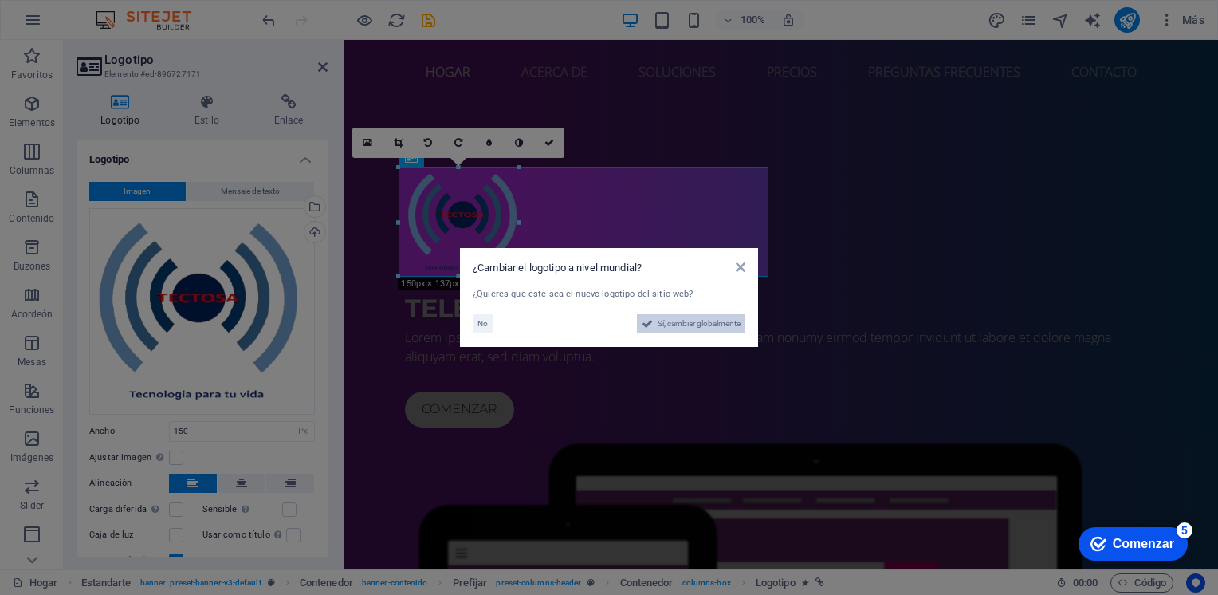
click at [671, 323] on span "Sí, cambiar globalmente" at bounding box center [699, 323] width 83 height 19
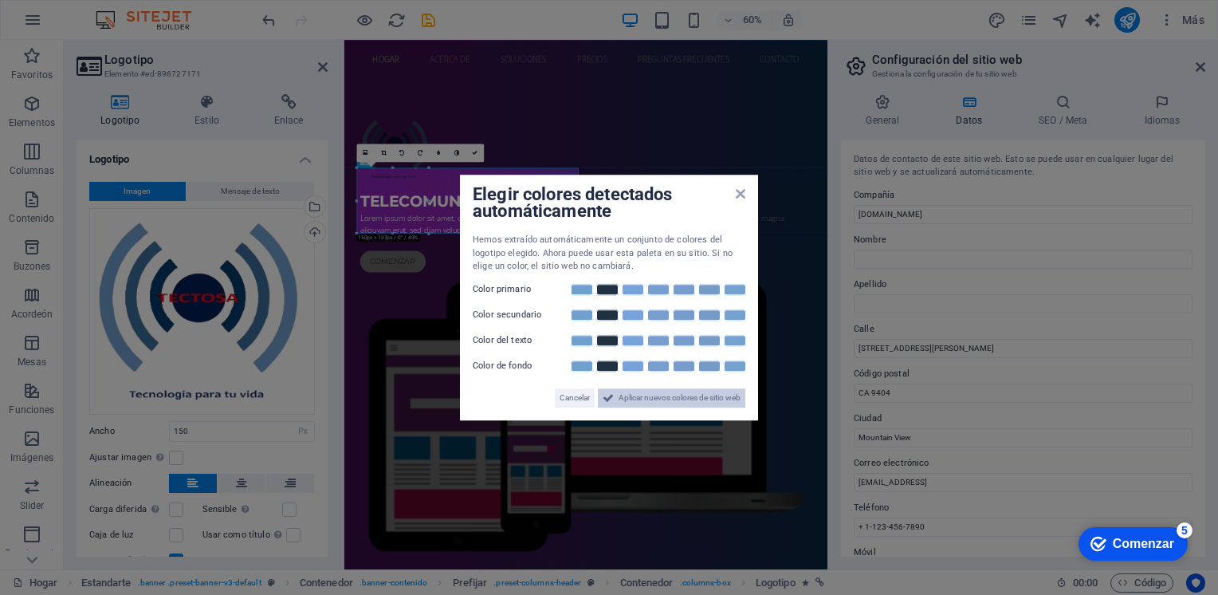
click at [625, 398] on span "Aplicar nuevos colores de sitio web" at bounding box center [680, 397] width 122 height 19
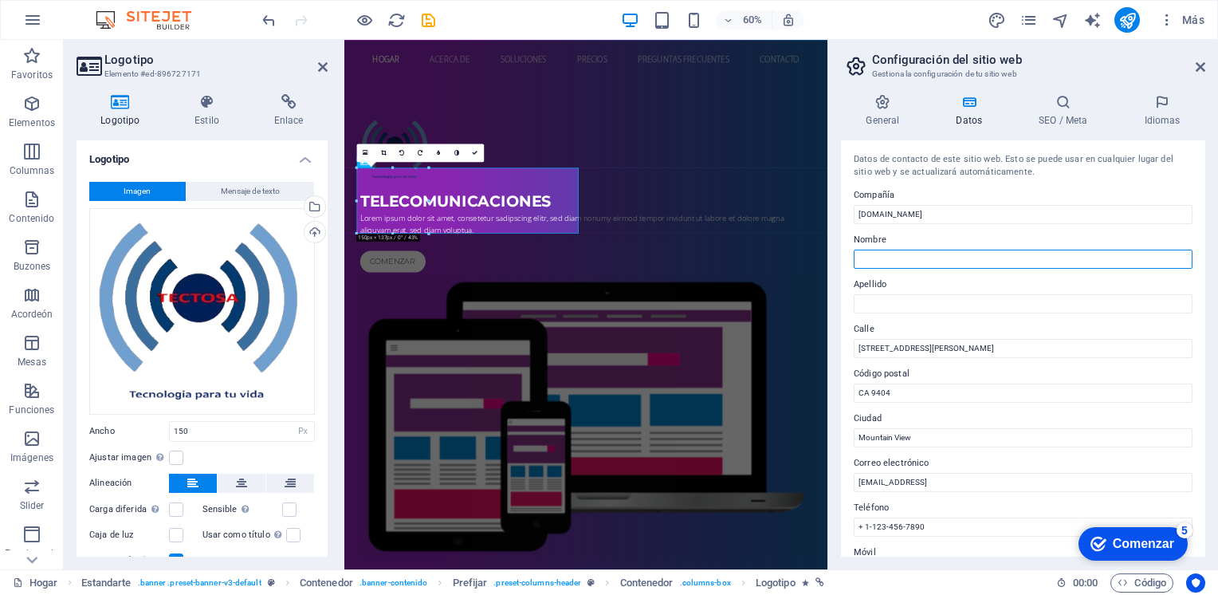
click at [918, 252] on input "Nombre" at bounding box center [1023, 259] width 339 height 19
type input "TELECOMUNICACIONES"
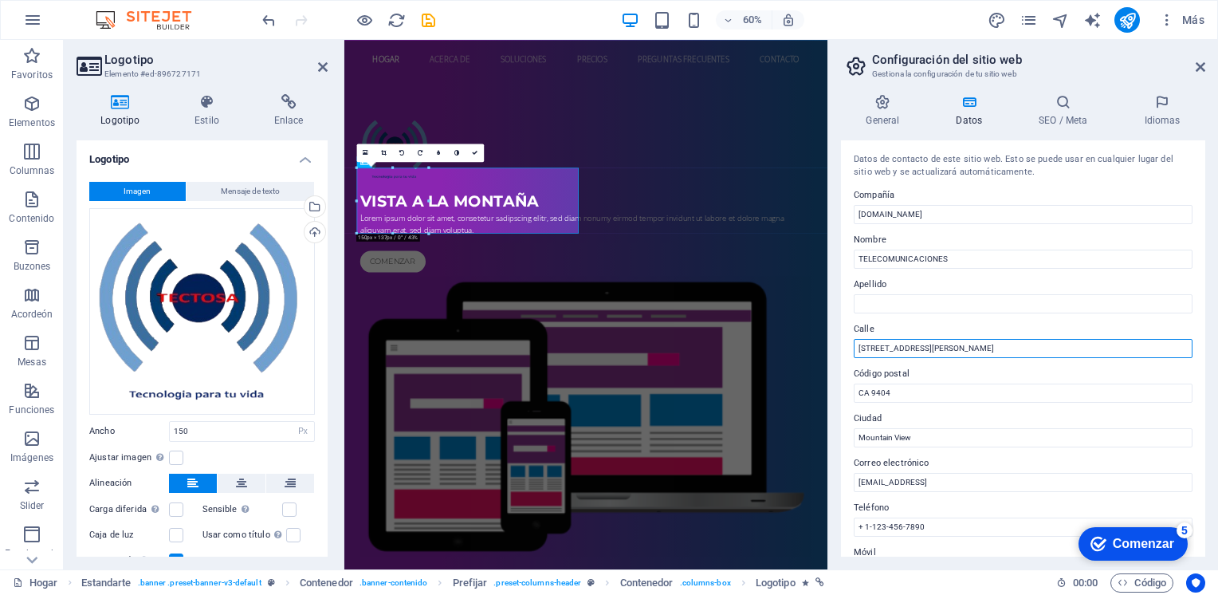
drag, startPoint x: 925, startPoint y: 348, endPoint x: 852, endPoint y: 340, distance: 73.1
click at [852, 340] on div "Datos de contacto de este sitio web. Esto se puede usar en cualquier lugar del …" at bounding box center [1023, 348] width 364 height 416
type input "[PERSON_NAME] 708"
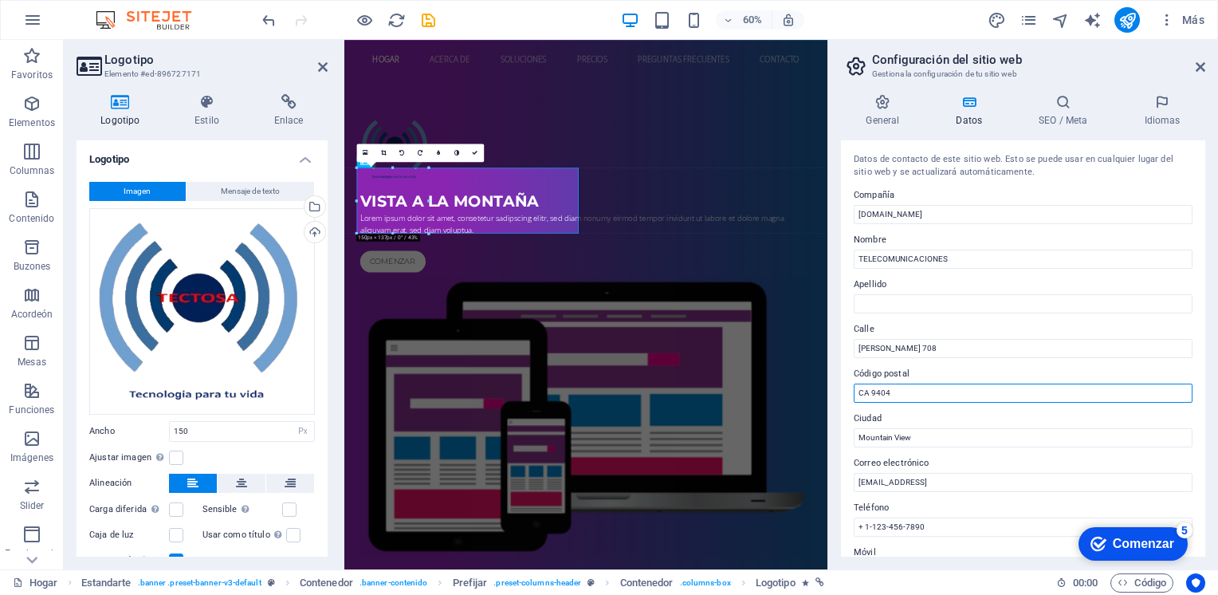
drag, startPoint x: 919, startPoint y: 384, endPoint x: 840, endPoint y: 391, distance: 79.3
click at [840, 391] on div "General Datos SEO / Meta Idiomas Nombre del sitio web [DOMAIN_NAME] Logotipo Ar…" at bounding box center [1023, 325] width 390 height 488
type input "50120"
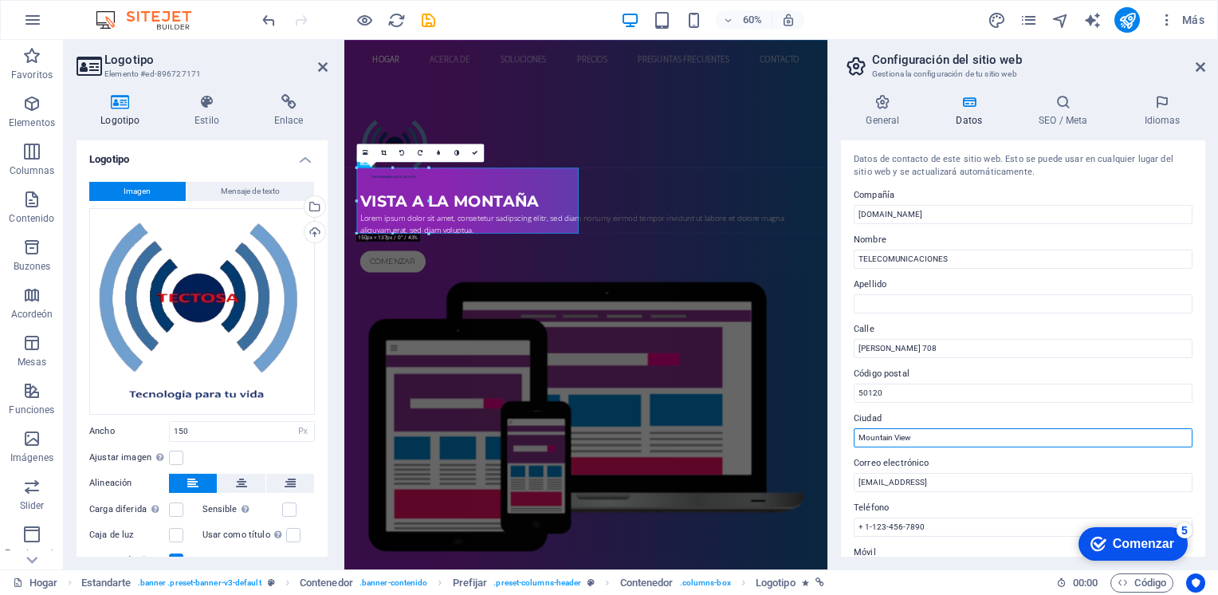
click at [866, 432] on input "Mountain View" at bounding box center [1023, 437] width 339 height 19
drag, startPoint x: 870, startPoint y: 451, endPoint x: 855, endPoint y: 446, distance: 15.9
click at [855, 446] on input "Mountain View" at bounding box center [1023, 437] width 339 height 19
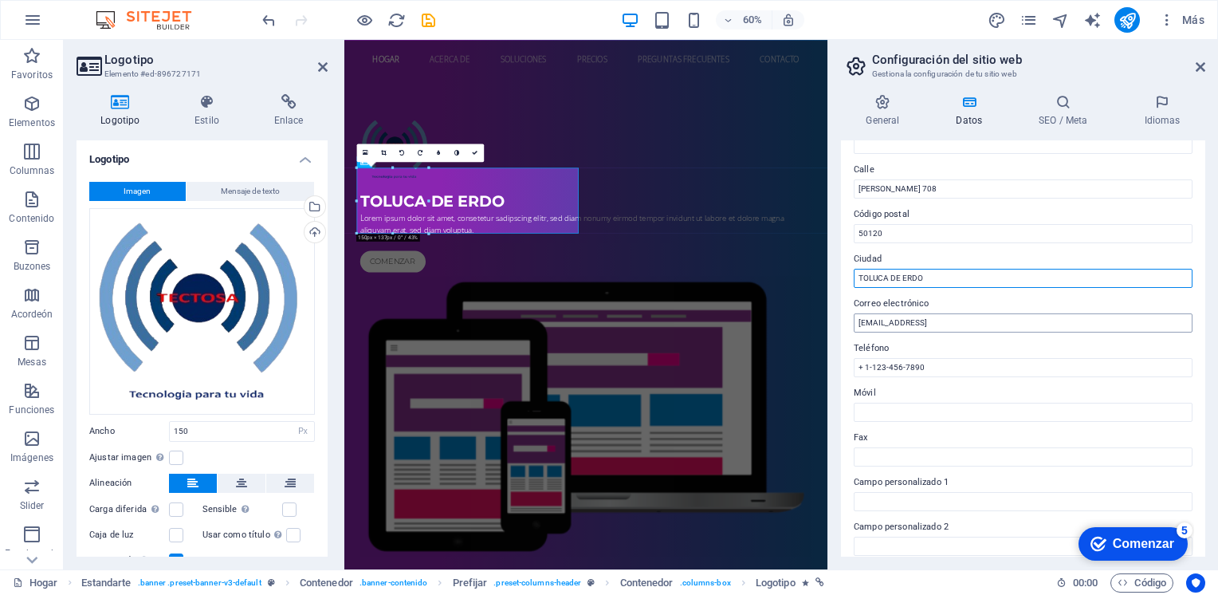
type input "TOLUCA DE ERDO"
drag, startPoint x: 1048, startPoint y: 325, endPoint x: 859, endPoint y: 330, distance: 189.0
click at [859, 330] on input "[EMAIL_ADDRESS]" at bounding box center [1023, 322] width 339 height 19
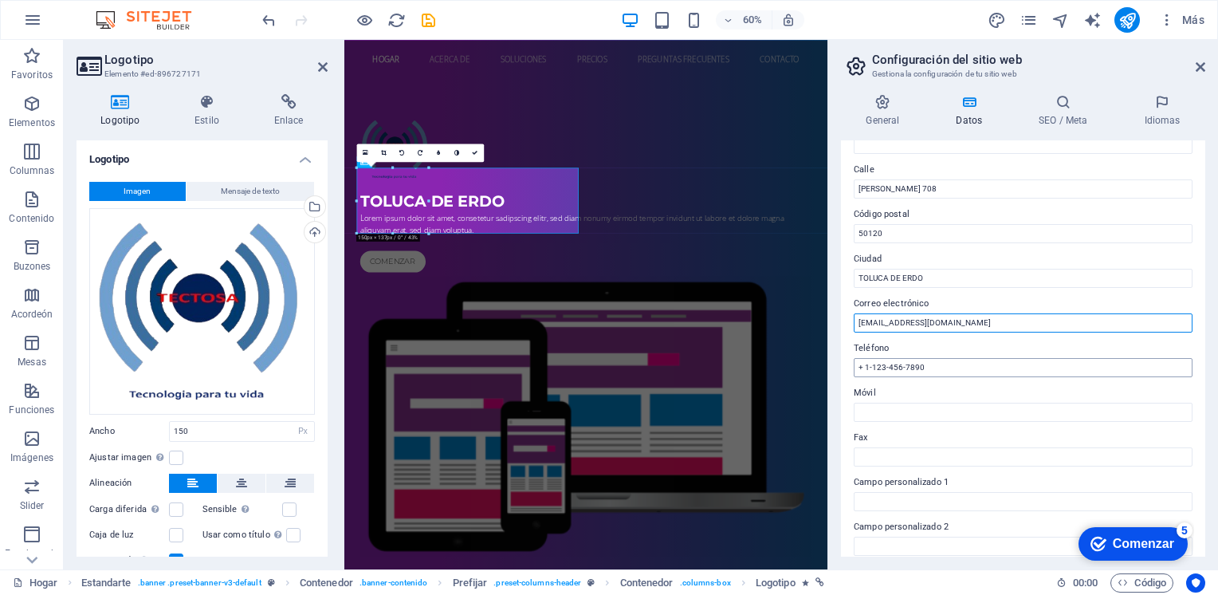
type input "[EMAIL_ADDRESS][DOMAIN_NAME]"
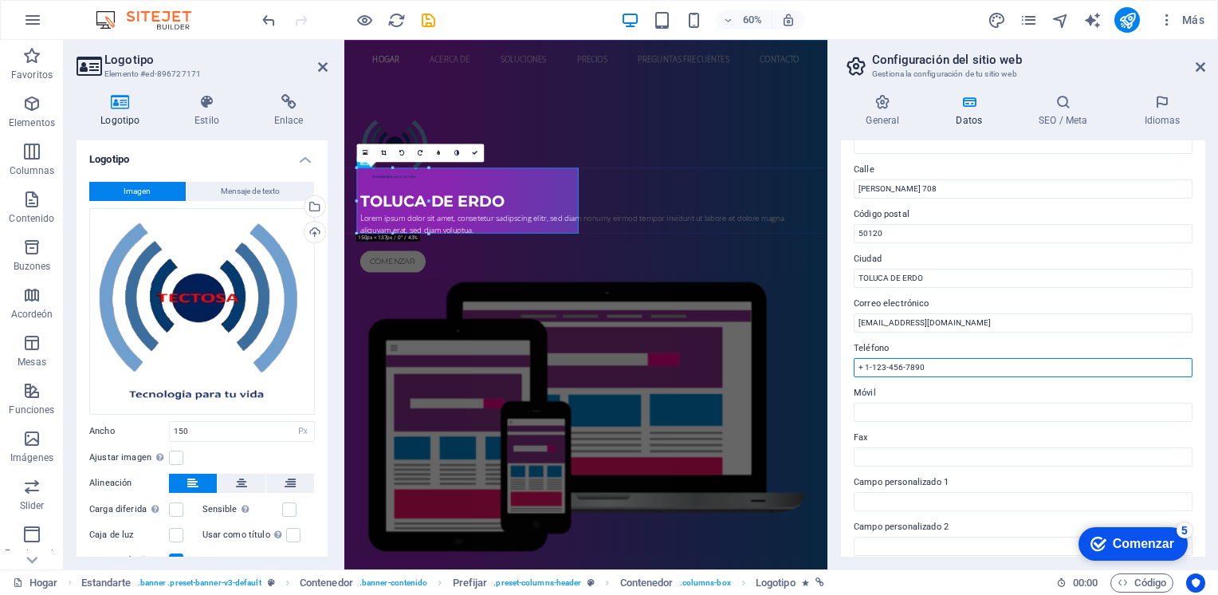
click at [865, 368] on input "+ 1-123-456-7890" at bounding box center [1023, 367] width 339 height 19
drag, startPoint x: 1276, startPoint y: 405, endPoint x: 1172, endPoint y: 403, distance: 103.7
click at [944, 368] on input "+ 1-123-456-7890" at bounding box center [1023, 367] width 339 height 19
drag, startPoint x: 944, startPoint y: 368, endPoint x: 861, endPoint y: 372, distance: 83.0
click at [861, 372] on input "+ 1-123-456-7890" at bounding box center [1023, 367] width 339 height 19
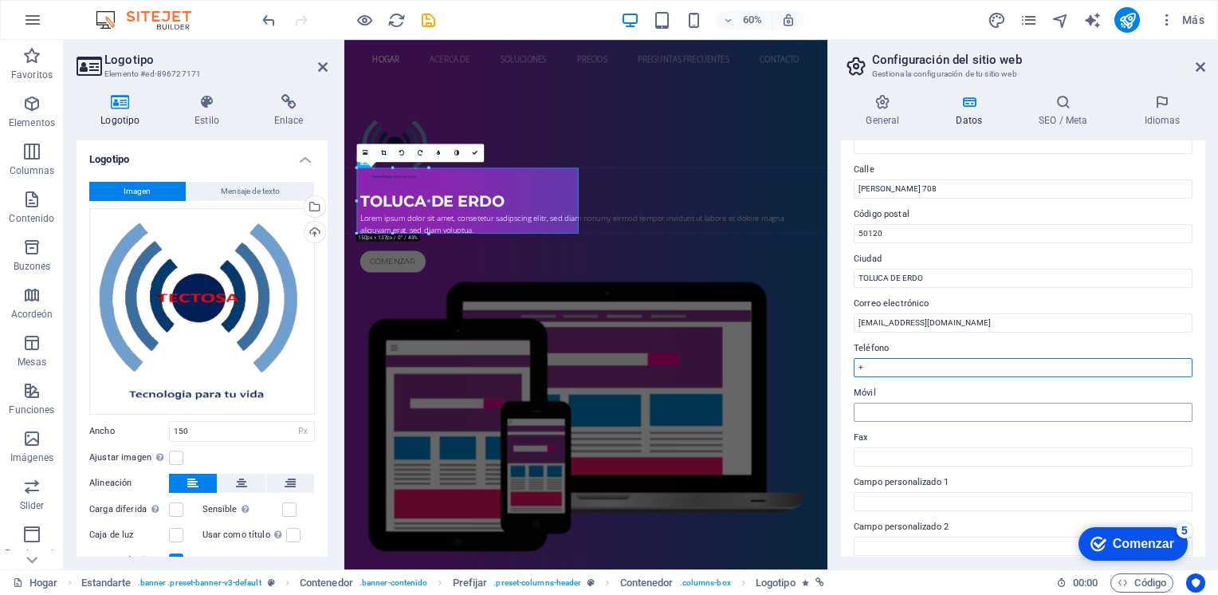
type input "+"
click at [874, 403] on input "Móvil" at bounding box center [1023, 412] width 339 height 19
click at [899, 356] on label "Teléfono" at bounding box center [1023, 348] width 339 height 19
click at [899, 358] on input "+" at bounding box center [1023, 367] width 339 height 19
click at [900, 372] on input "+" at bounding box center [1023, 367] width 339 height 19
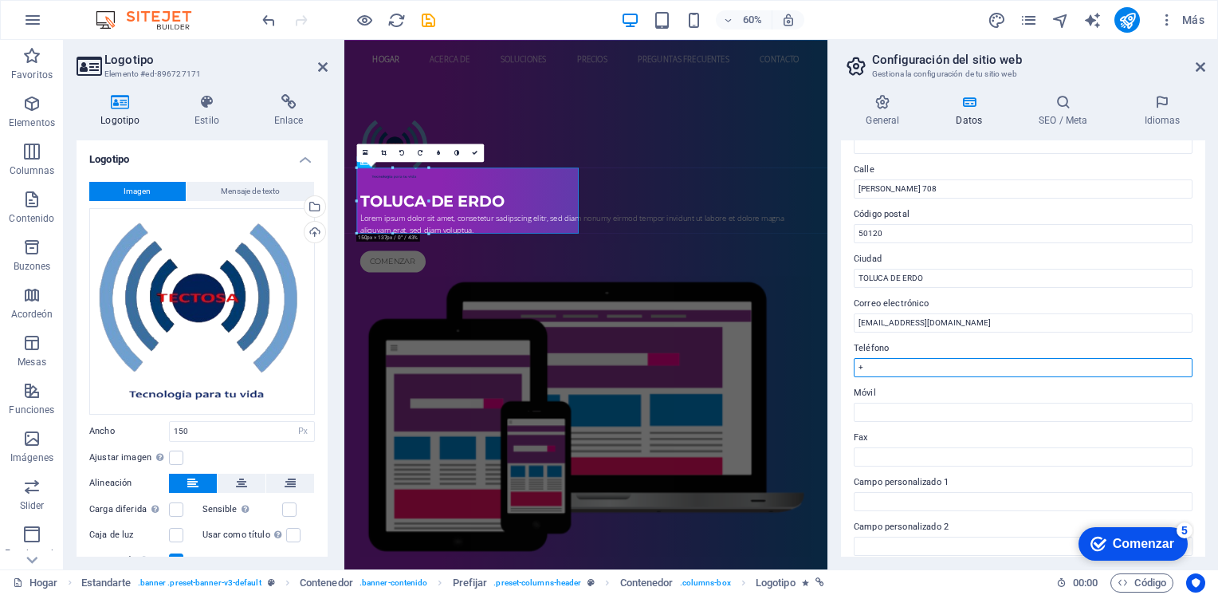
click at [887, 366] on input "+" at bounding box center [1023, 367] width 339 height 19
type input "[PHONE_NUMBER]"
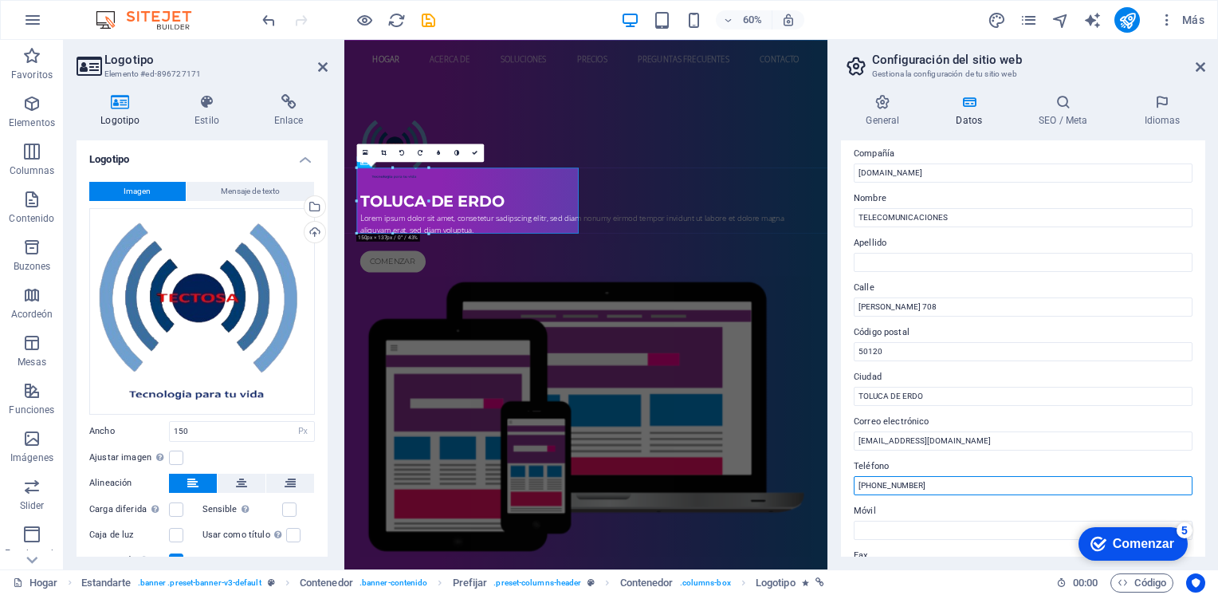
scroll to position [0, 0]
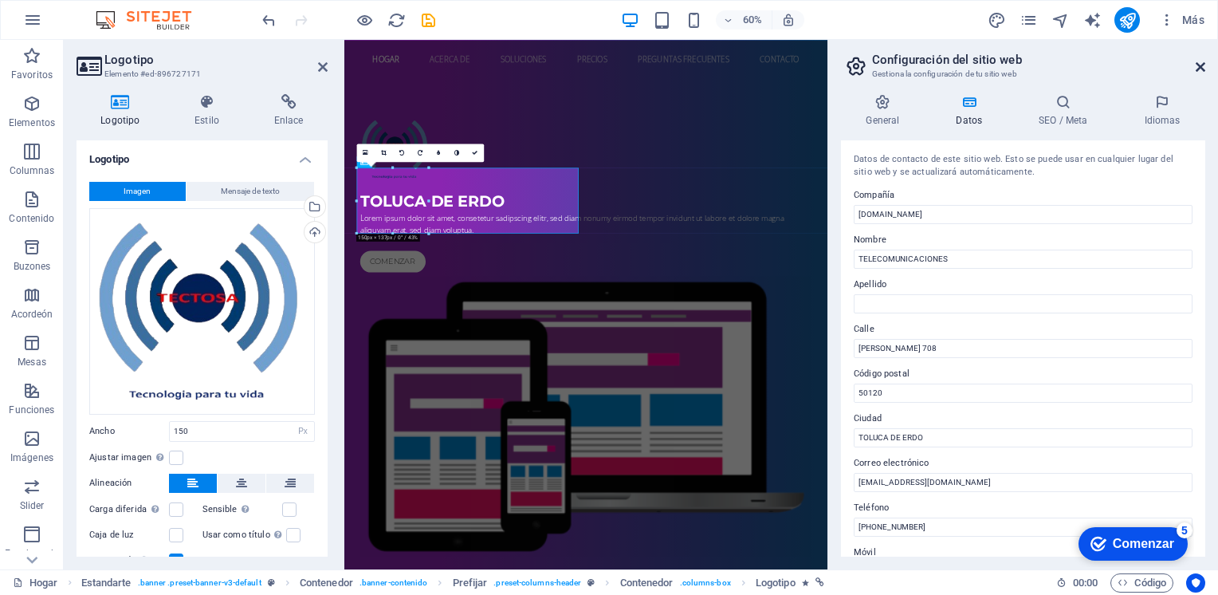
click at [1200, 66] on icon at bounding box center [1201, 67] width 10 height 13
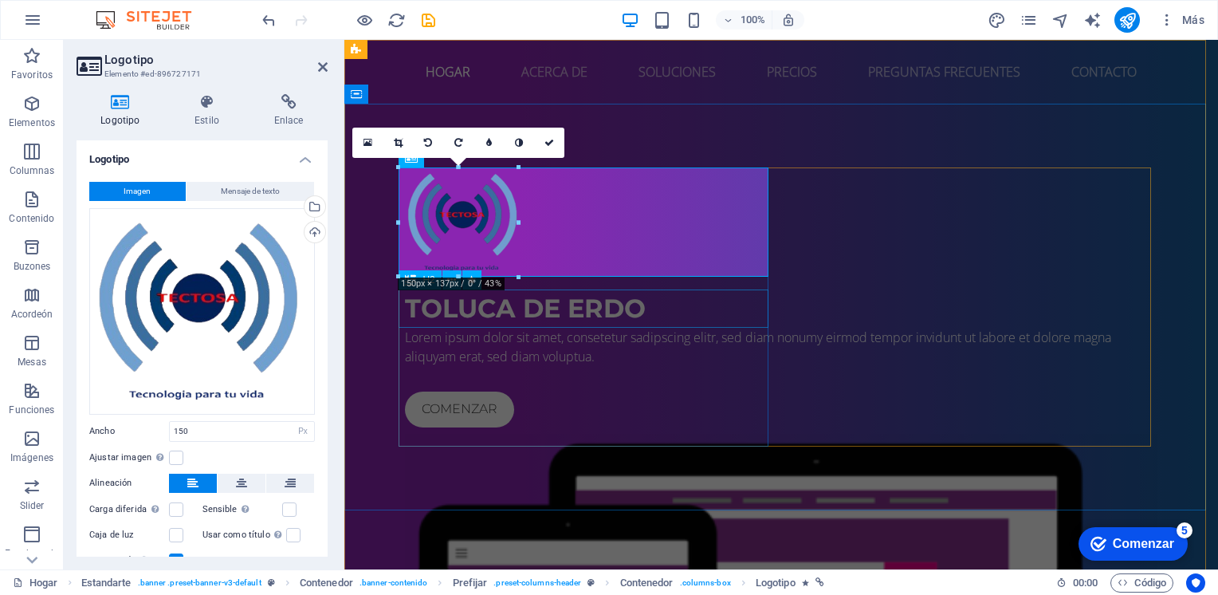
click at [631, 312] on div "TOLUCA DE ERDO" at bounding box center [781, 308] width 753 height 38
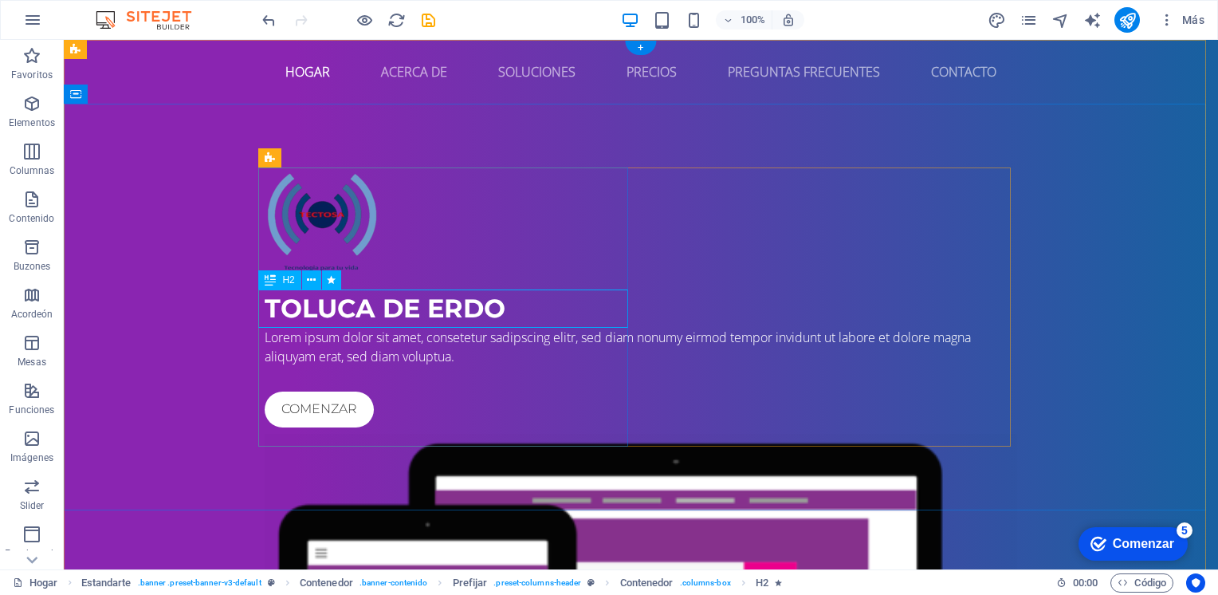
click at [468, 320] on div "TOLUCA DE ERDO" at bounding box center [641, 308] width 753 height 38
click at [454, 315] on div "TOLUCA DE ERDO" at bounding box center [641, 308] width 753 height 38
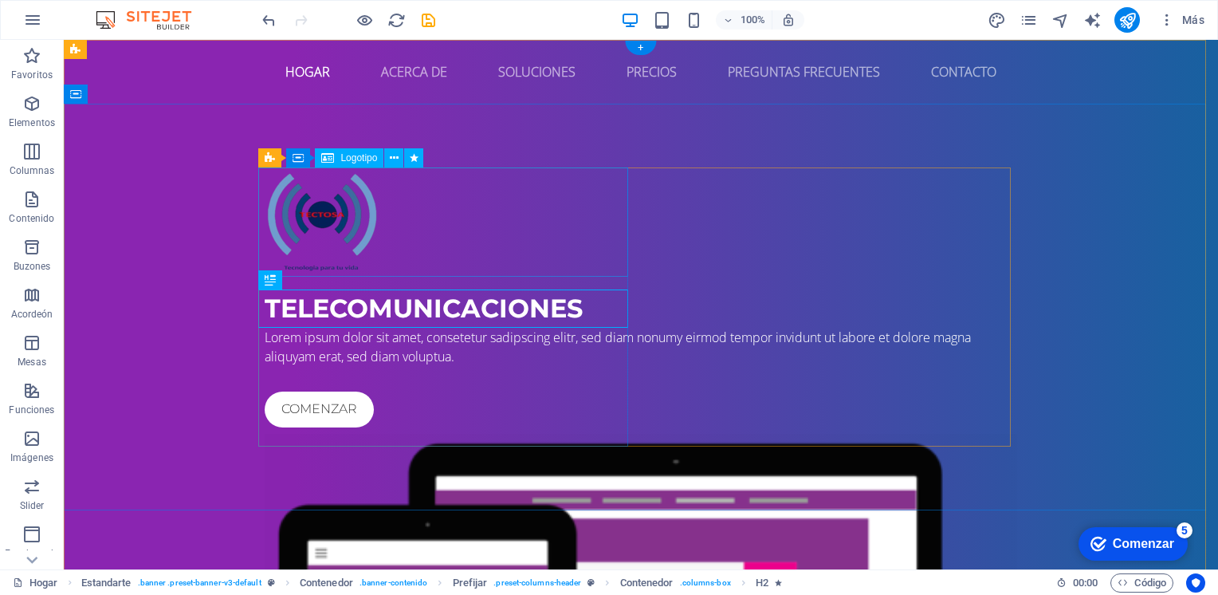
click at [335, 234] on div at bounding box center [641, 221] width 753 height 109
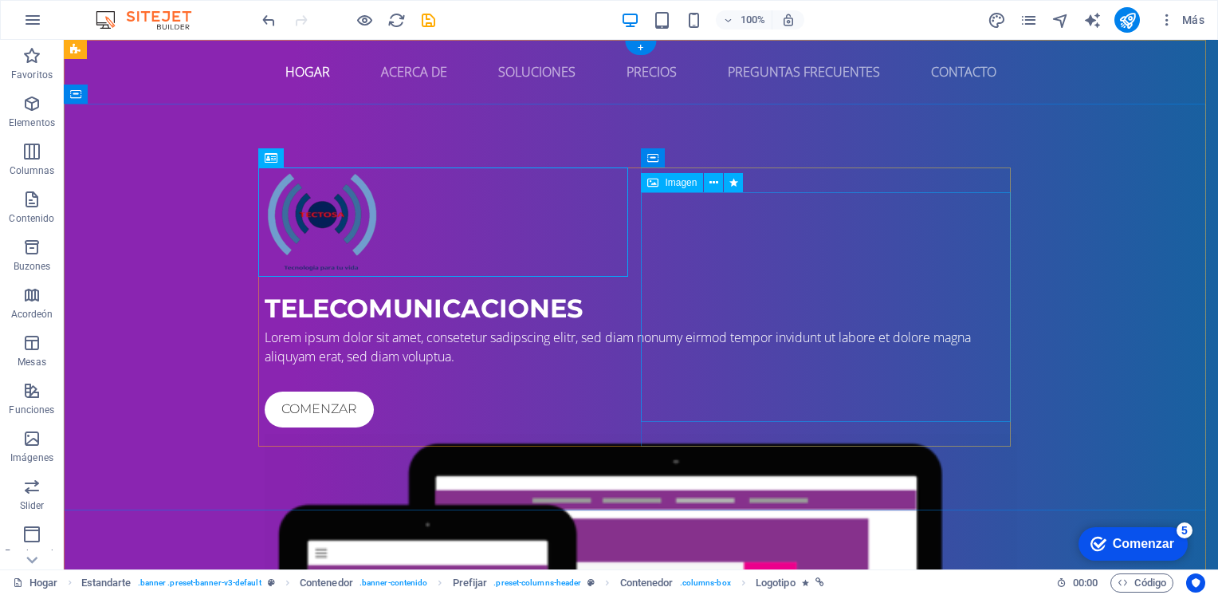
select select "%"
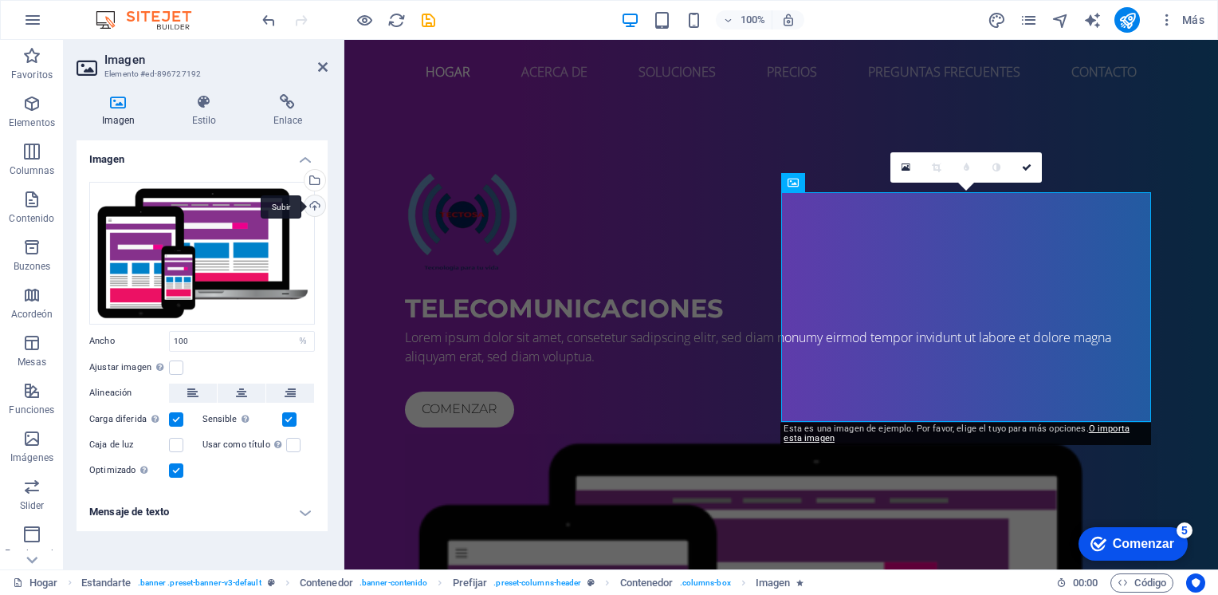
click at [315, 203] on div "Subir" at bounding box center [313, 207] width 24 height 24
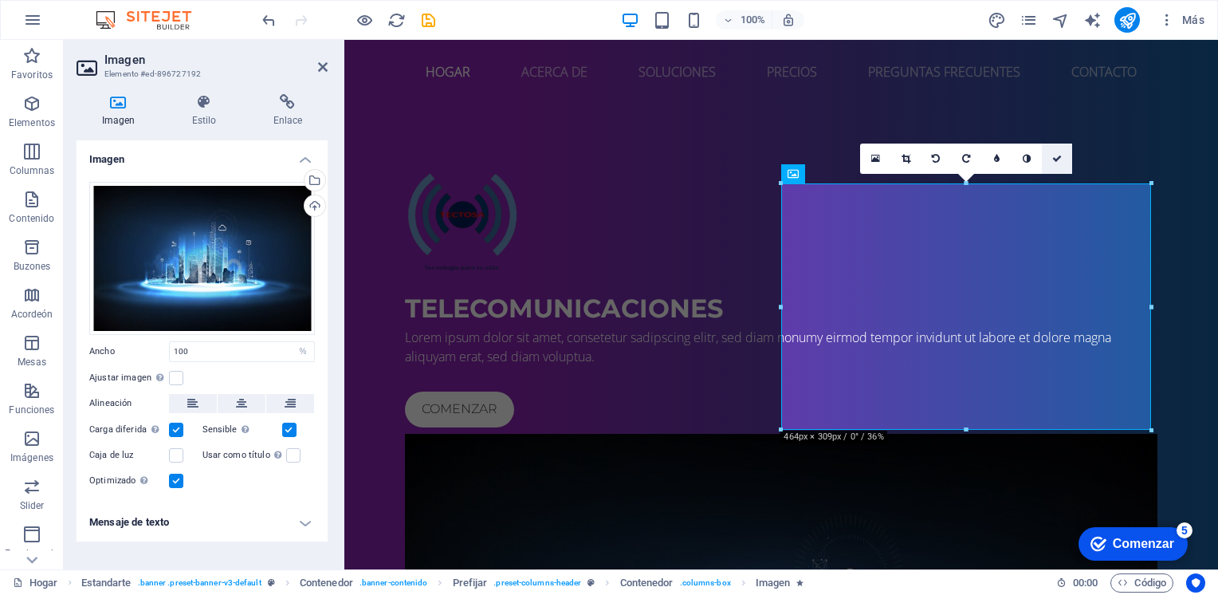
click at [1054, 160] on icon at bounding box center [1057, 159] width 10 height 10
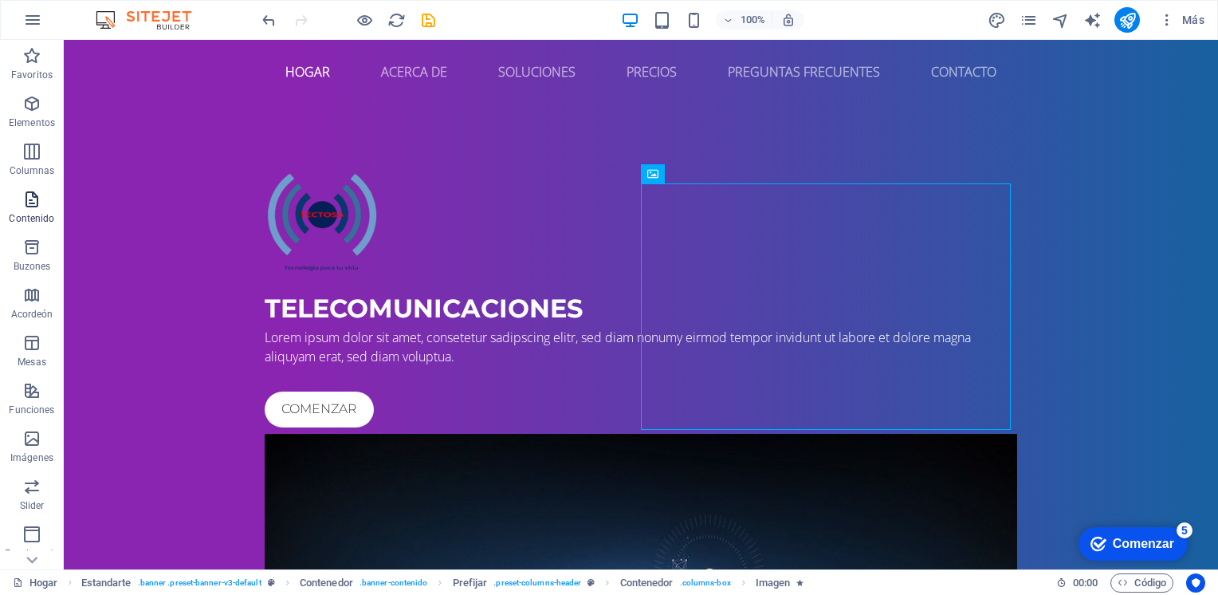
click at [34, 203] on icon "button" at bounding box center [31, 199] width 19 height 19
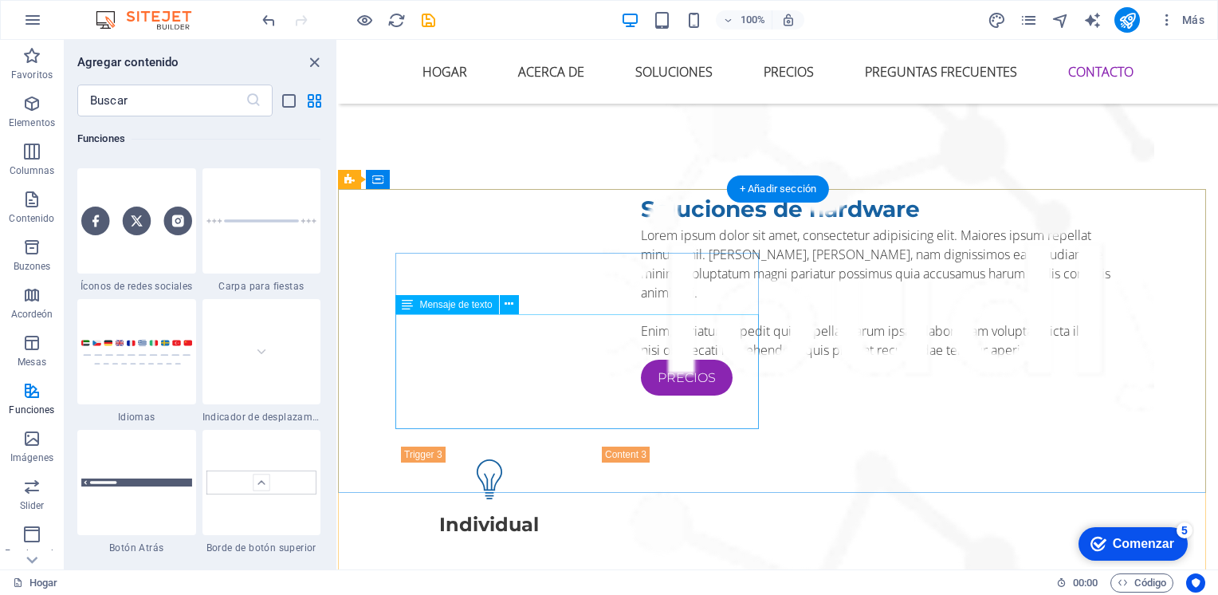
scroll to position [6956, 0]
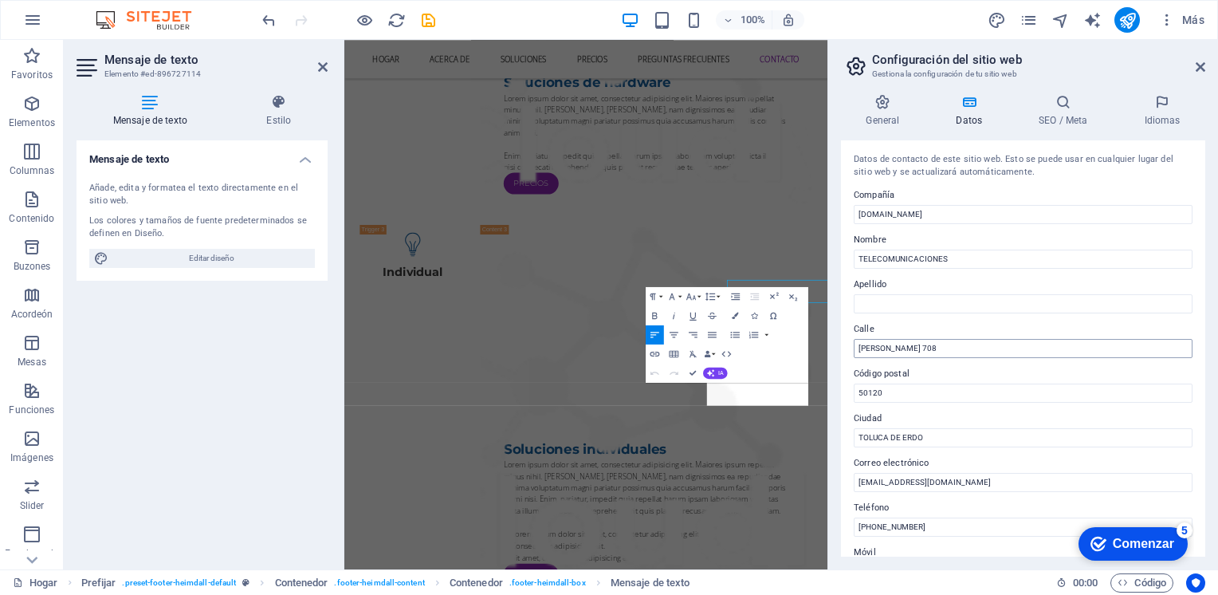
scroll to position [6774, 0]
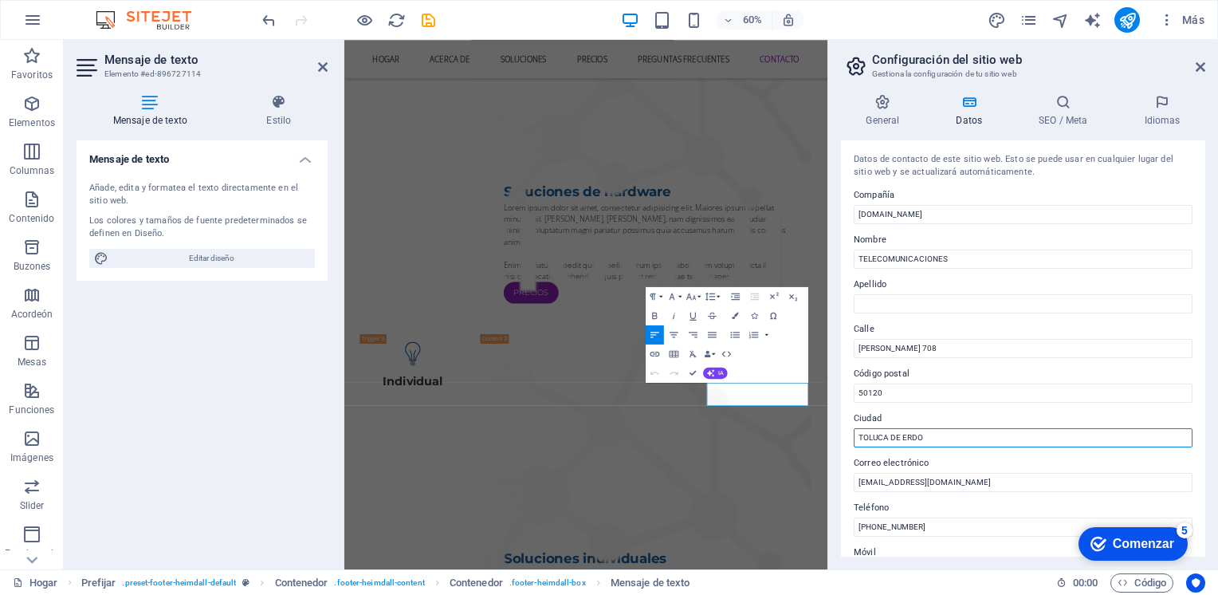
click at [903, 437] on input "TOLUCA DE ERDO" at bounding box center [1023, 437] width 339 height 19
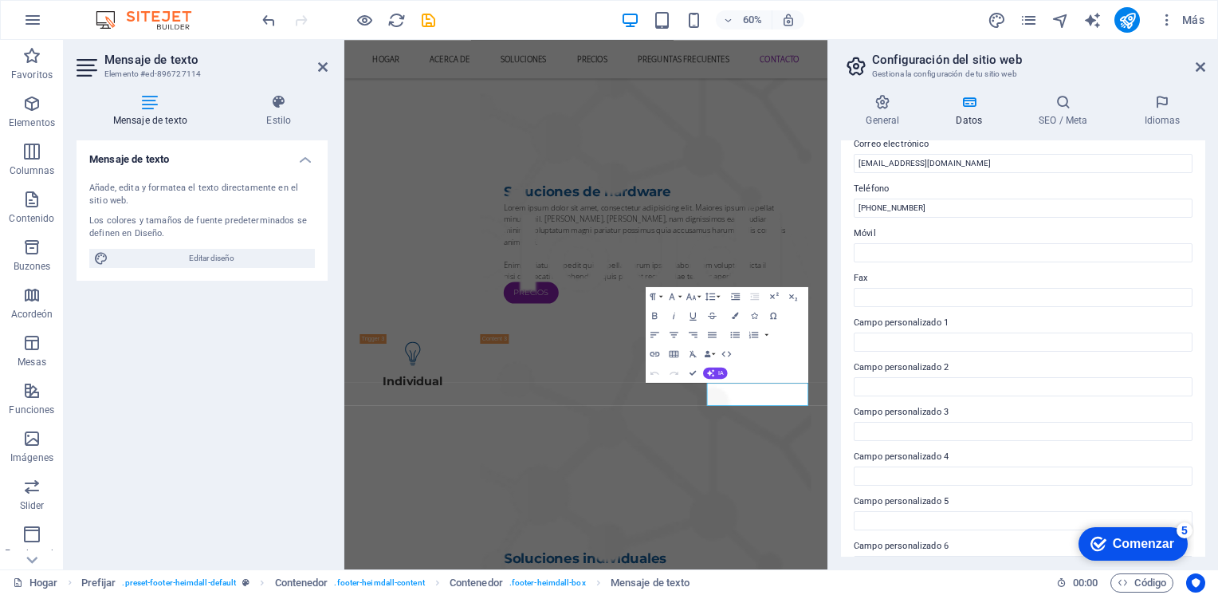
scroll to position [80, 0]
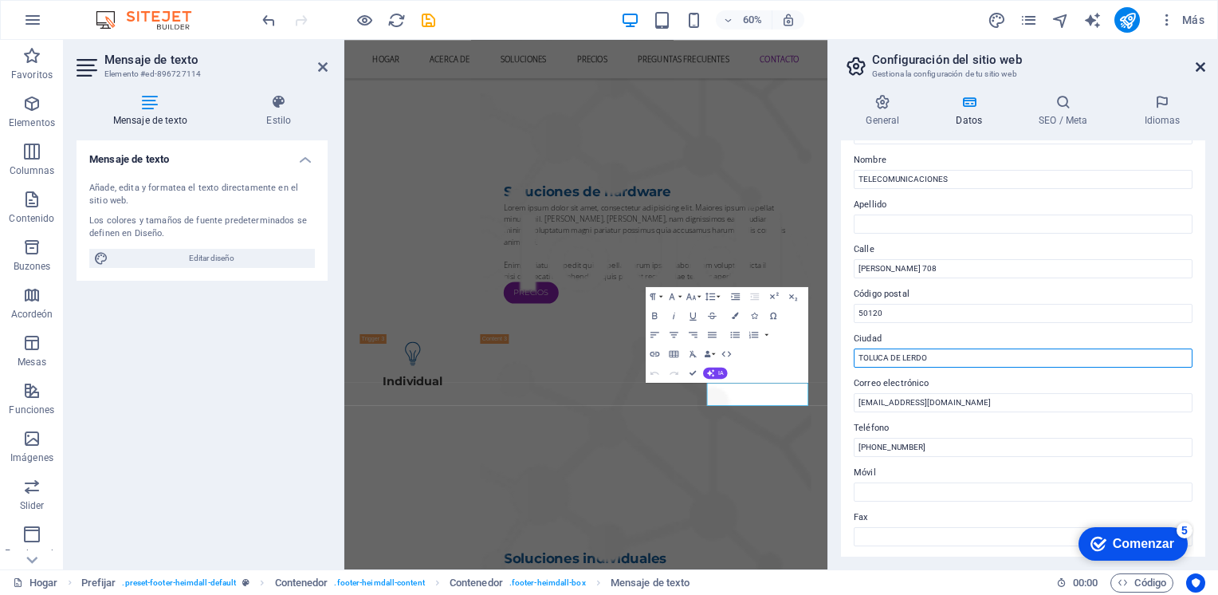
type input "TOLUCA DE LERDO"
click at [1203, 68] on icon at bounding box center [1201, 67] width 10 height 13
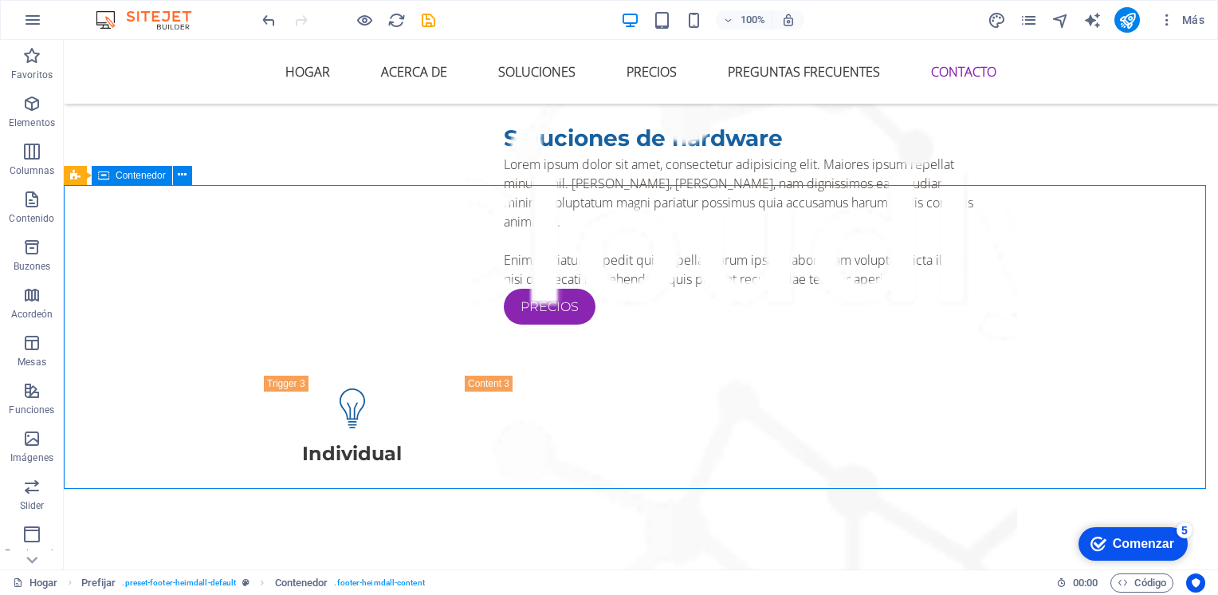
scroll to position [6956, 0]
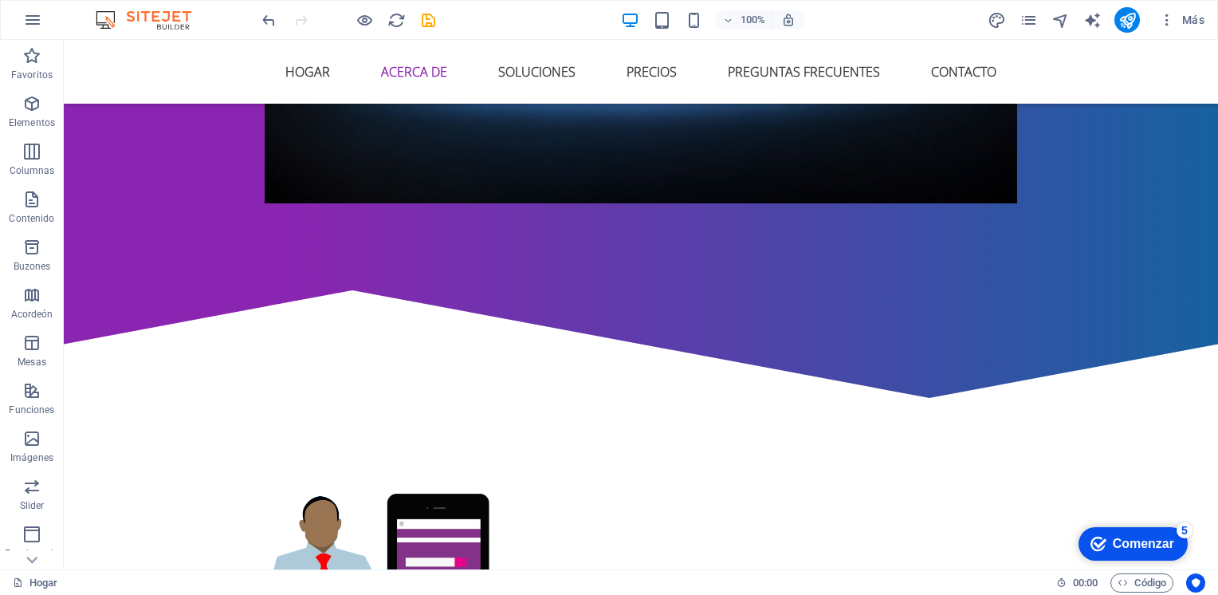
scroll to position [0, 0]
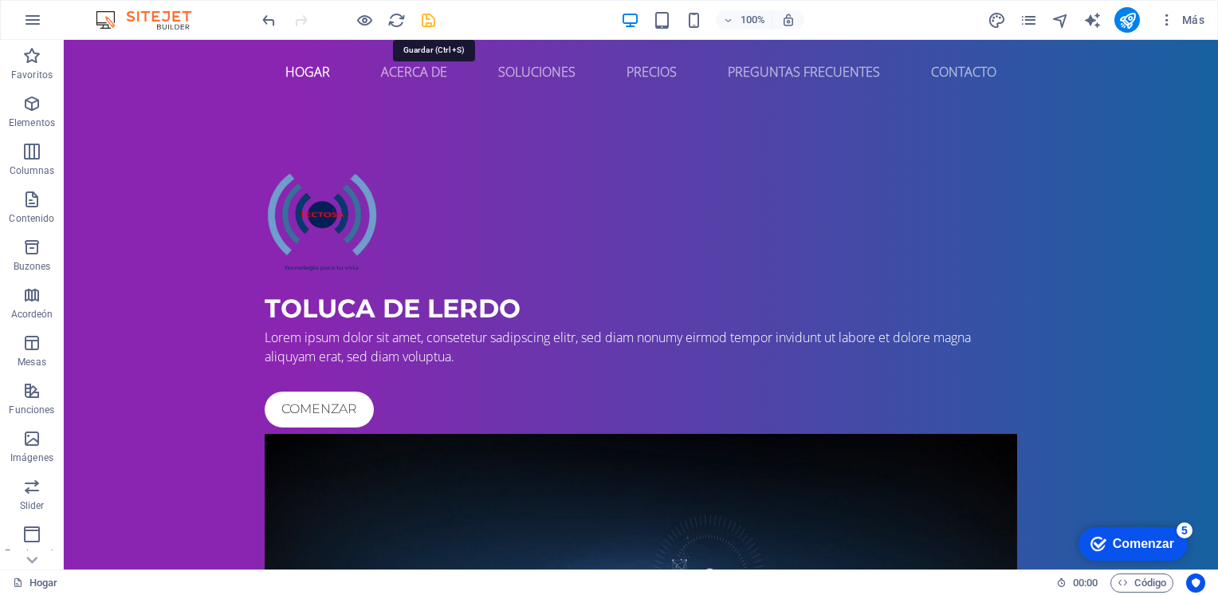
click at [431, 22] on icon "salvar" at bounding box center [428, 20] width 18 height 18
click at [113, 505] on div "TOLUCA DE LERDO Lorem ipsum dolor sit amet, consetetur sadipscing elitr, sed di…" at bounding box center [641, 551] width 1155 height 895
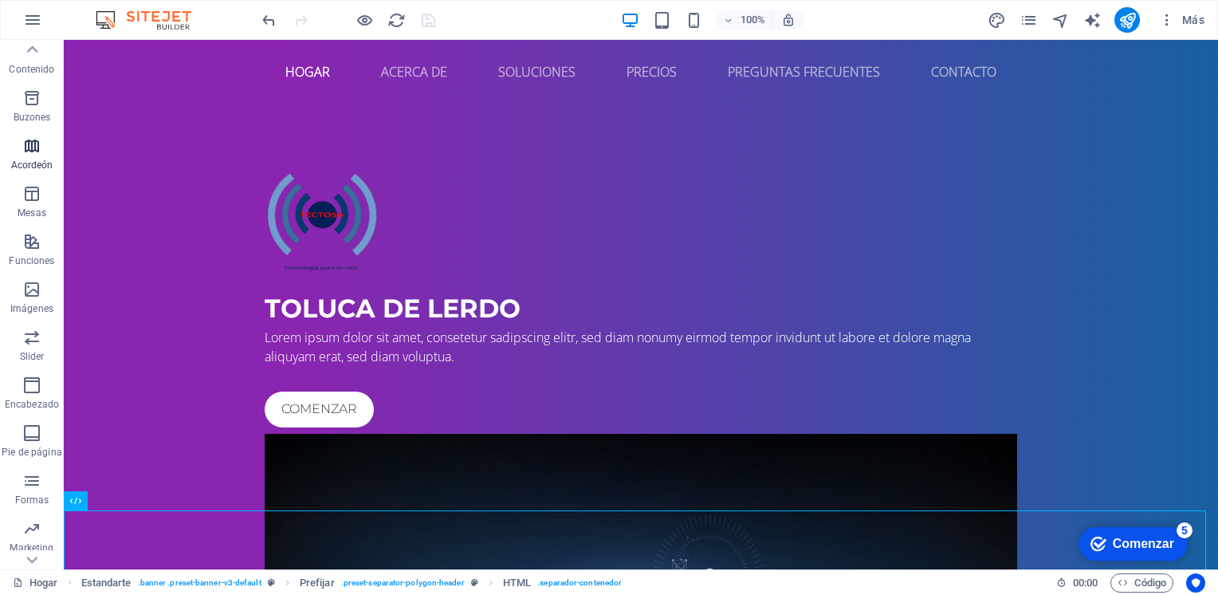
scroll to position [187, 0]
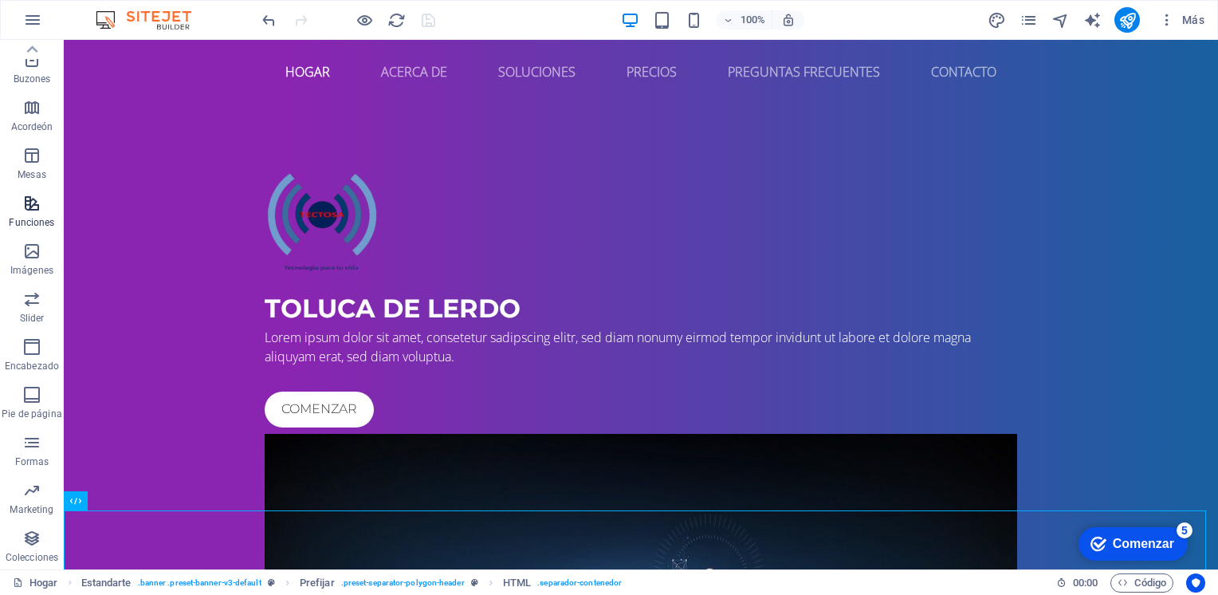
click at [18, 220] on p "Funciones" at bounding box center [31, 222] width 45 height 13
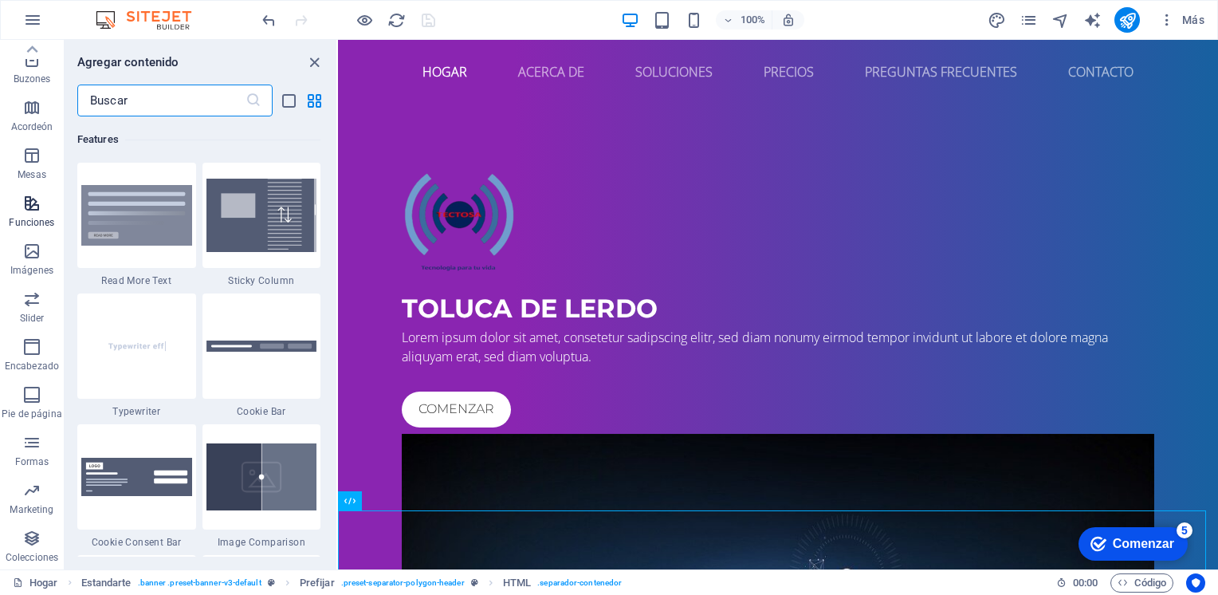
scroll to position [6215, 0]
click at [22, 305] on icon "button" at bounding box center [31, 298] width 19 height 19
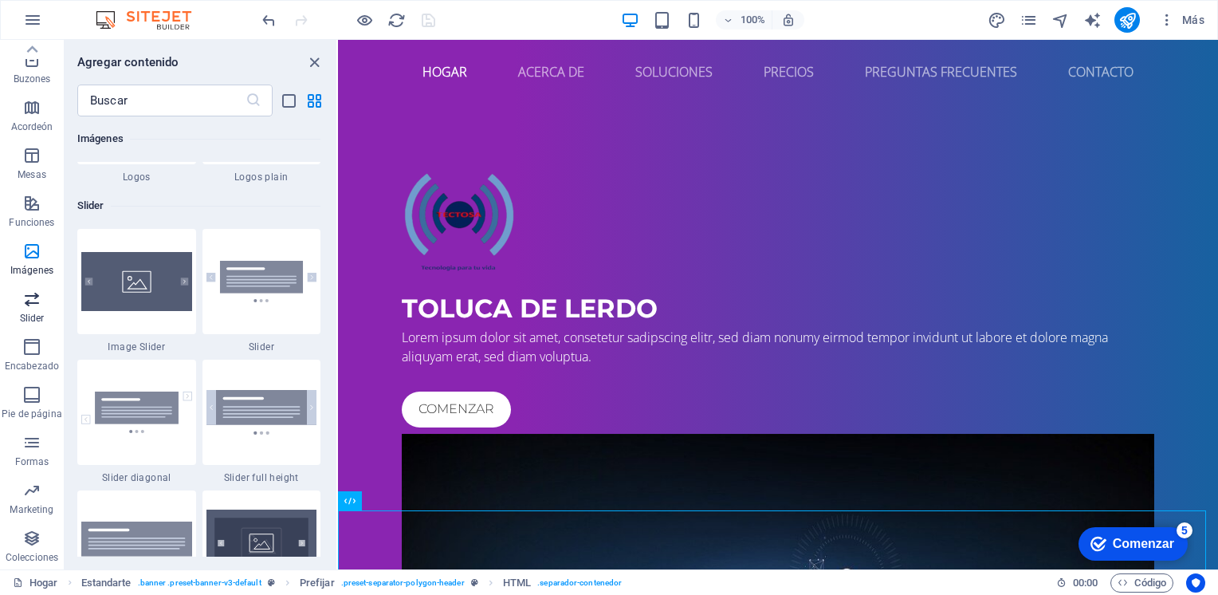
scroll to position [9039, 0]
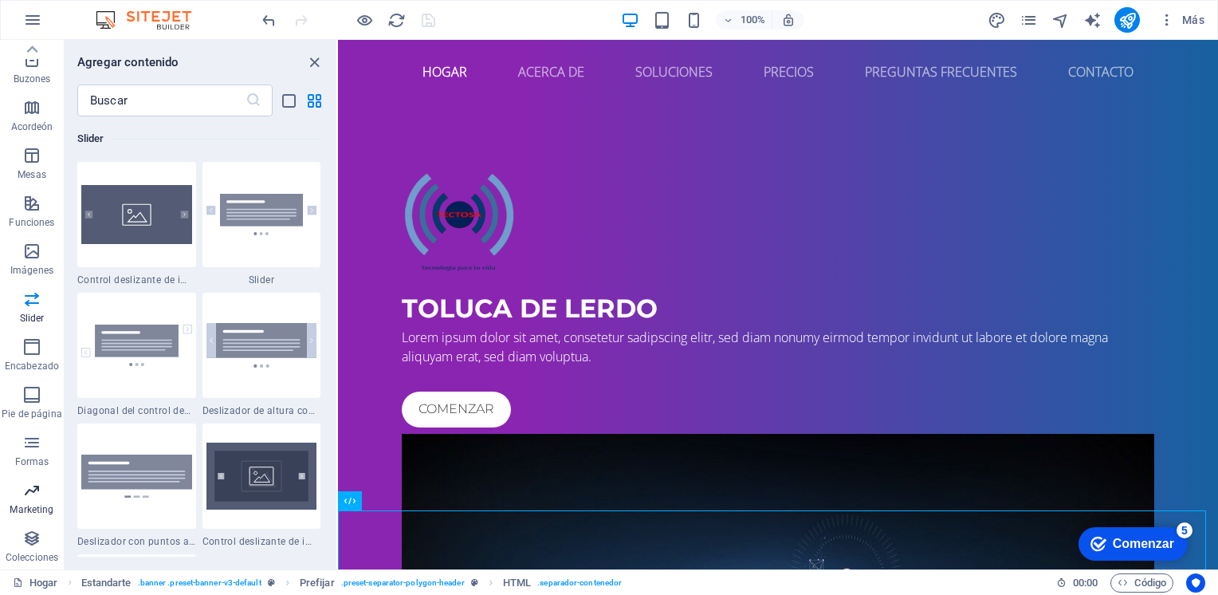
click at [18, 490] on span "Marketing" at bounding box center [32, 500] width 64 height 38
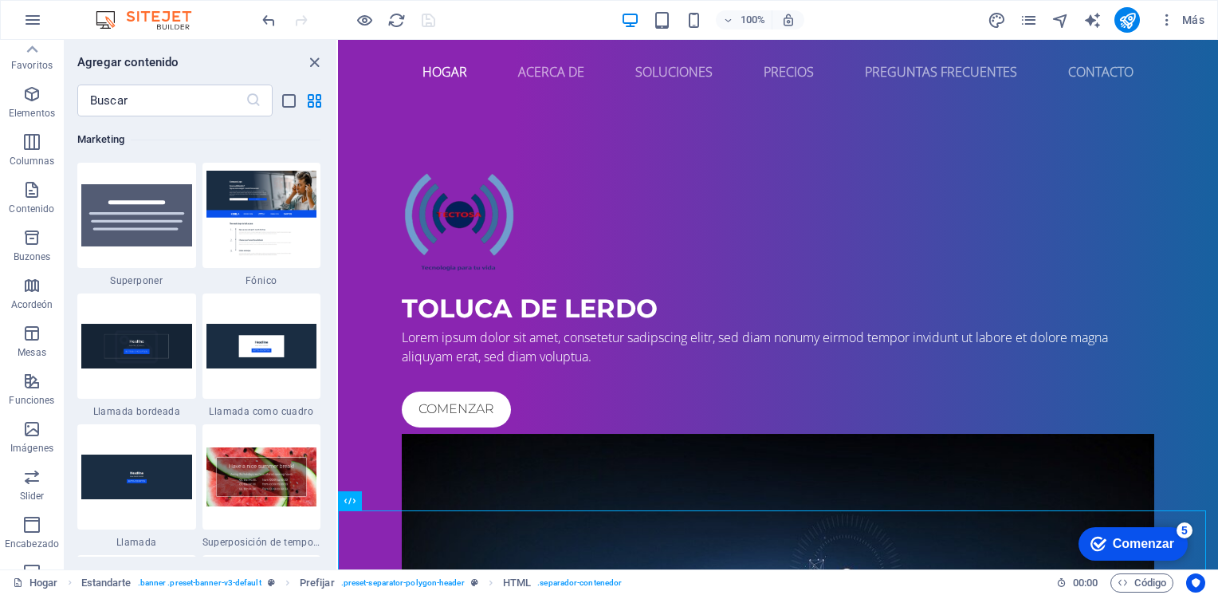
scroll to position [0, 0]
click at [32, 101] on icon "button" at bounding box center [31, 103] width 19 height 19
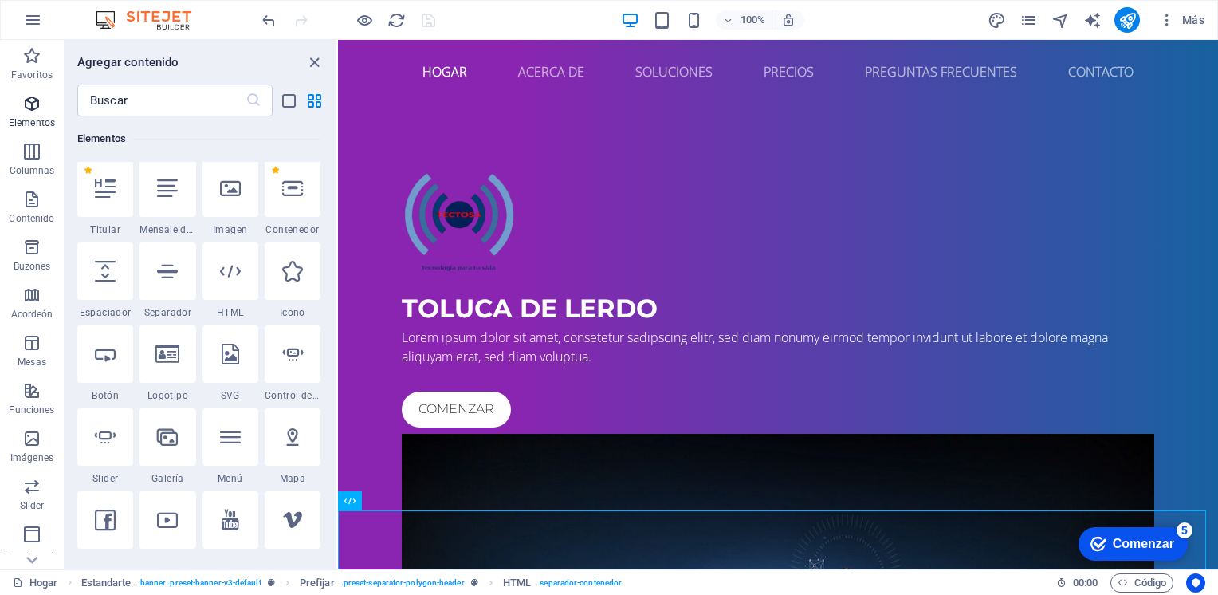
scroll to position [169, 0]
click at [309, 61] on icon "grupo Cerrar" at bounding box center [314, 62] width 18 height 18
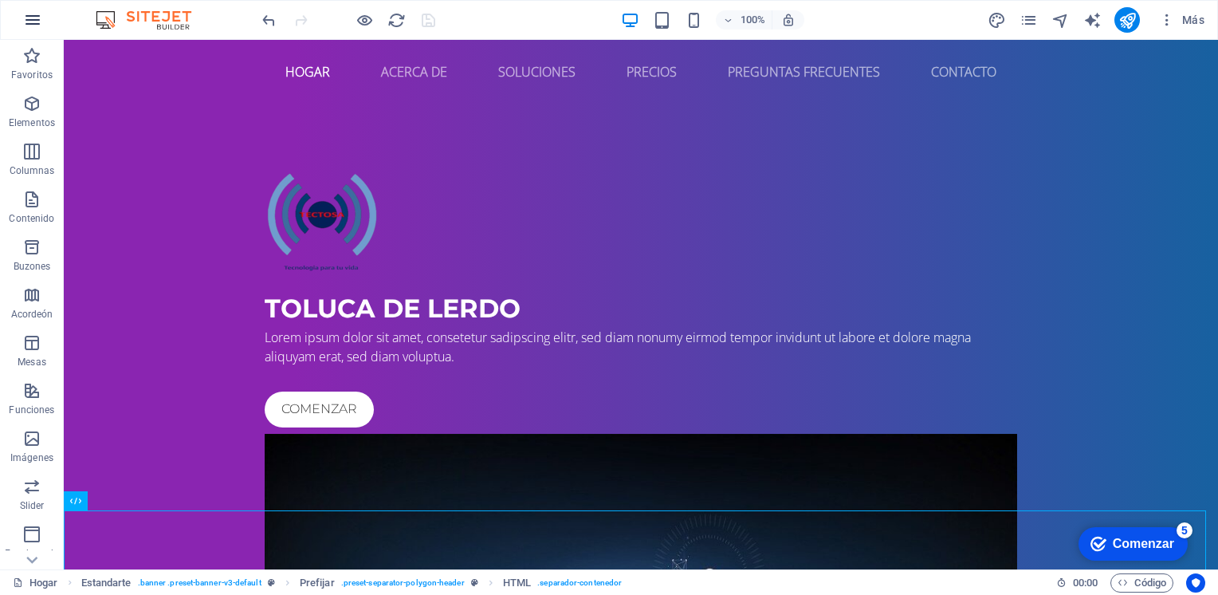
click at [38, 26] on icon "button" at bounding box center [32, 19] width 19 height 19
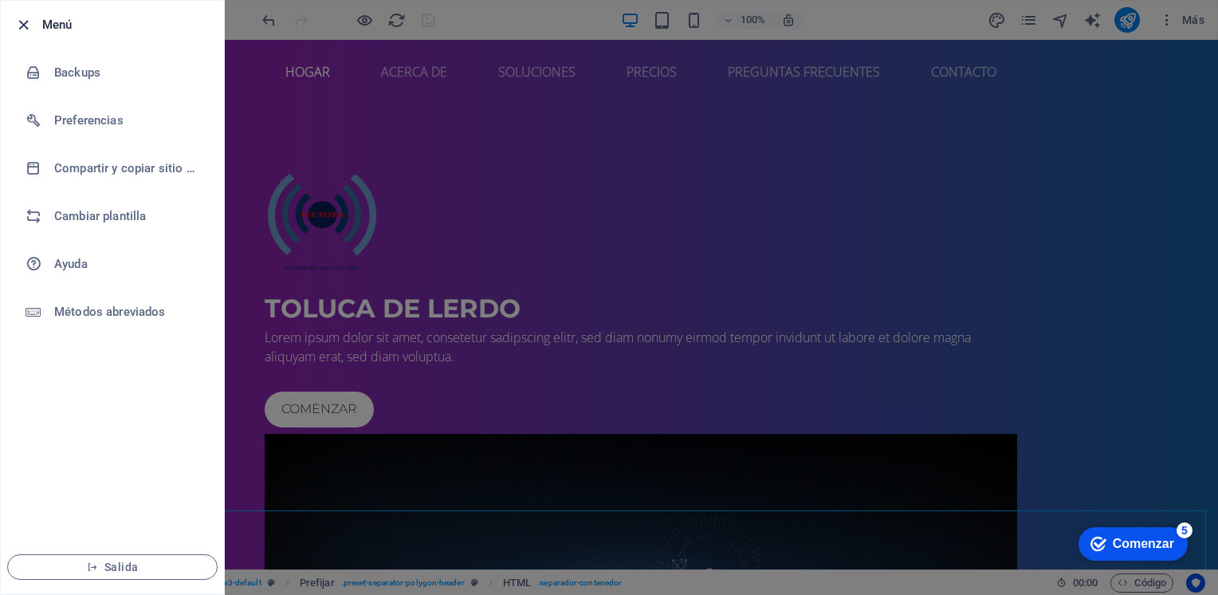
click at [22, 18] on icon "button" at bounding box center [23, 25] width 18 height 18
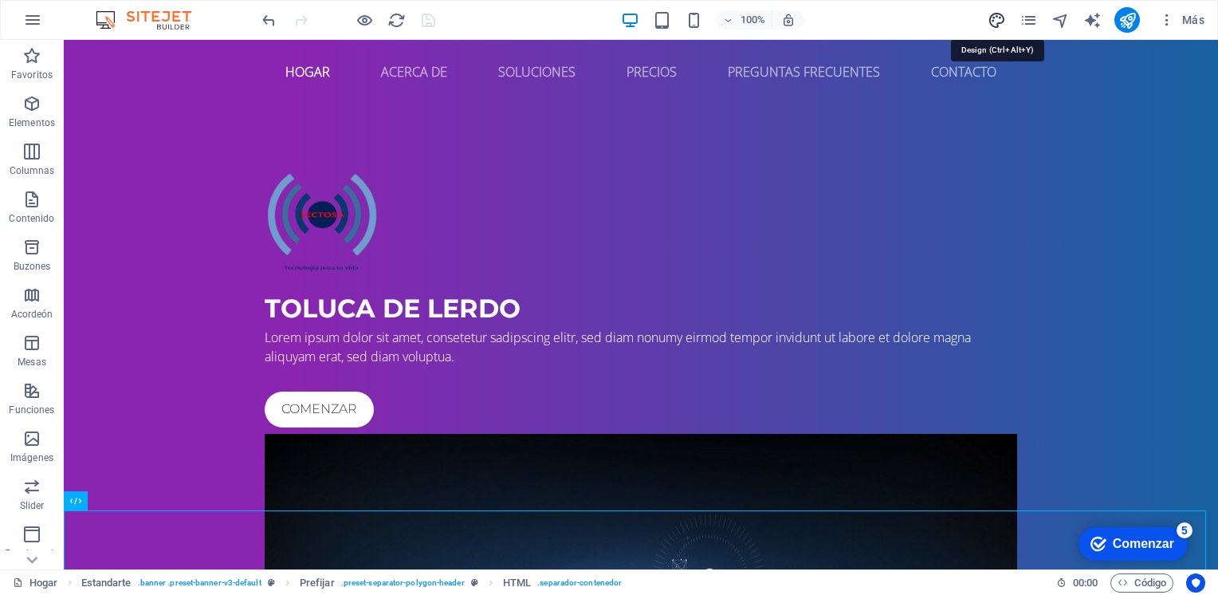
click at [998, 18] on icon "diseño" at bounding box center [997, 20] width 18 height 18
select select "px"
select select "400"
select select "px"
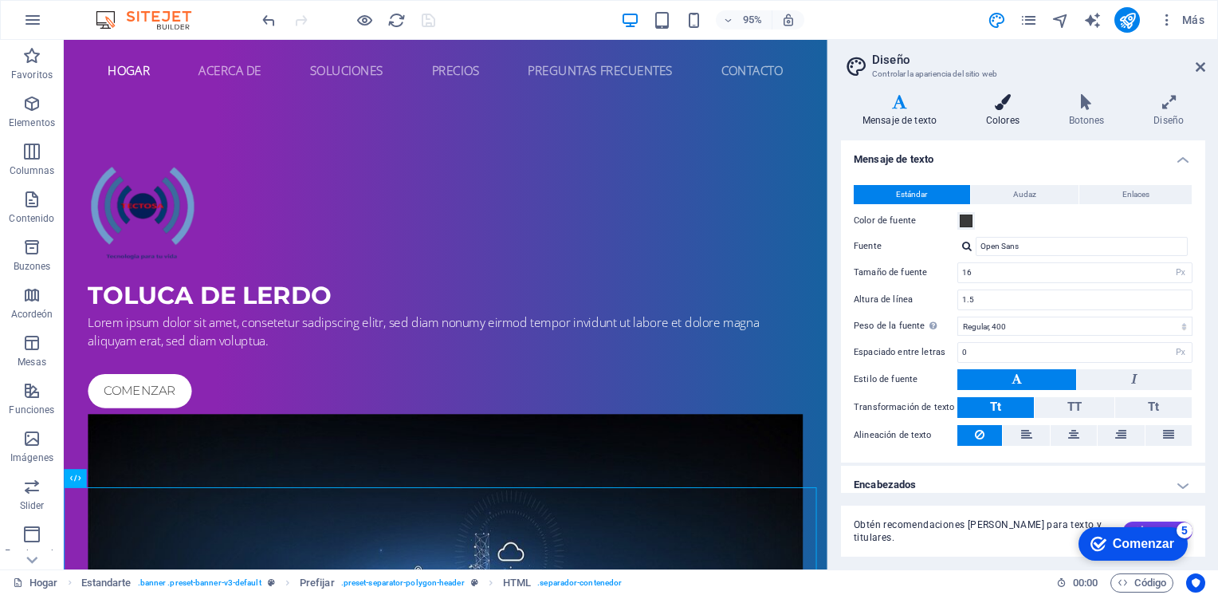
click at [996, 124] on font "Colores" at bounding box center [1002, 120] width 33 height 11
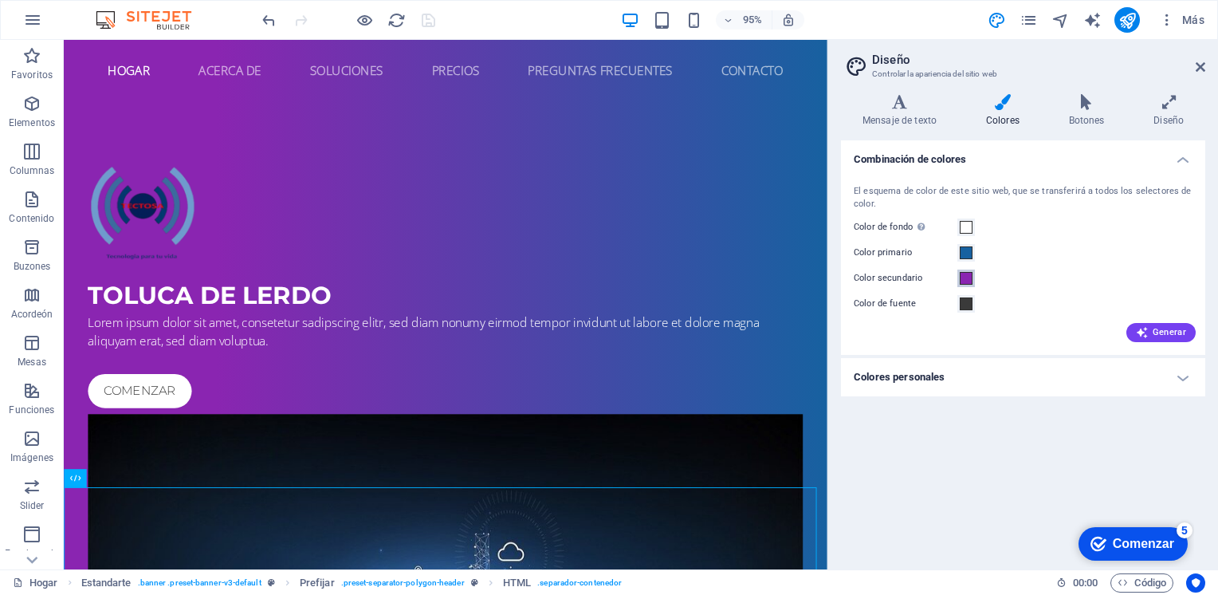
click at [966, 273] on span at bounding box center [966, 278] width 13 height 13
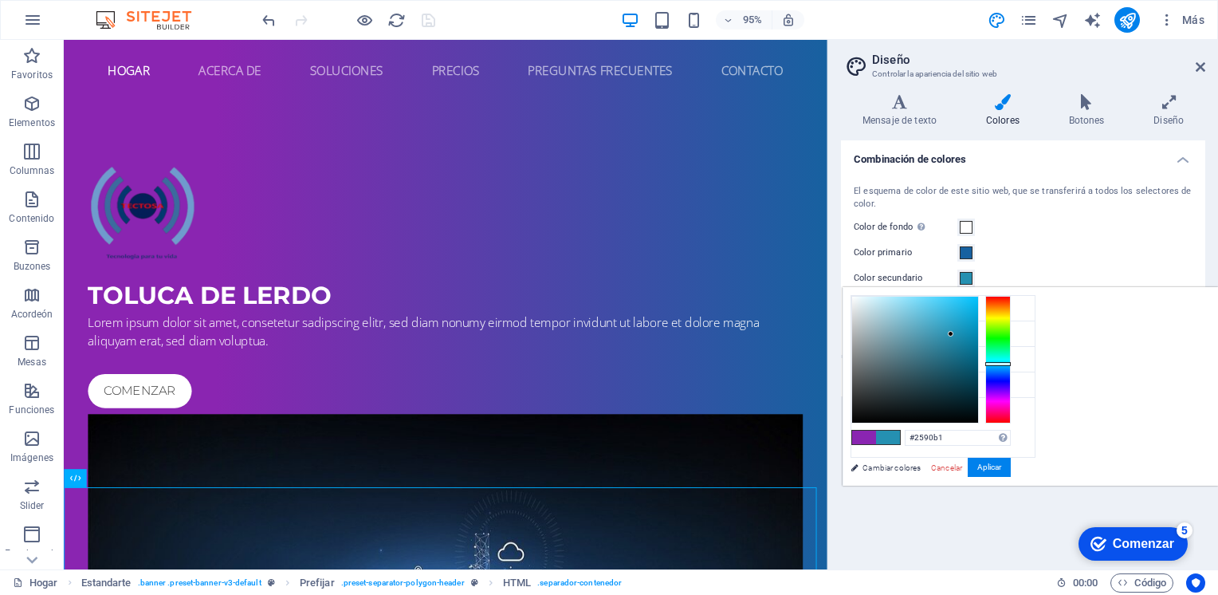
drag, startPoint x: 1202, startPoint y: 391, endPoint x: 1197, endPoint y: 363, distance: 28.3
click at [1011, 363] on div at bounding box center [998, 360] width 26 height 128
type input "#39bde6"
drag, startPoint x: 1147, startPoint y: 329, endPoint x: 1146, endPoint y: 307, distance: 22.4
click at [978, 307] on div at bounding box center [915, 360] width 126 height 126
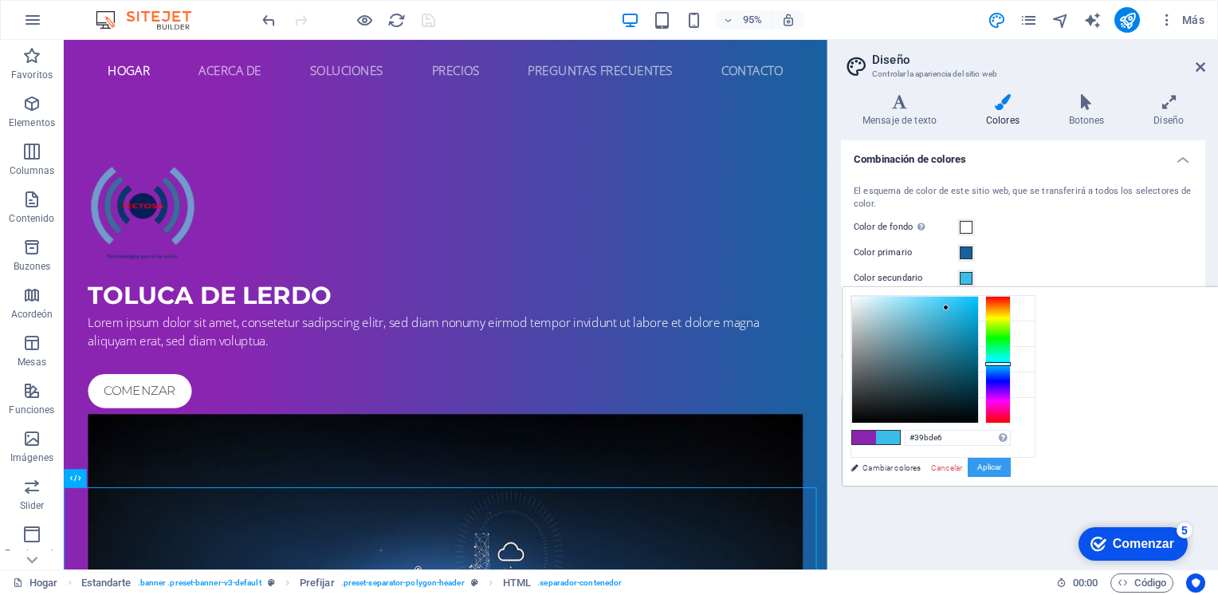
click at [1011, 470] on button "Aplicar" at bounding box center [989, 467] width 43 height 19
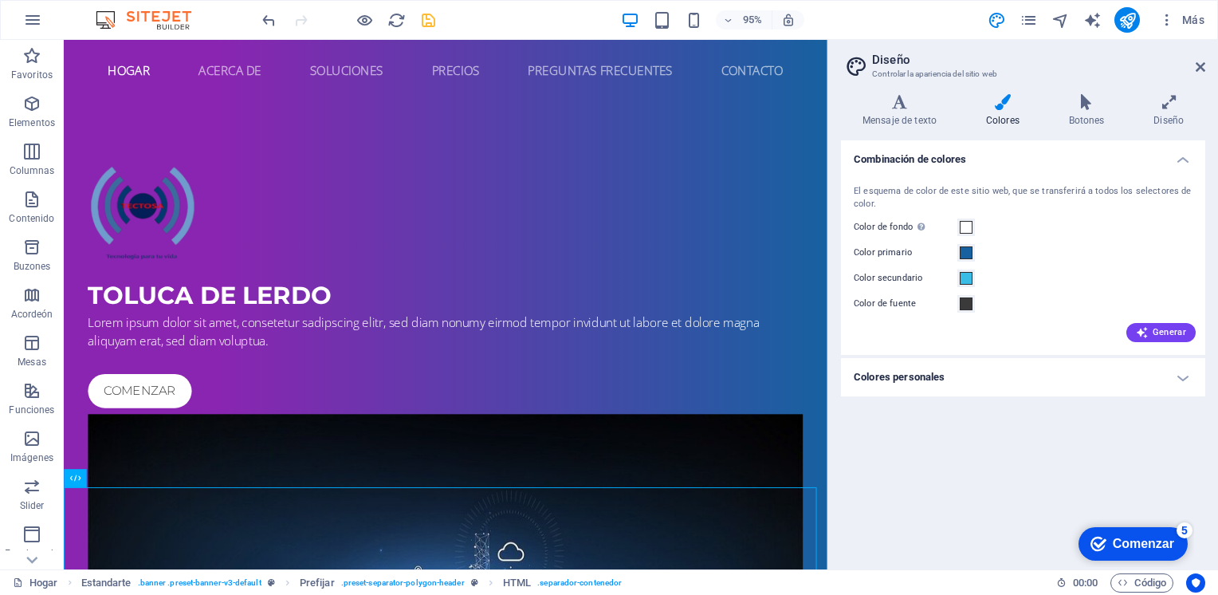
click at [1065, 363] on h4 "Colores personales" at bounding box center [1023, 377] width 364 height 38
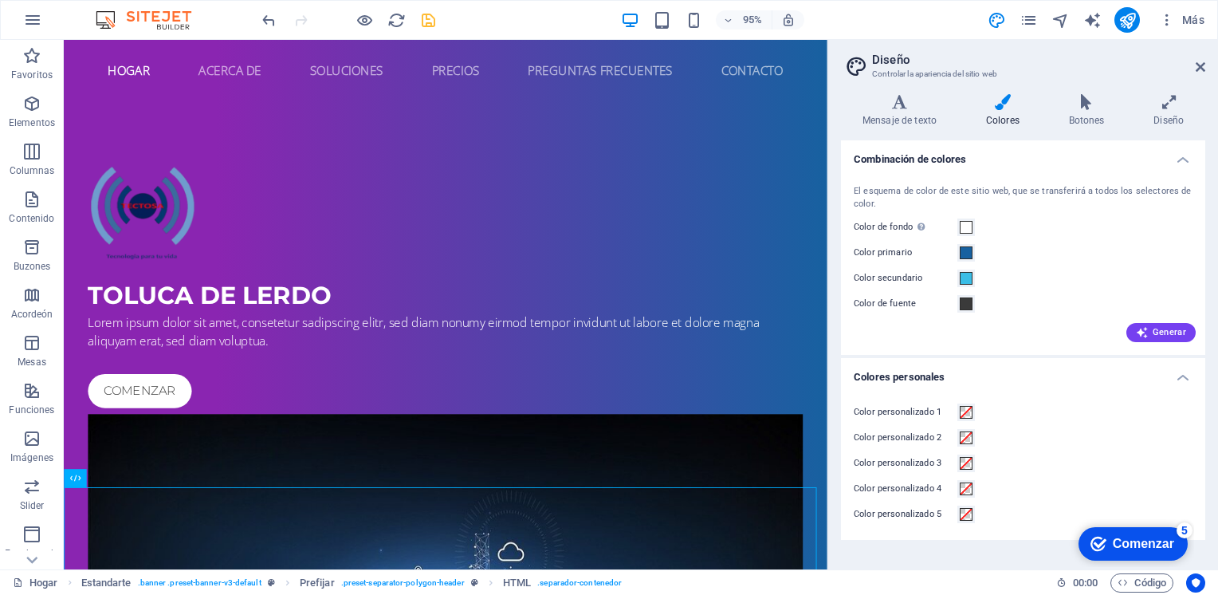
click at [1065, 363] on h4 "Colores personales" at bounding box center [1023, 372] width 364 height 29
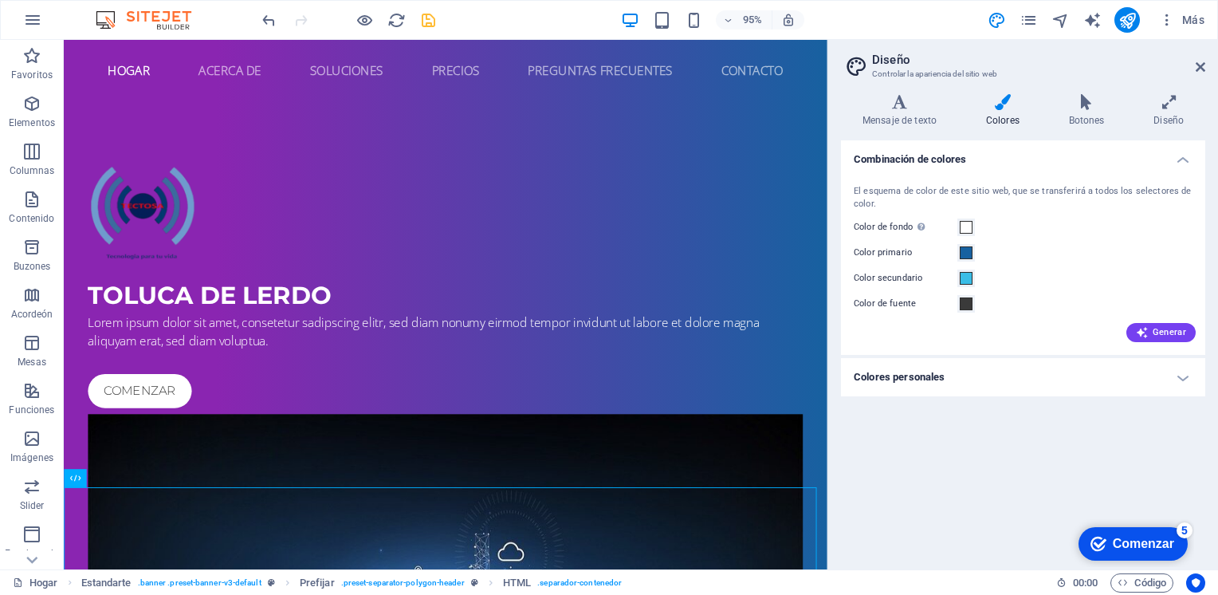
click at [1206, 67] on aside "Diseño Controlar la apariencia del sitio web Variants Mensaje de texto Colores …" at bounding box center [1023, 304] width 391 height 529
click at [1202, 65] on icon at bounding box center [1201, 67] width 10 height 13
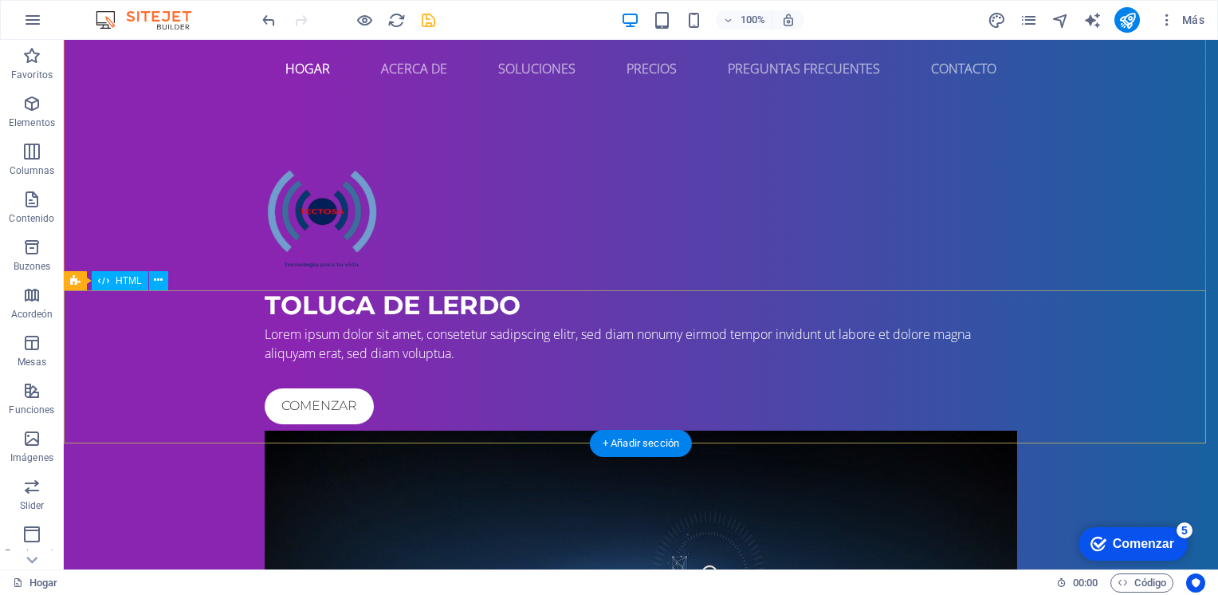
scroll to position [0, 0]
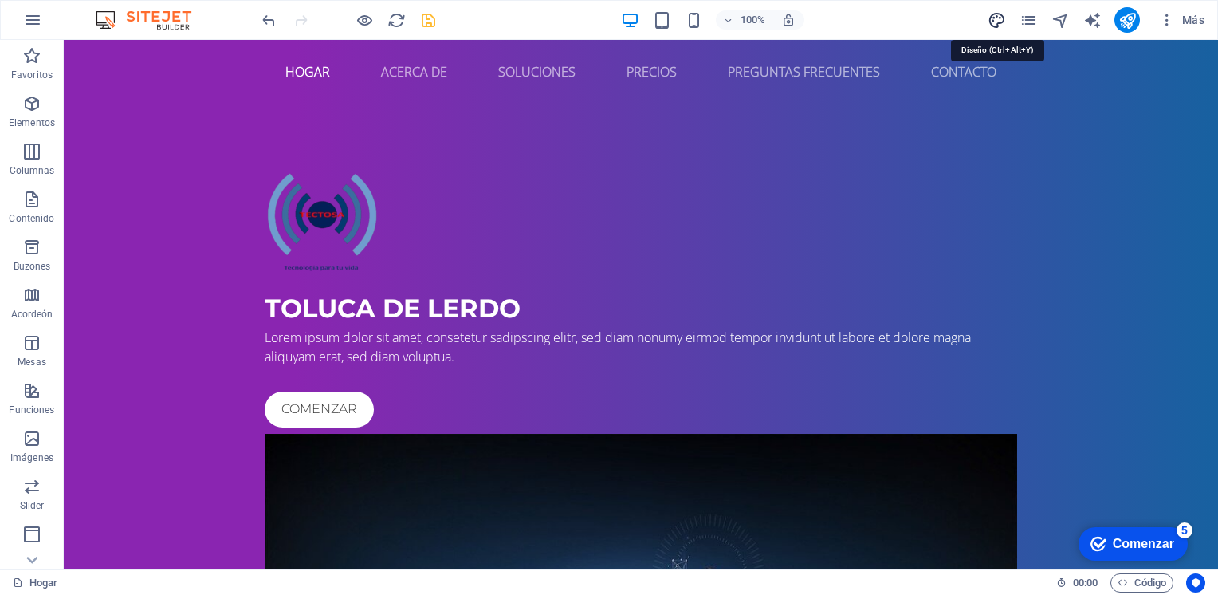
click at [1003, 24] on icon "diseño" at bounding box center [997, 20] width 18 height 18
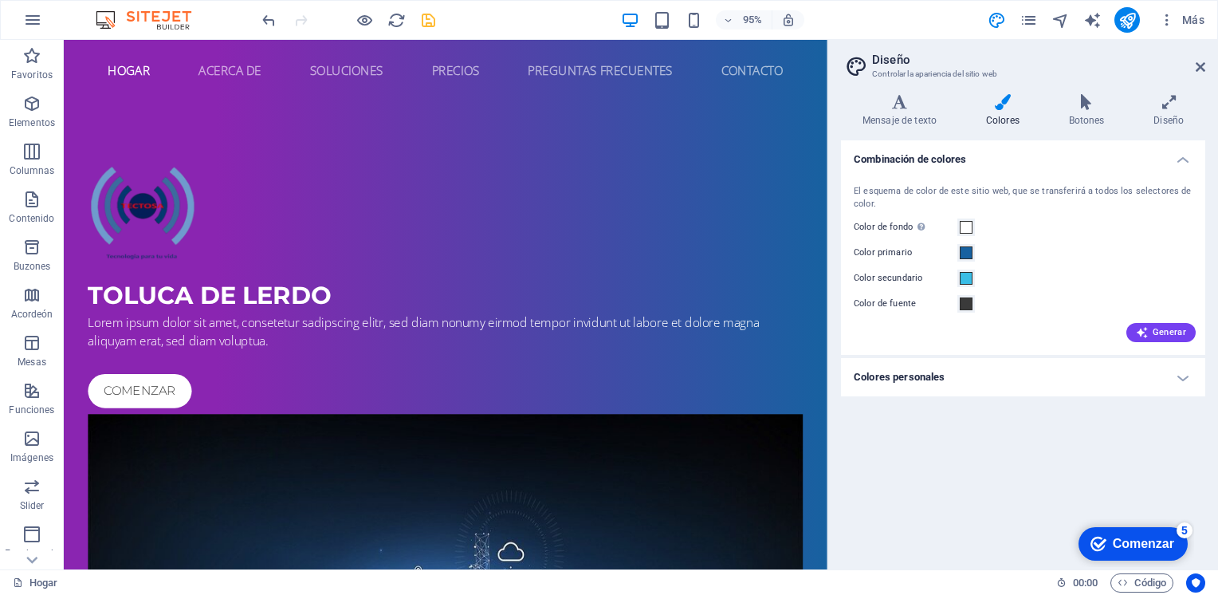
click at [945, 368] on h4 "Colores personales" at bounding box center [1023, 377] width 364 height 38
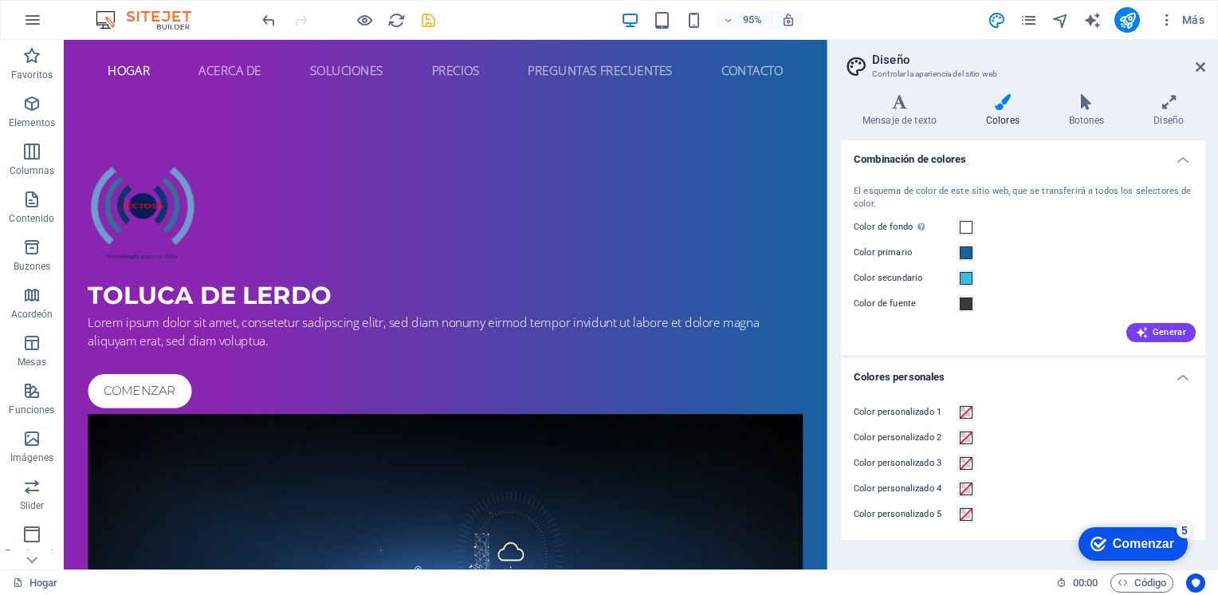
click at [989, 372] on h4 "Colores personales" at bounding box center [1023, 372] width 364 height 29
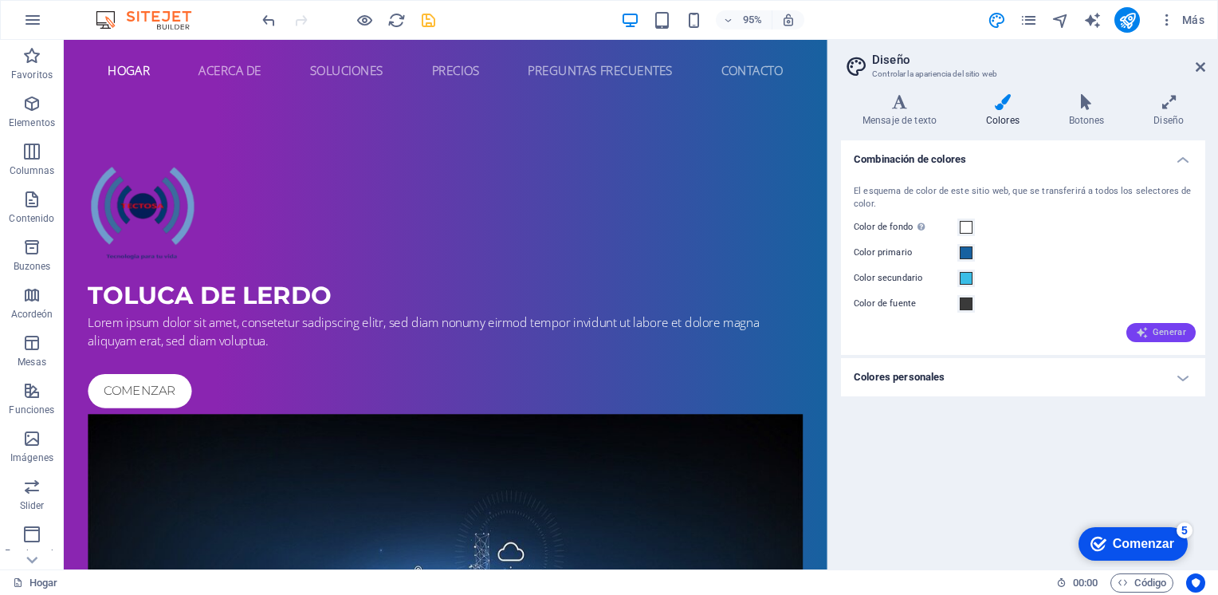
click at [1145, 331] on icon "button" at bounding box center [1142, 332] width 13 height 13
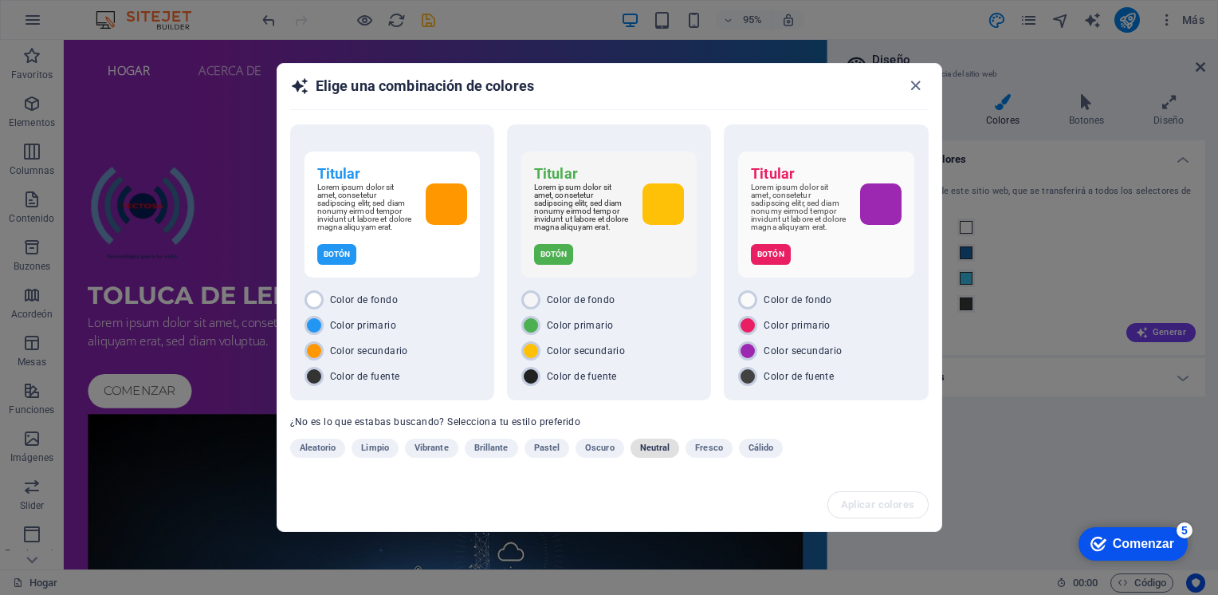
click at [660, 450] on span "Neutral" at bounding box center [655, 448] width 30 height 19
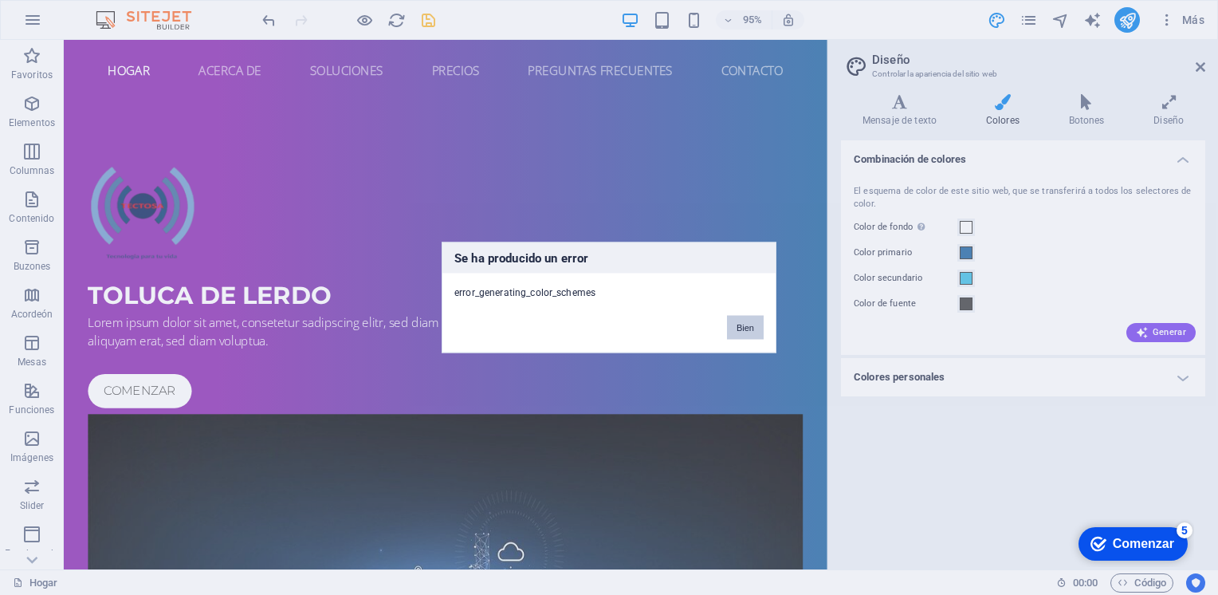
click at [747, 329] on button "Bien" at bounding box center [745, 328] width 37 height 24
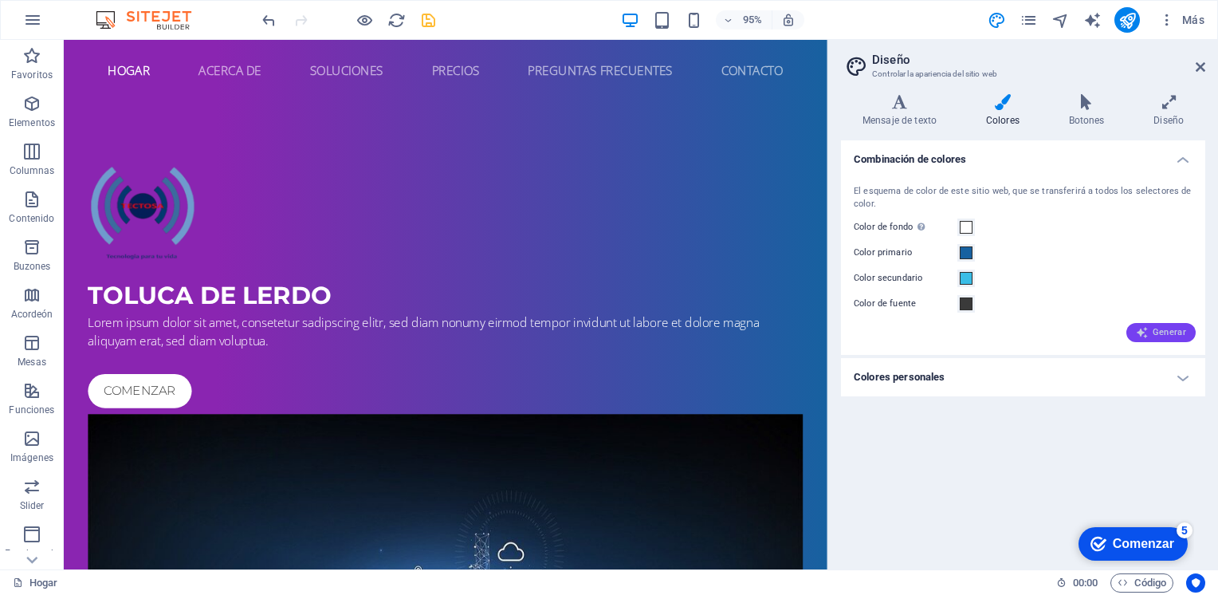
click at [1177, 329] on font "Generar" at bounding box center [1169, 332] width 33 height 9
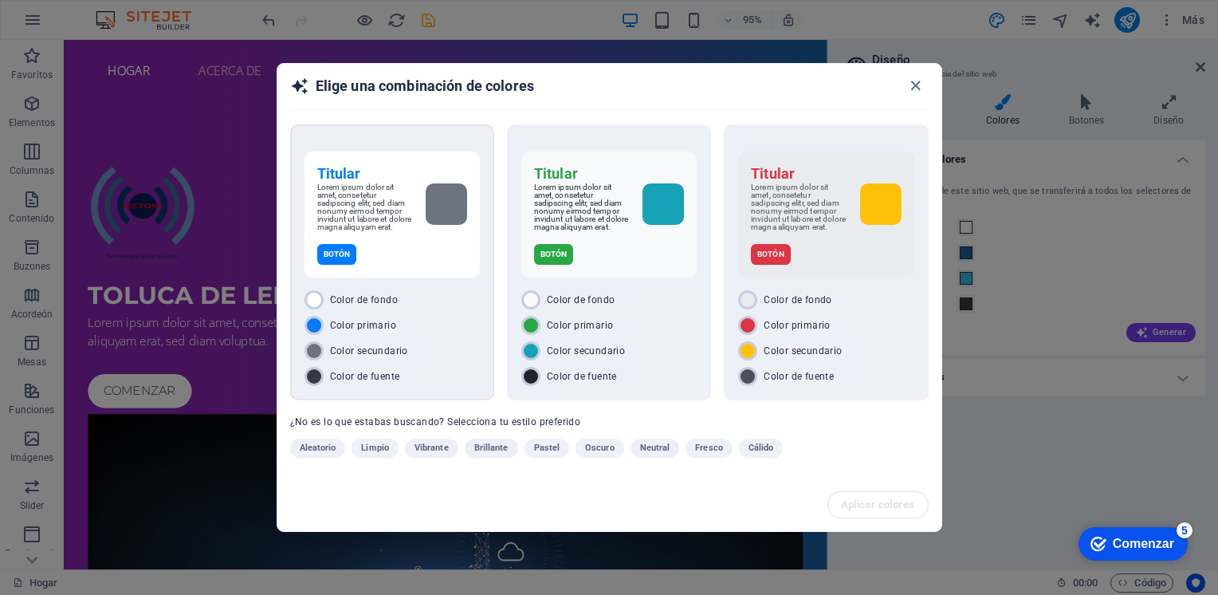
click at [446, 336] on div "Color de fondo Color primario Color secundario Color de fuente" at bounding box center [392, 338] width 175 height 96
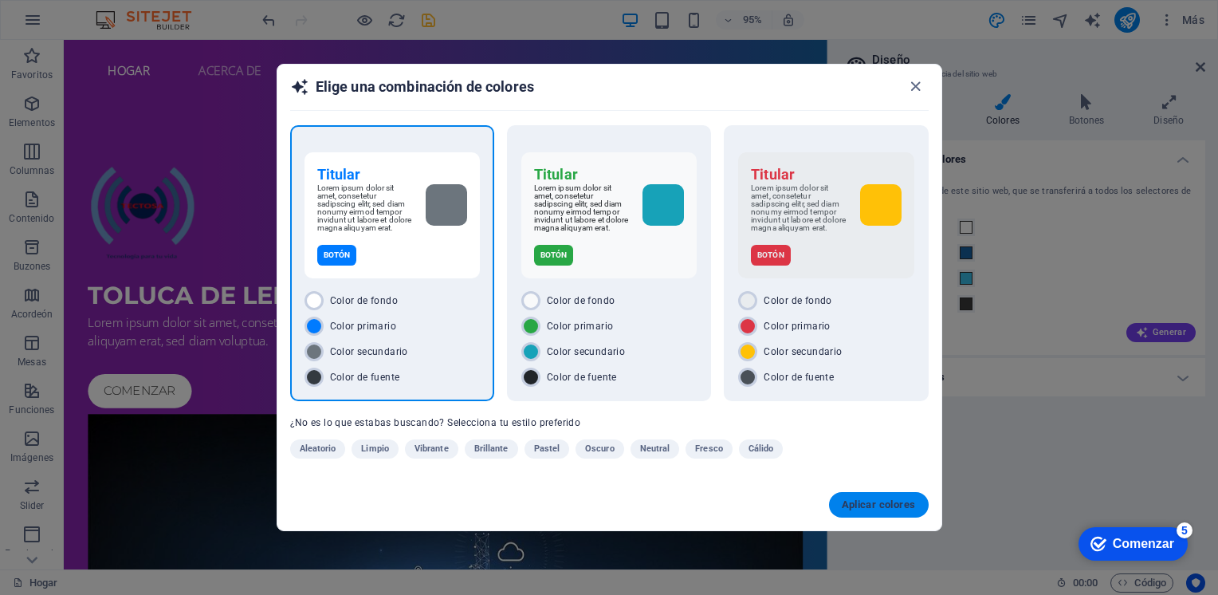
click at [887, 502] on span "Aplicar colores" at bounding box center [879, 504] width 74 height 13
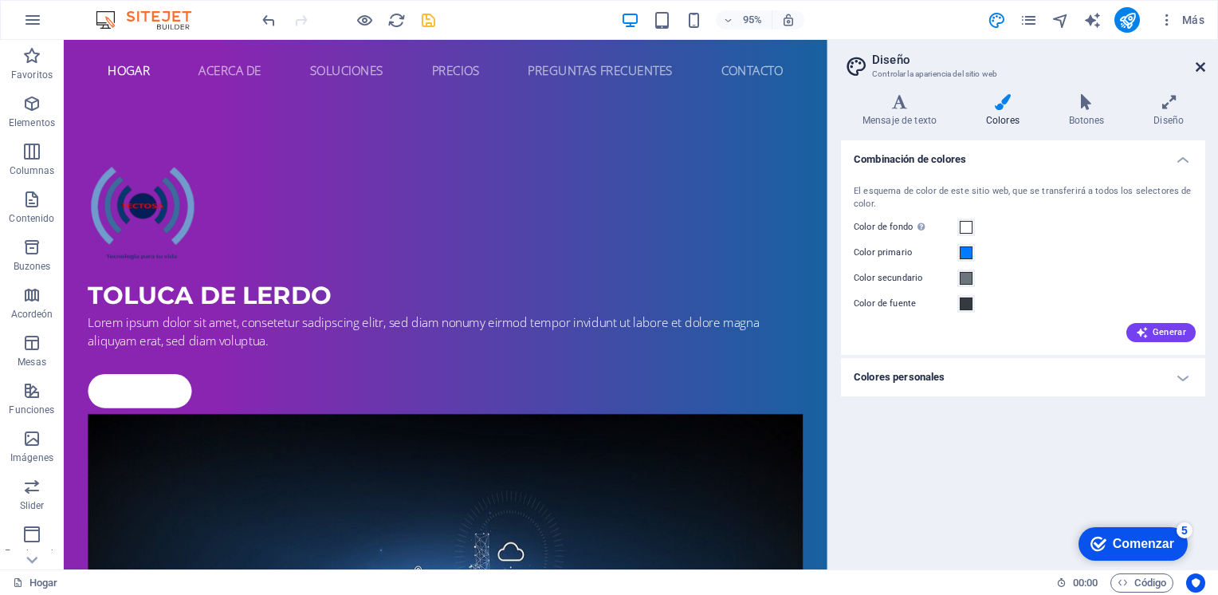
click at [1198, 65] on icon at bounding box center [1201, 67] width 10 height 13
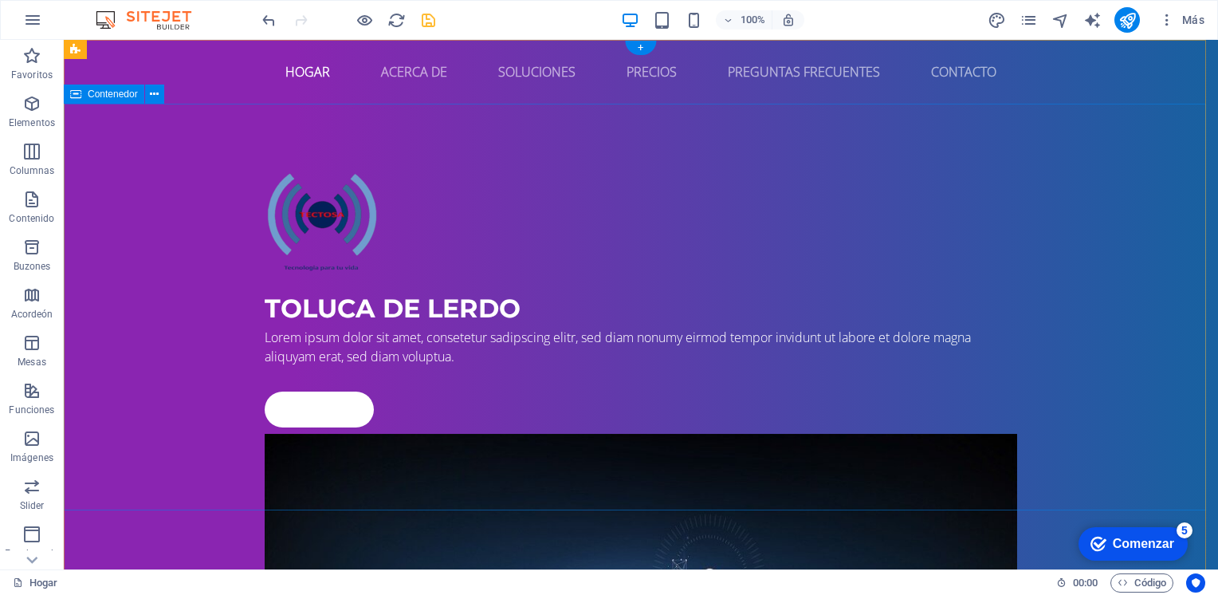
click at [167, 263] on div "TOLUCA DE LERDO Lorem ipsum dolor sit amet, consetetur sadipscing elitr, sed di…" at bounding box center [641, 551] width 1155 height 895
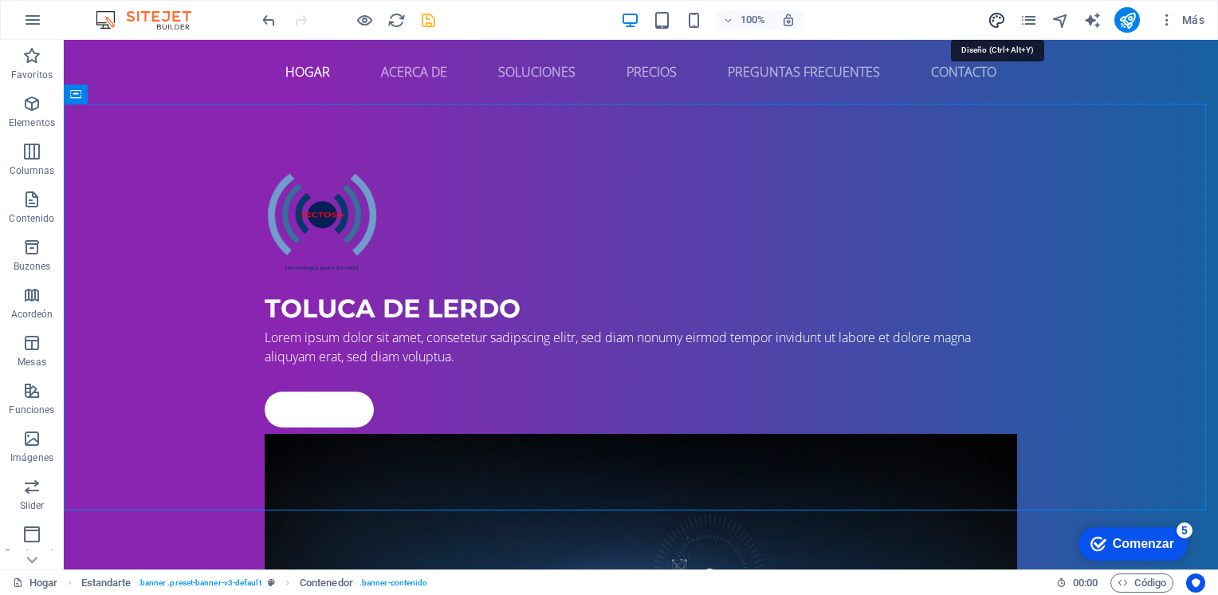
click at [998, 22] on icon "diseño" at bounding box center [997, 20] width 18 height 18
select select "rem"
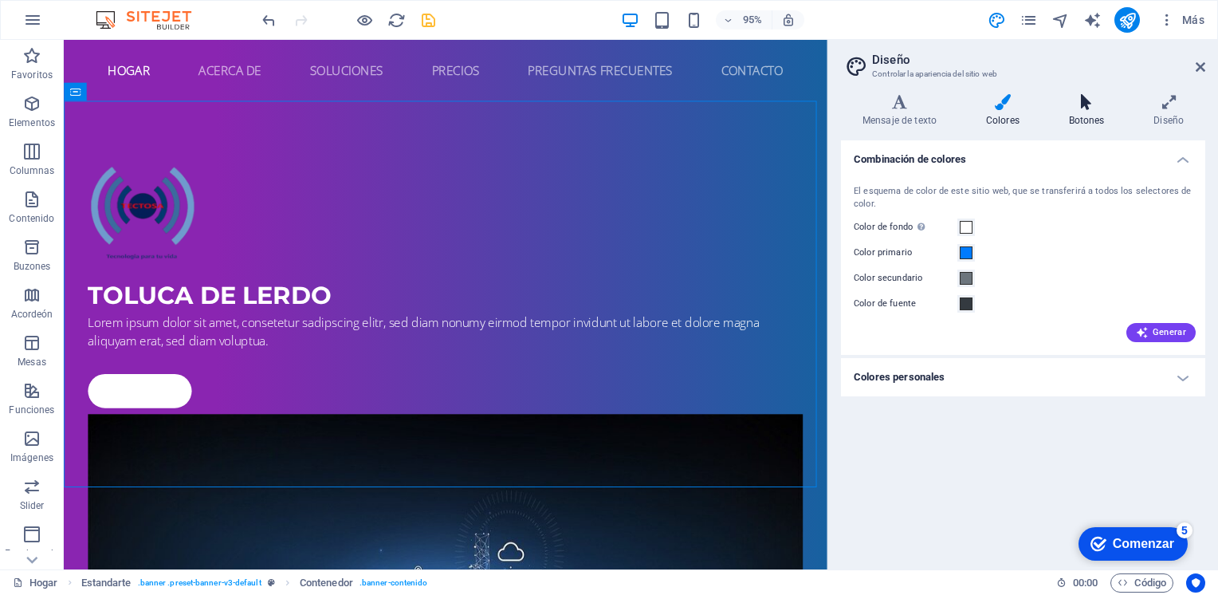
click at [1078, 108] on icon at bounding box center [1087, 102] width 79 height 16
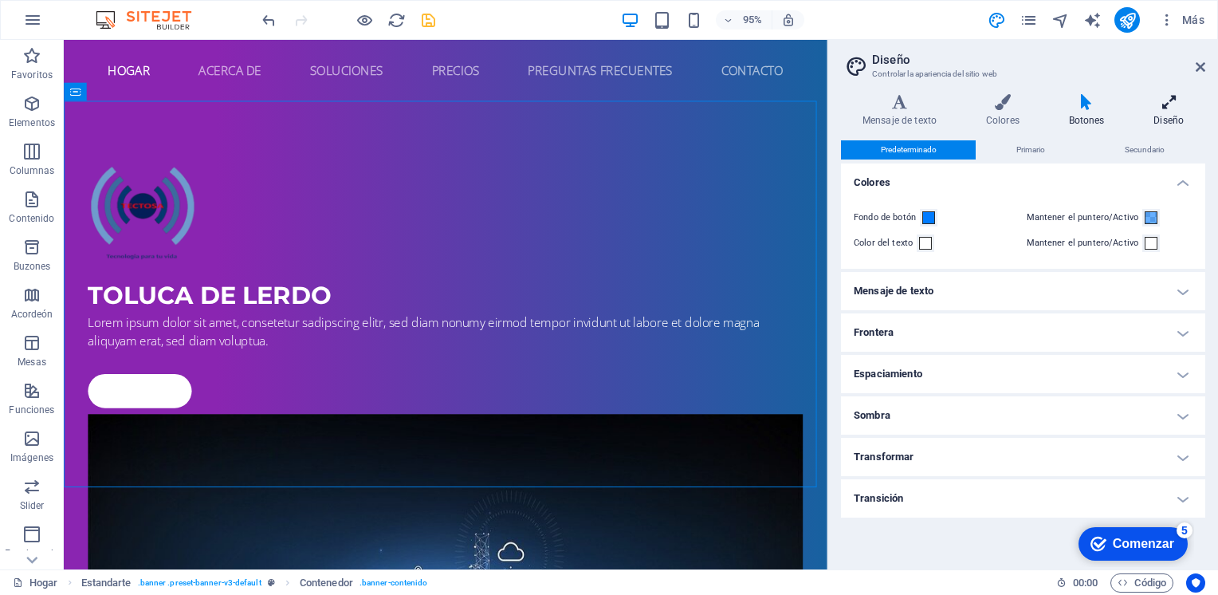
click at [1166, 107] on icon at bounding box center [1168, 102] width 73 height 16
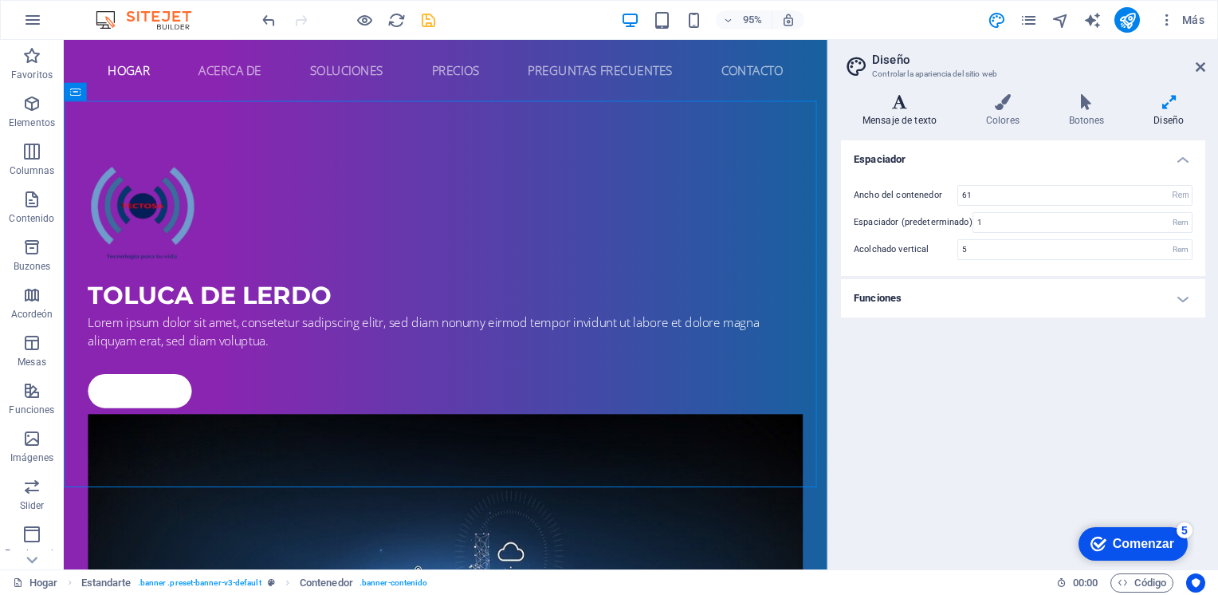
click at [893, 120] on font "Mensaje de texto" at bounding box center [900, 120] width 74 height 11
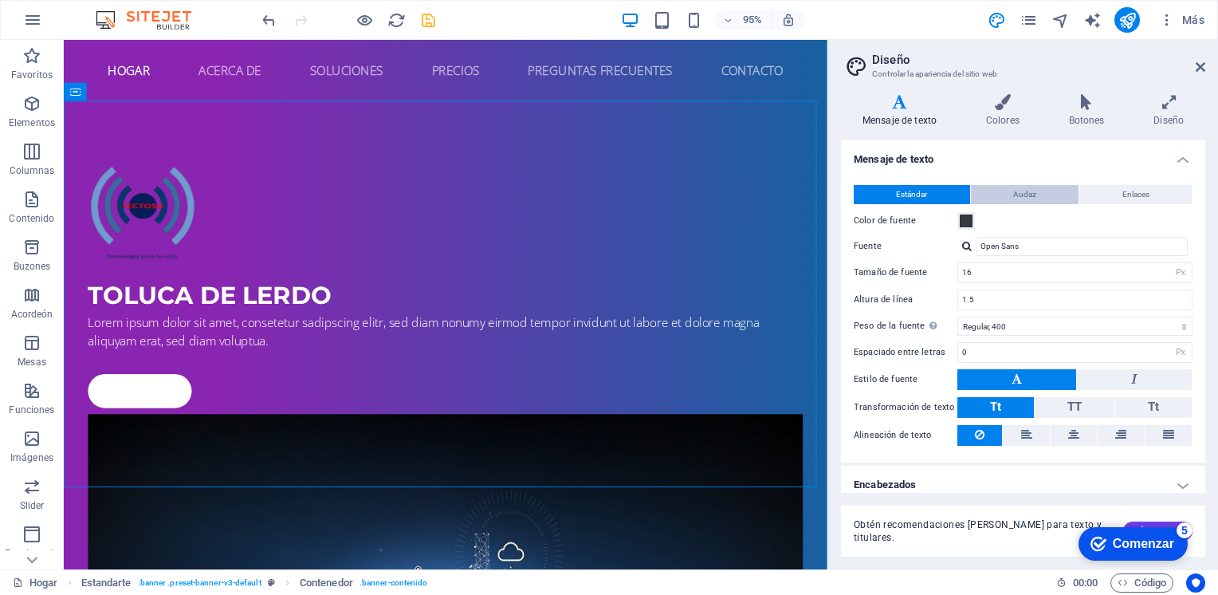
click at [1021, 192] on span "Audaz" at bounding box center [1024, 194] width 23 height 19
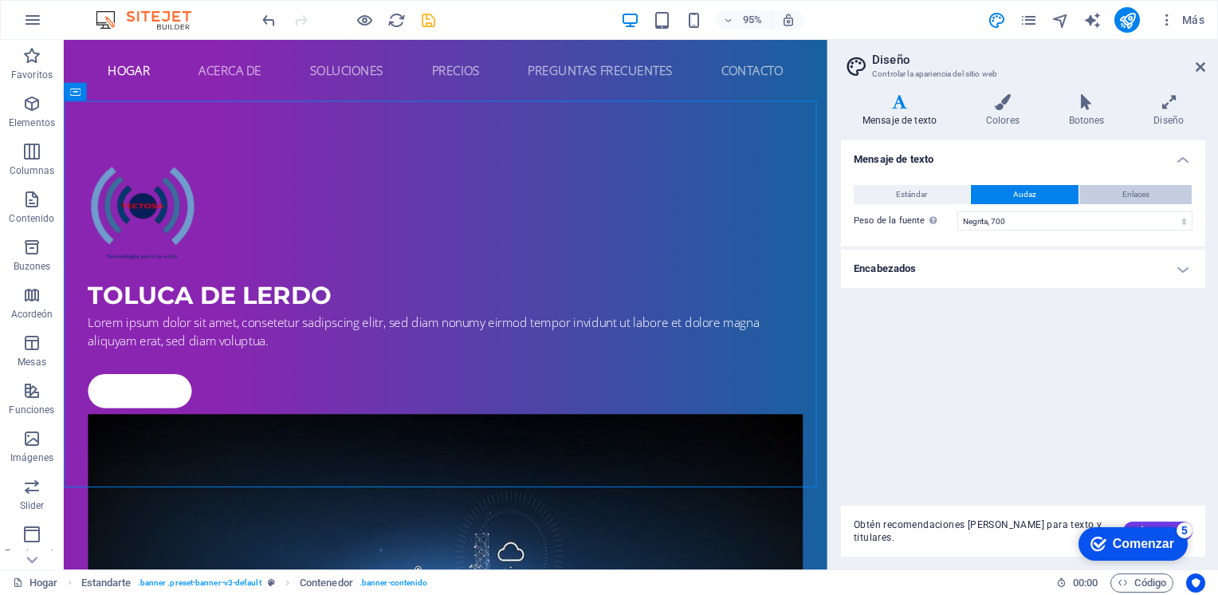
click at [1104, 193] on button "Enlaces" at bounding box center [1136, 194] width 112 height 19
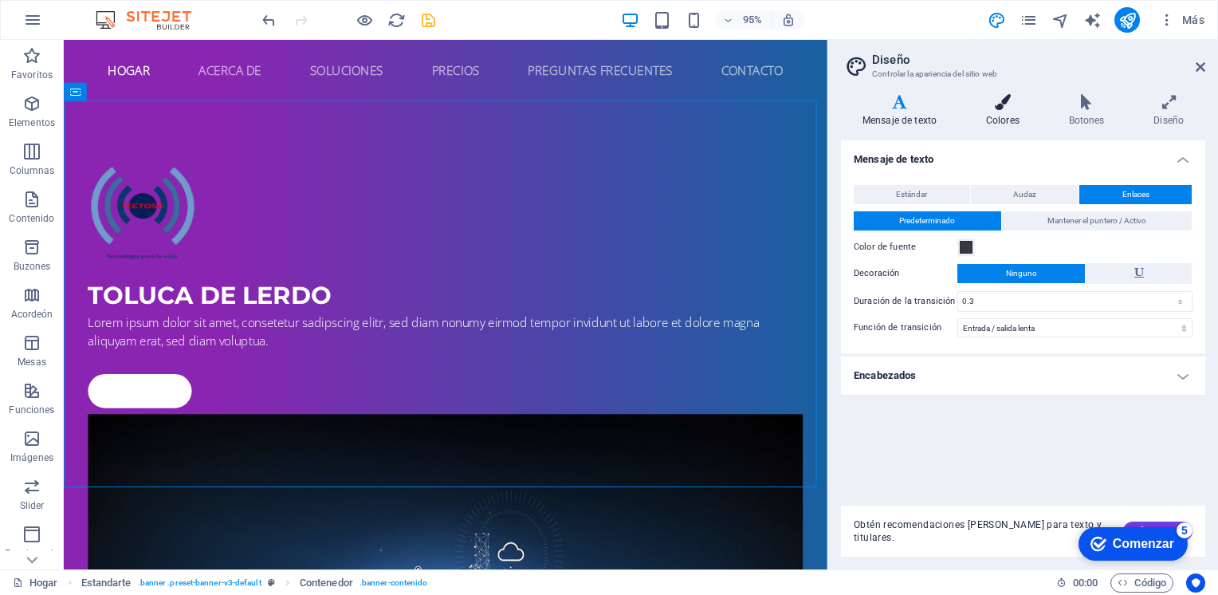
click at [1008, 122] on font "Colores" at bounding box center [1002, 120] width 33 height 11
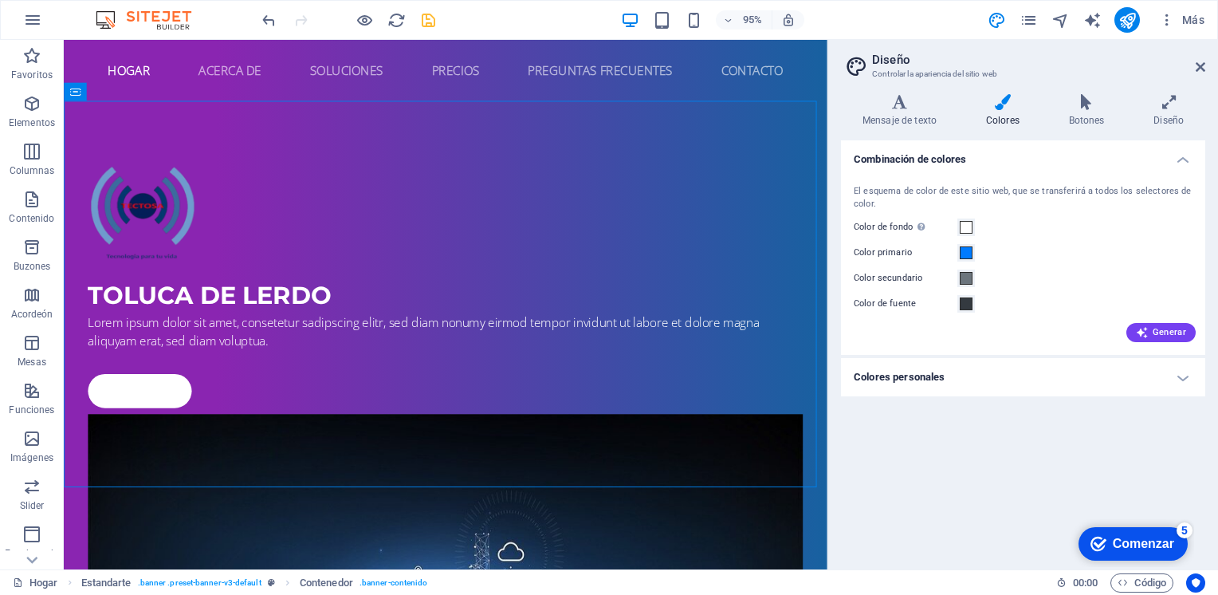
click at [1046, 372] on h4 "Colores personales" at bounding box center [1023, 377] width 364 height 38
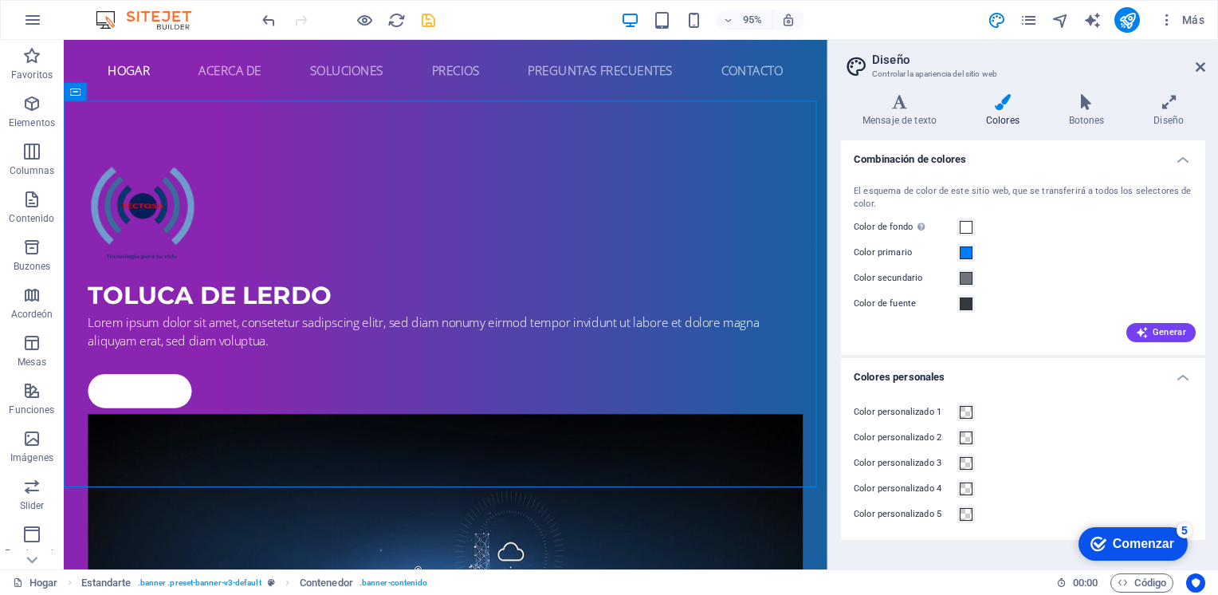
click at [1046, 372] on h4 "Colores personales" at bounding box center [1023, 372] width 364 height 29
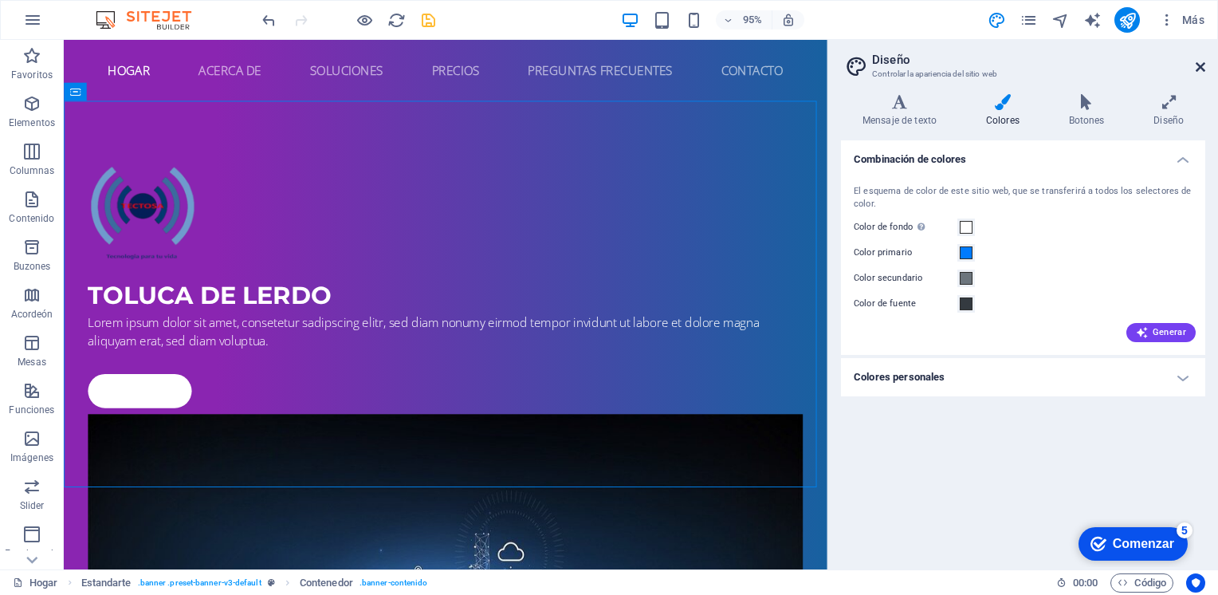
click at [1196, 66] on icon at bounding box center [1201, 67] width 10 height 13
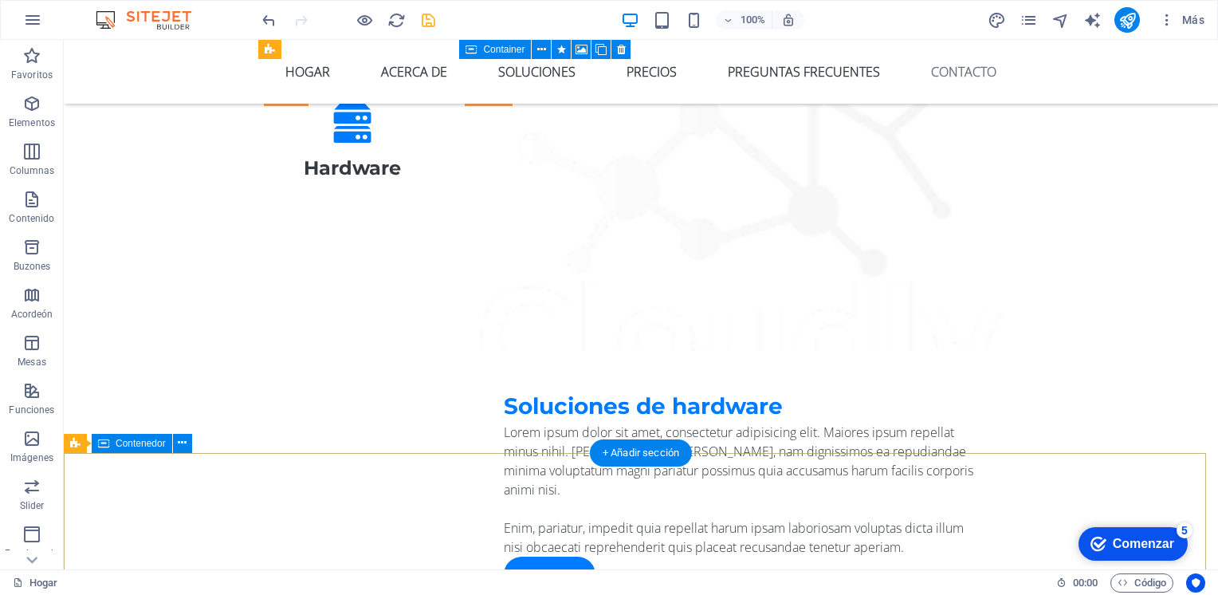
scroll to position [6637, 0]
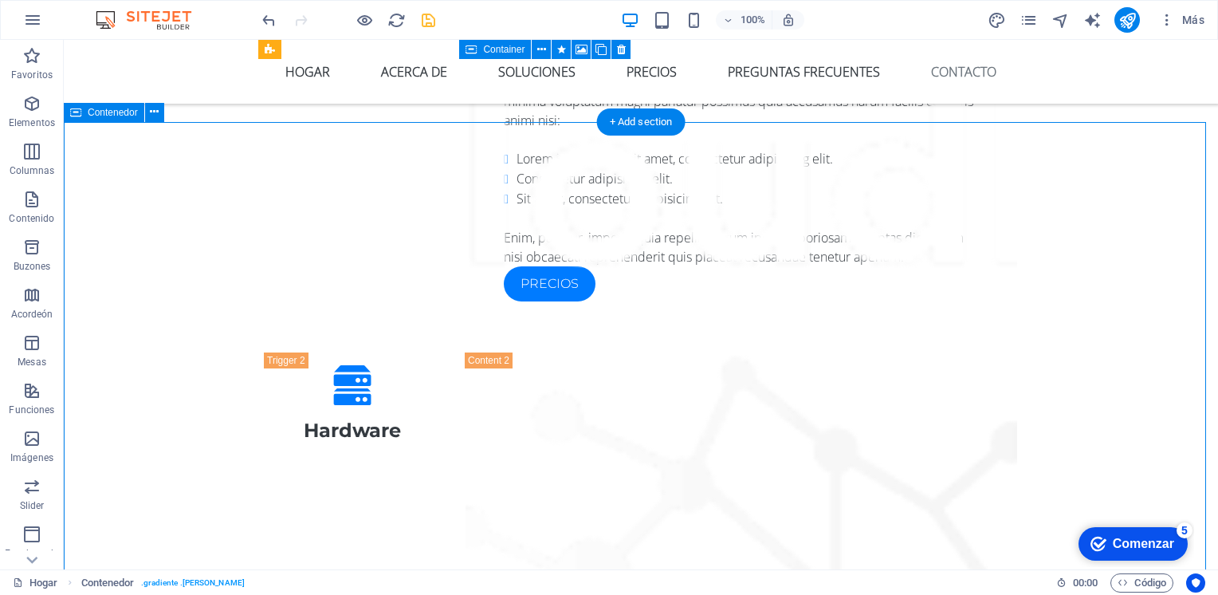
scroll to position [6318, 0]
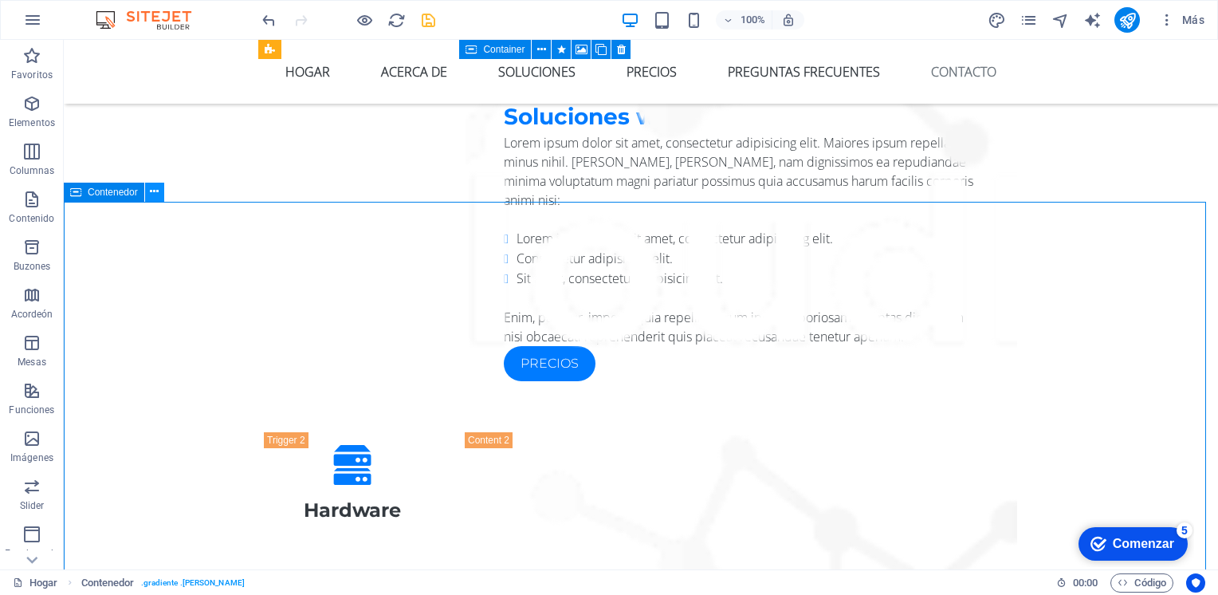
click at [155, 193] on icon at bounding box center [154, 191] width 9 height 17
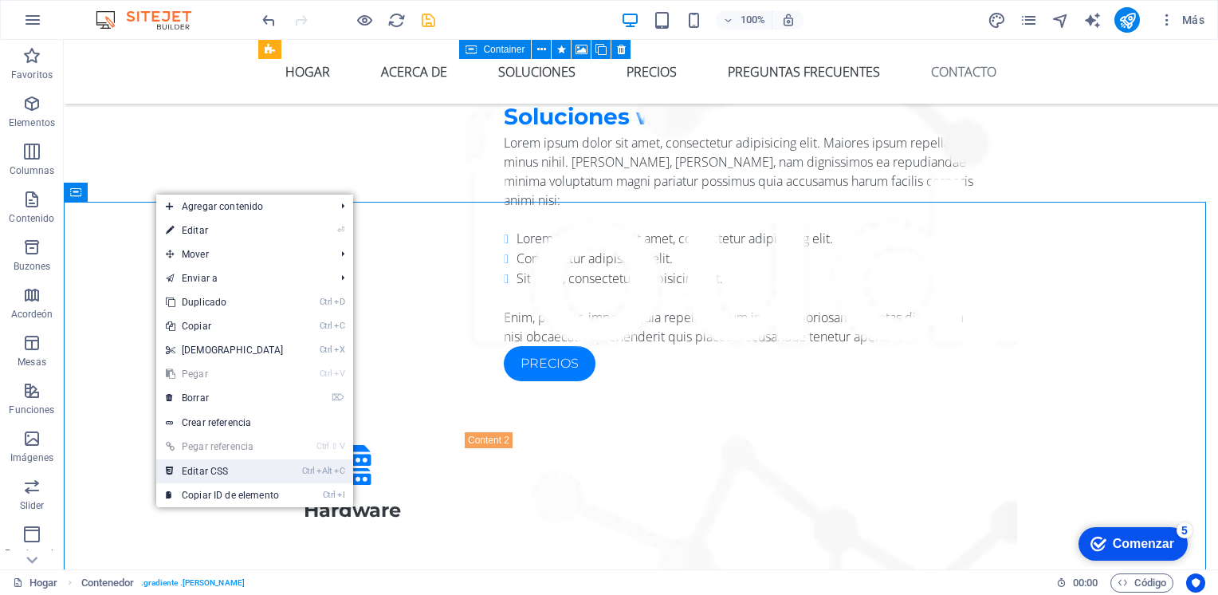
click at [202, 474] on font "Editar CSS" at bounding box center [205, 471] width 46 height 11
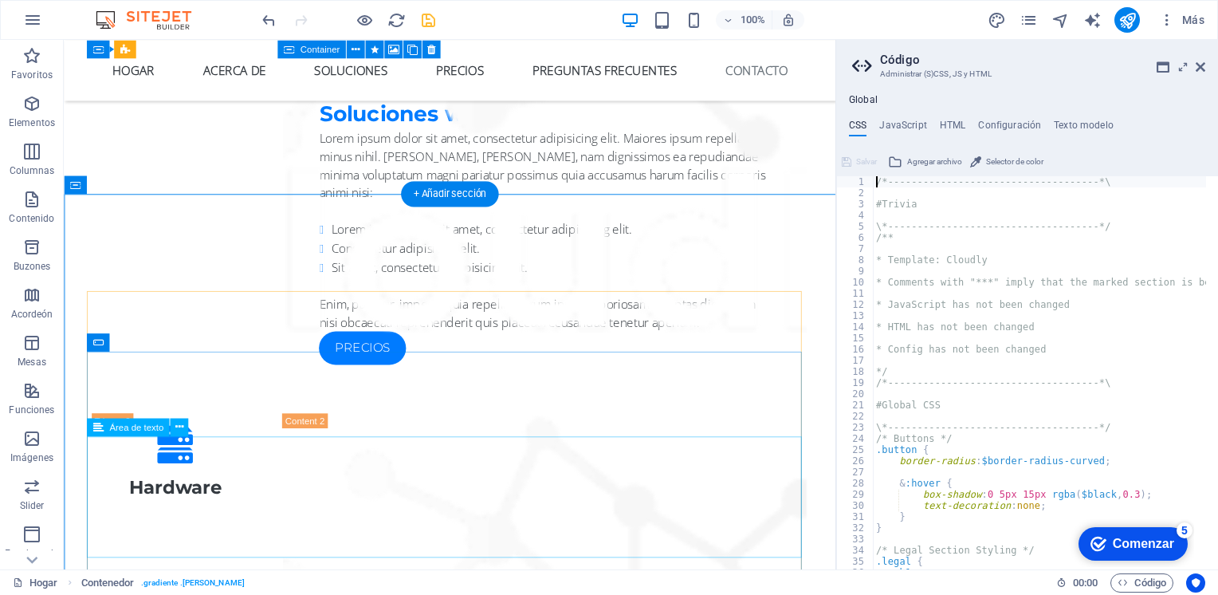
type textarea ".gradient { background: linear-gradient(to right, rgba($color-secondary, 1) 20%…"
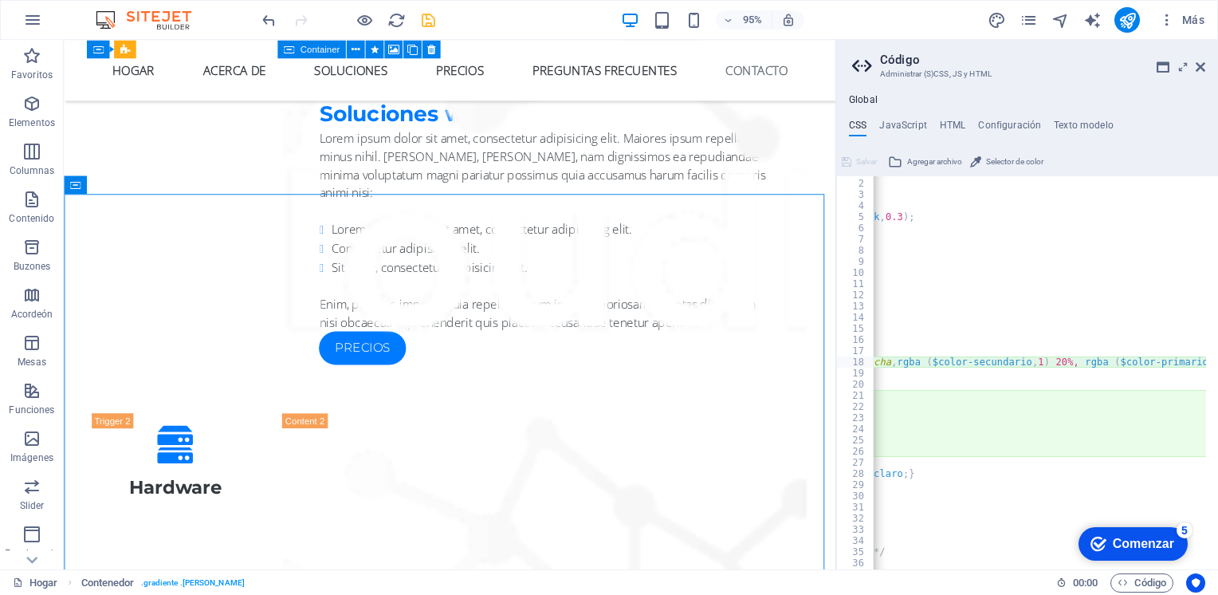
scroll to position [0, 280]
click at [1089, 361] on div ".botón { radio del borde : radio $border curvado ; & :cernerse { Sombra de caja…" at bounding box center [899, 369] width 613 height 404
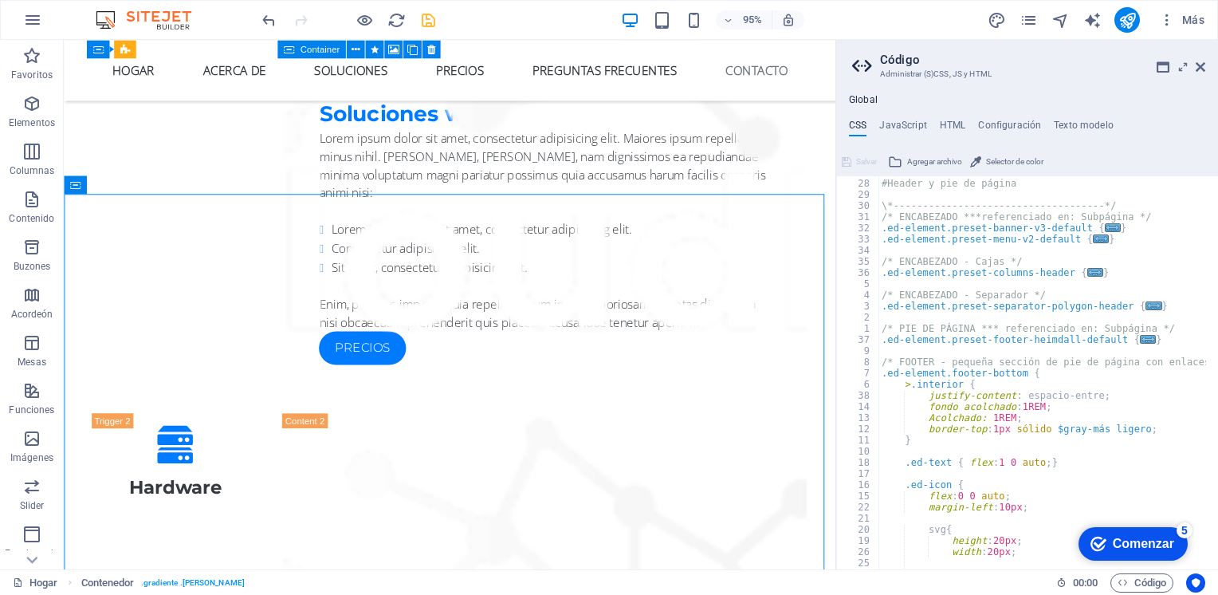
scroll to position [612, 0]
click at [1201, 71] on icon at bounding box center [1201, 67] width 10 height 13
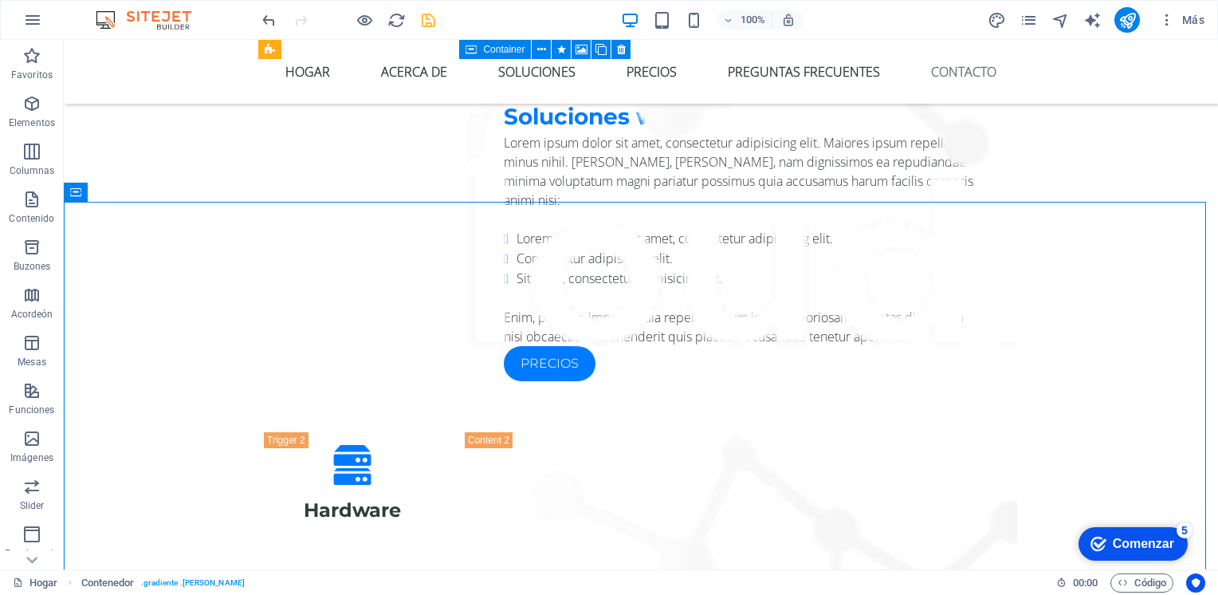
click at [1127, 543] on div "Comenzar" at bounding box center [1143, 544] width 61 height 14
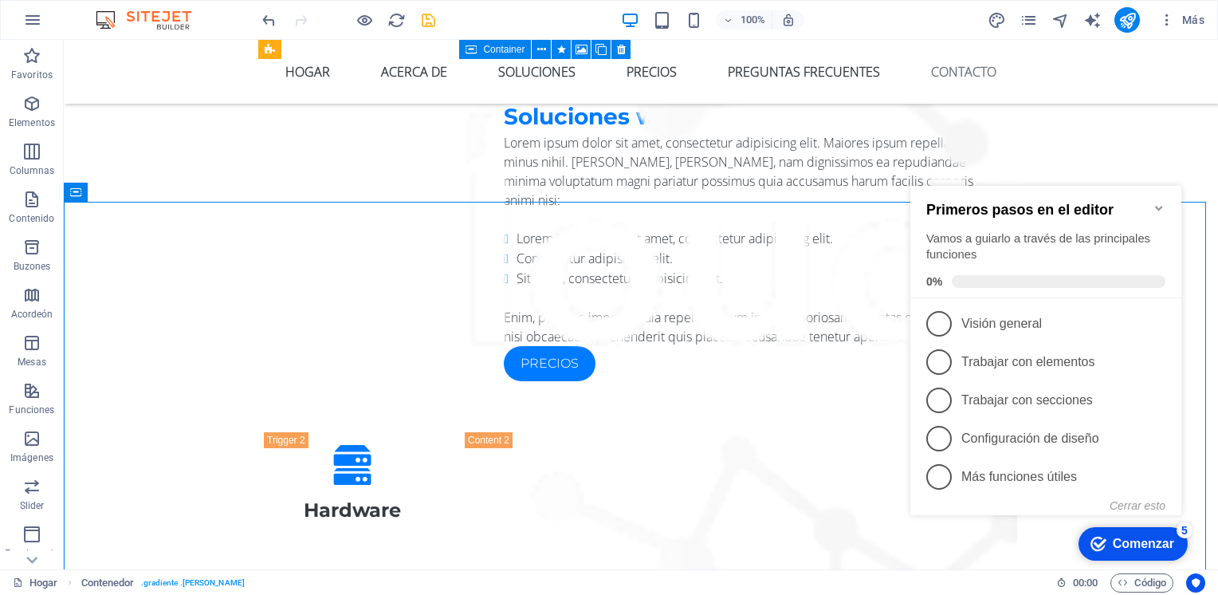
click at [1158, 191] on div "Primeros pasos en el editor Vamos a guiarlo a través de las principales funcion…" at bounding box center [1046, 242] width 271 height 112
click at [1158, 202] on icon "Minimizar la lista de verificación" at bounding box center [1159, 208] width 13 height 13
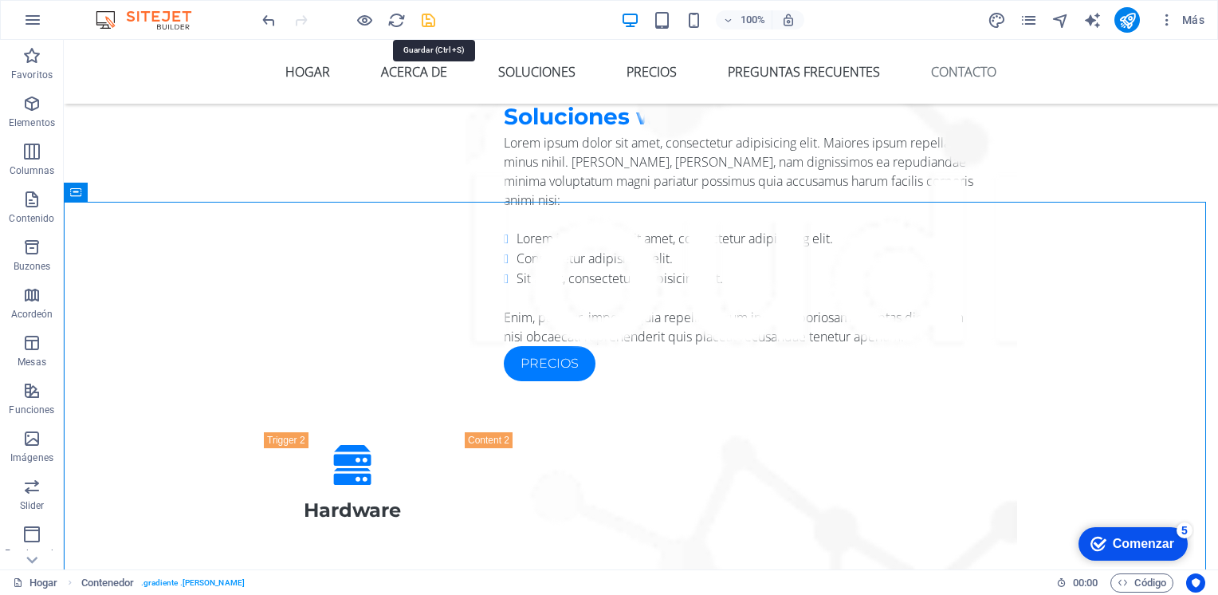
click at [431, 22] on icon "salvar" at bounding box center [428, 20] width 18 height 18
